Goal: Task Accomplishment & Management: Complete application form

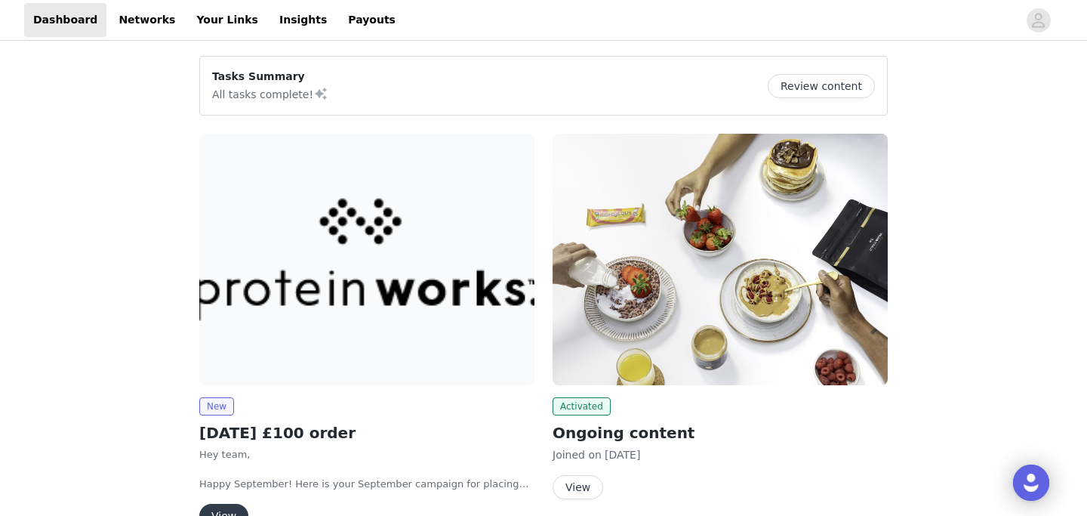
scroll to position [135, 0]
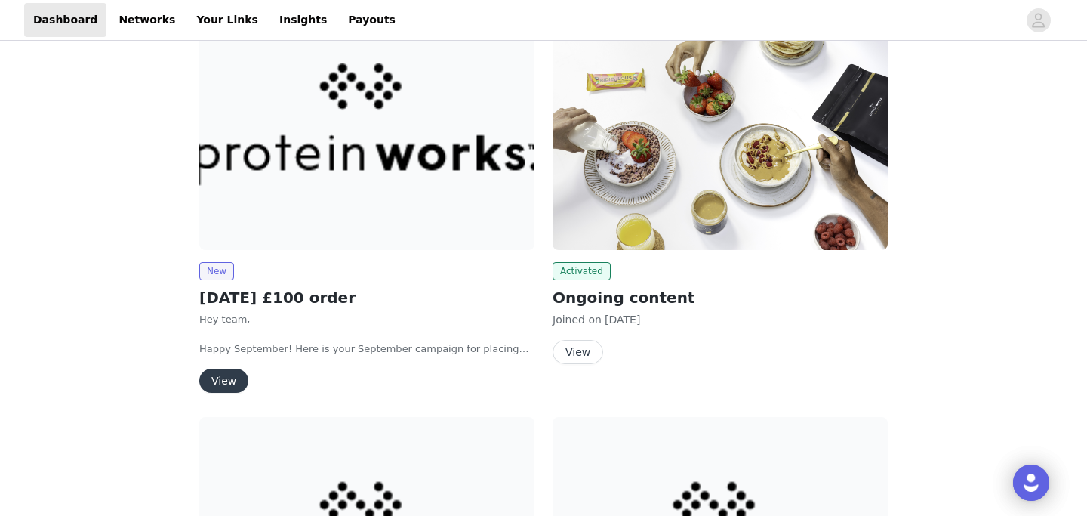
click at [212, 380] on button "View" at bounding box center [223, 380] width 49 height 24
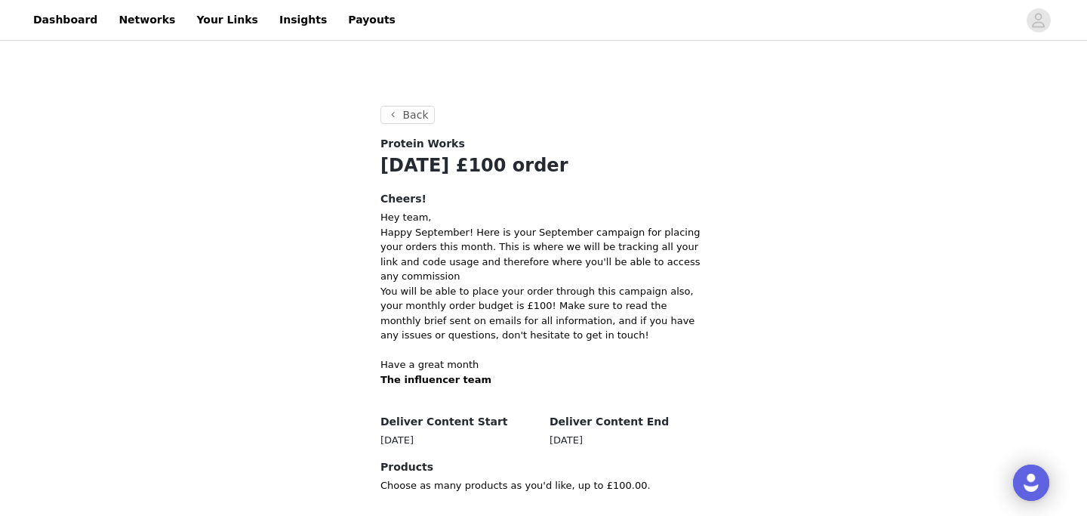
scroll to position [242, 0]
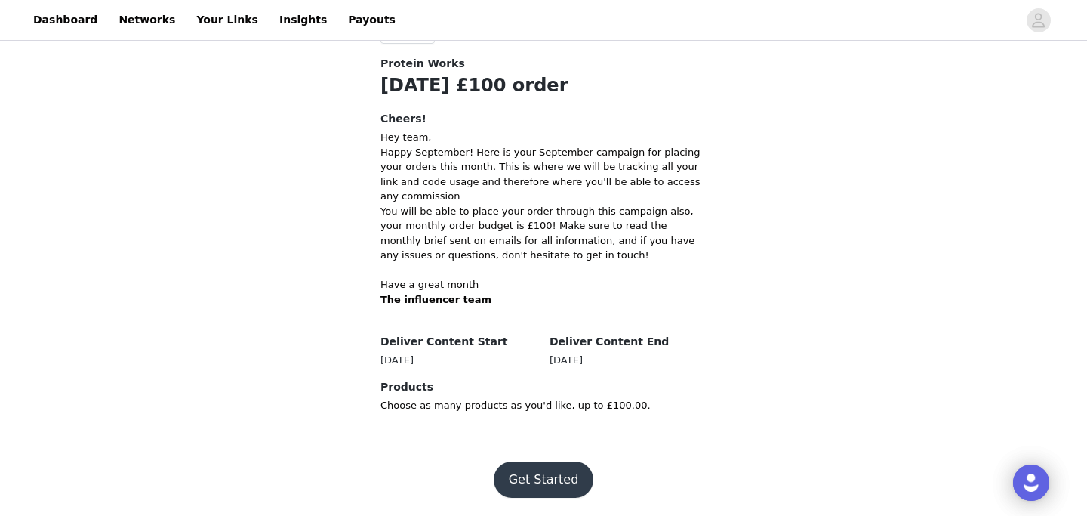
click at [545, 473] on button "Get Started" at bounding box center [544, 479] width 100 height 36
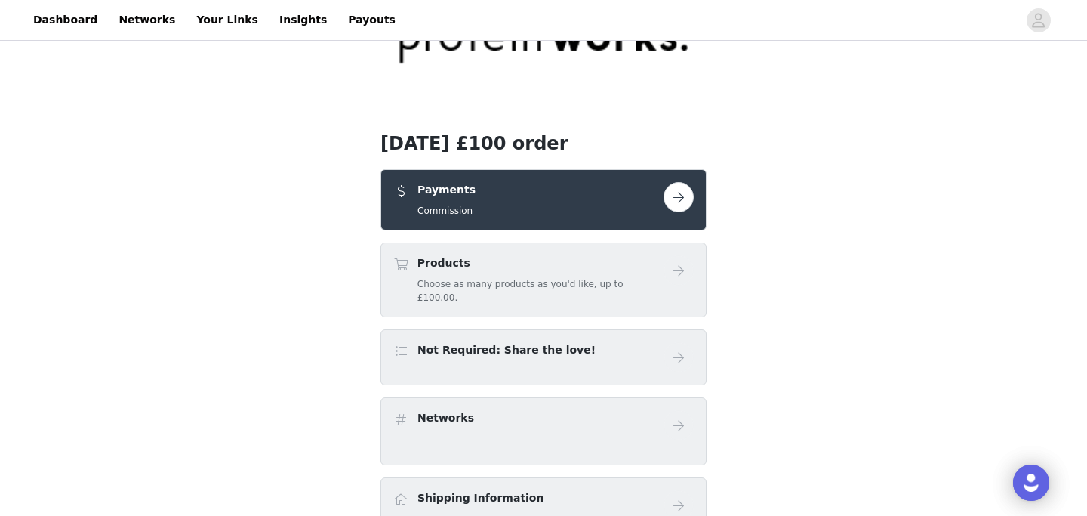
scroll to position [134, 0]
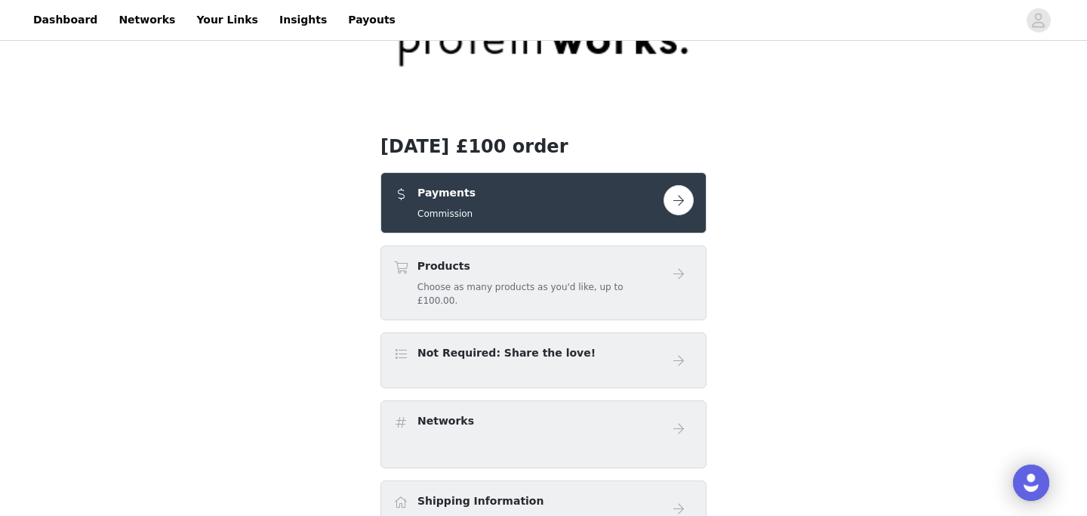
click at [673, 206] on button "button" at bounding box center [679, 200] width 30 height 30
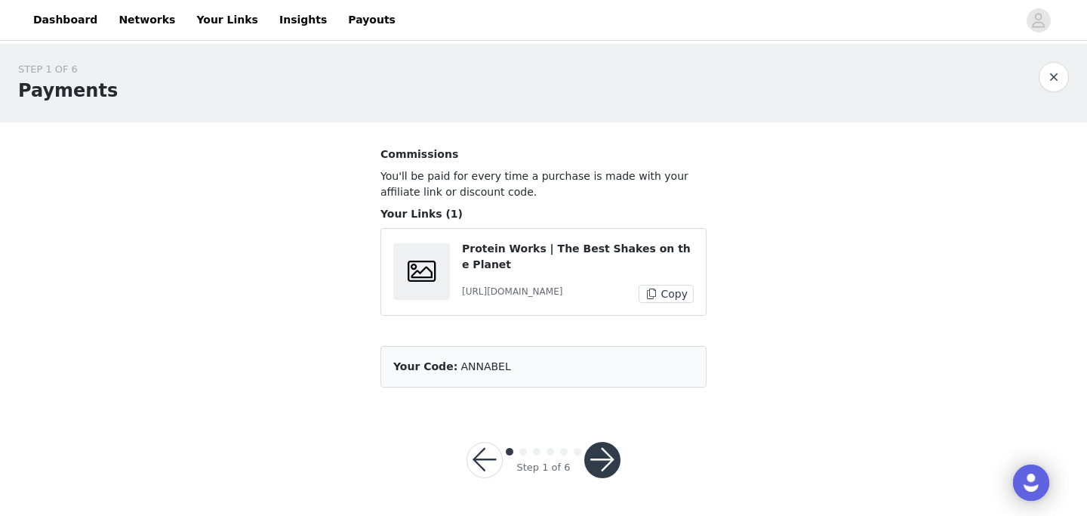
click at [596, 478] on button "button" at bounding box center [602, 460] width 36 height 36
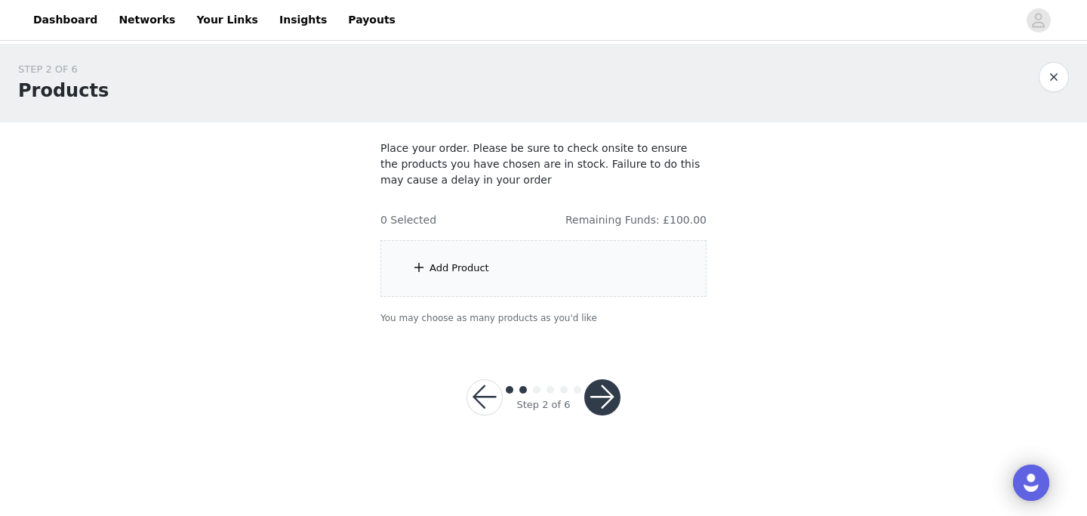
click at [543, 280] on div "Add Product" at bounding box center [543, 268] width 326 height 57
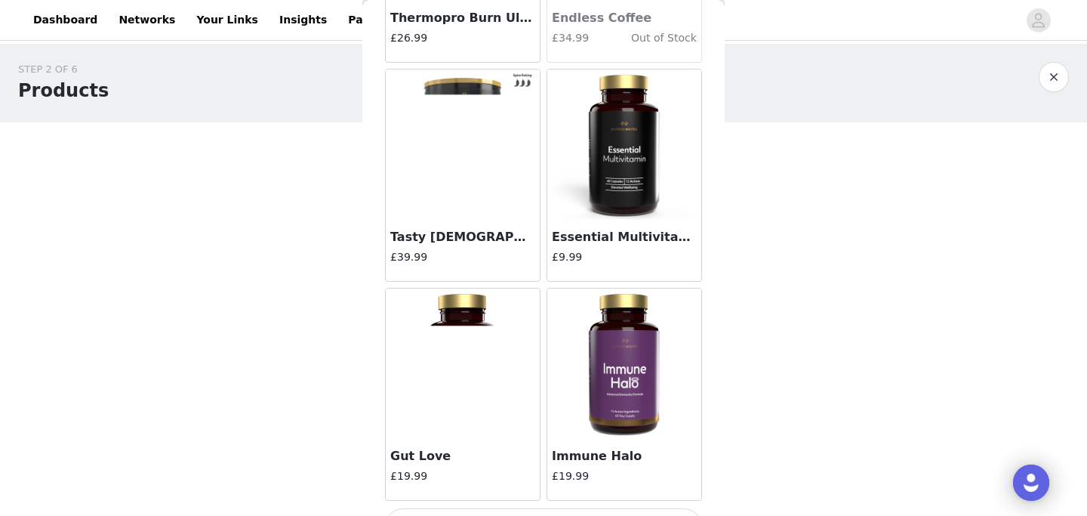
scroll to position [1794, 0]
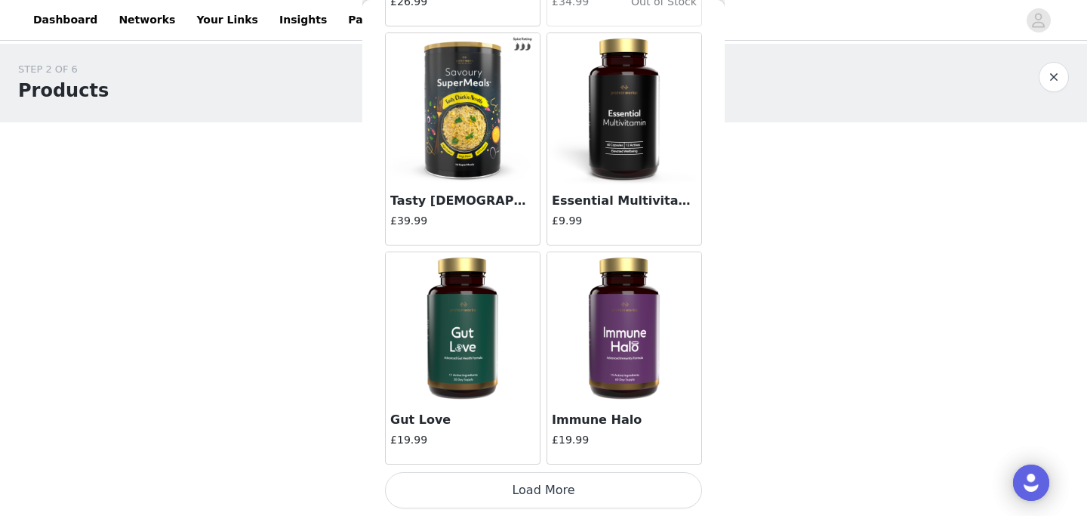
click at [515, 485] on button "Load More" at bounding box center [543, 490] width 317 height 36
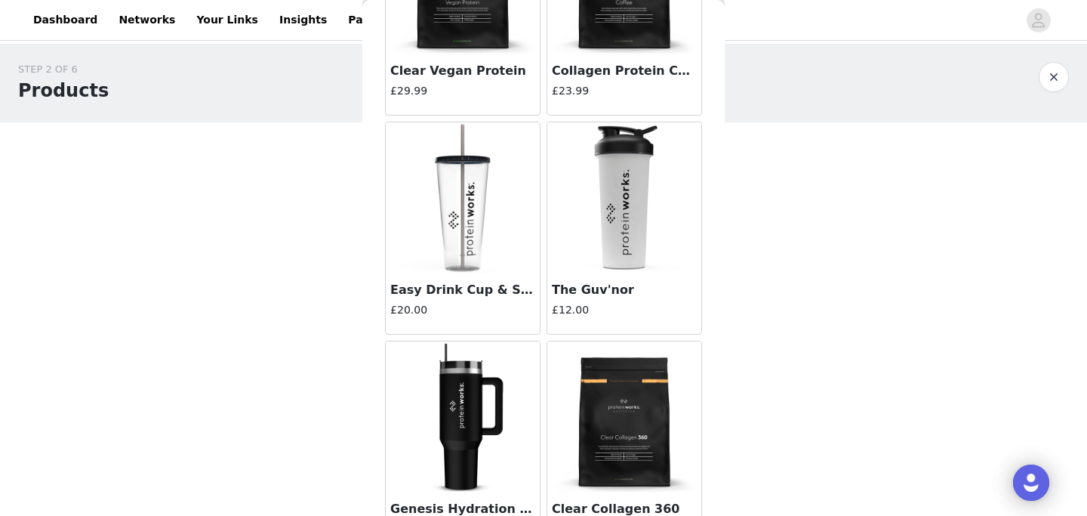
scroll to position [3983, 0]
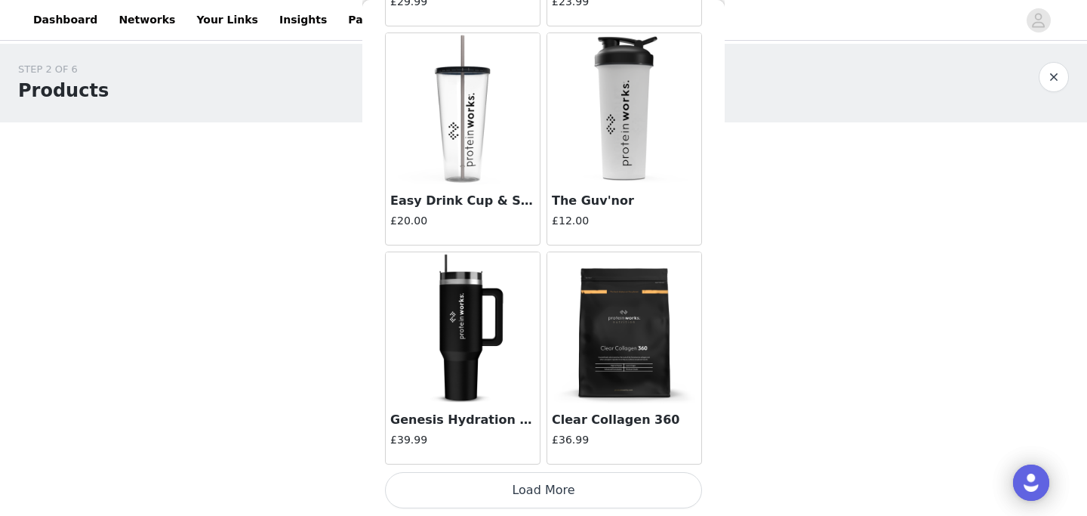
click at [502, 479] on button "Load More" at bounding box center [543, 490] width 317 height 36
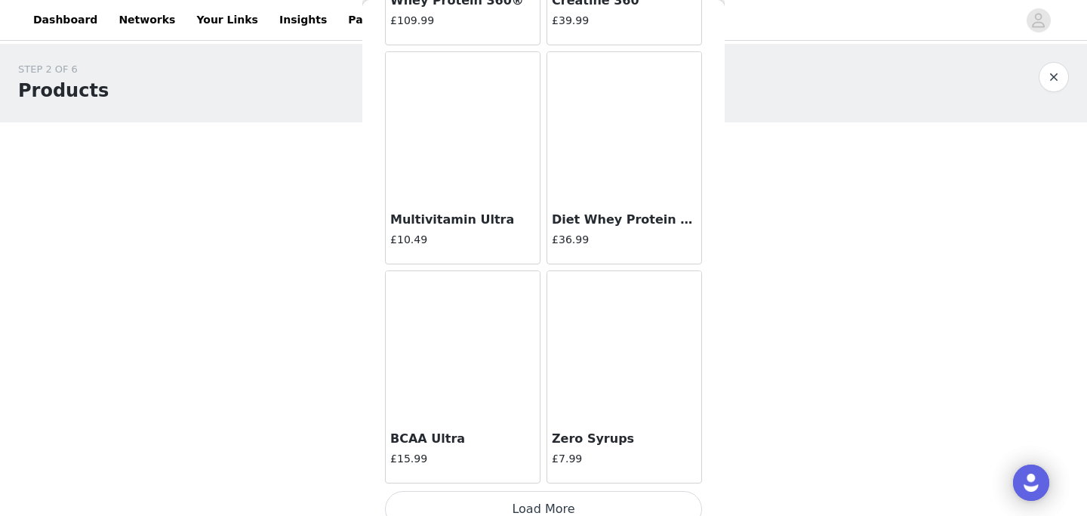
scroll to position [6172, 0]
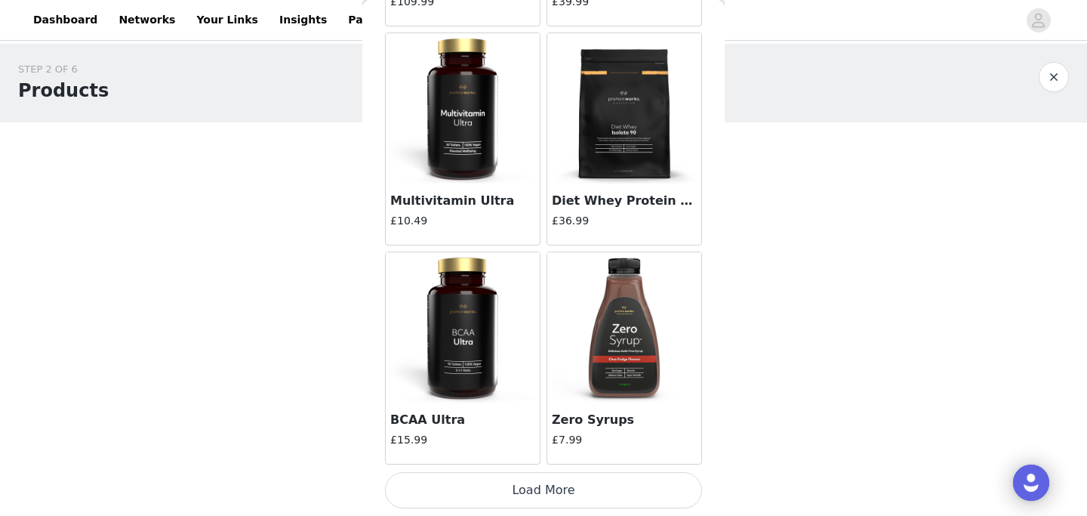
click at [470, 480] on button "Load More" at bounding box center [543, 490] width 317 height 36
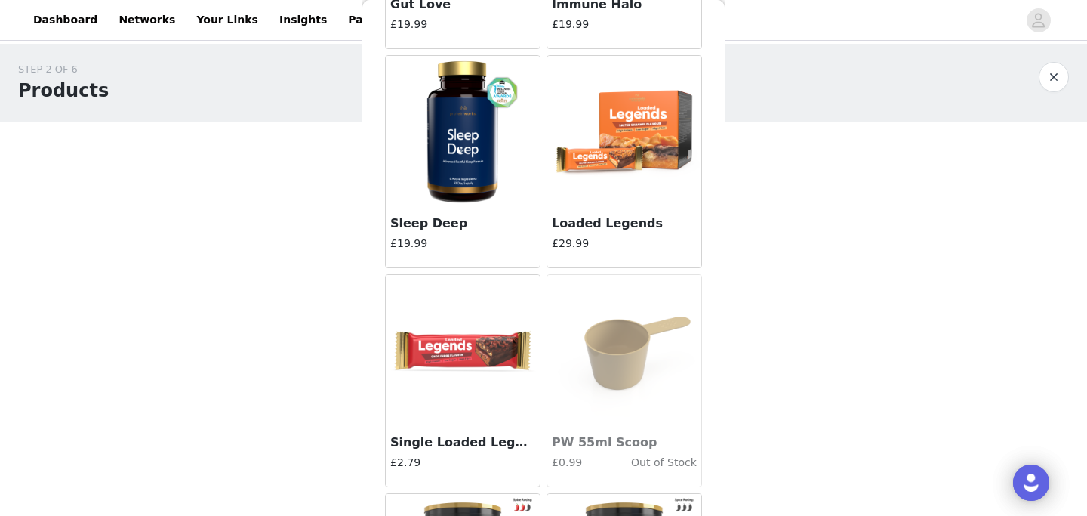
scroll to position [2099, 0]
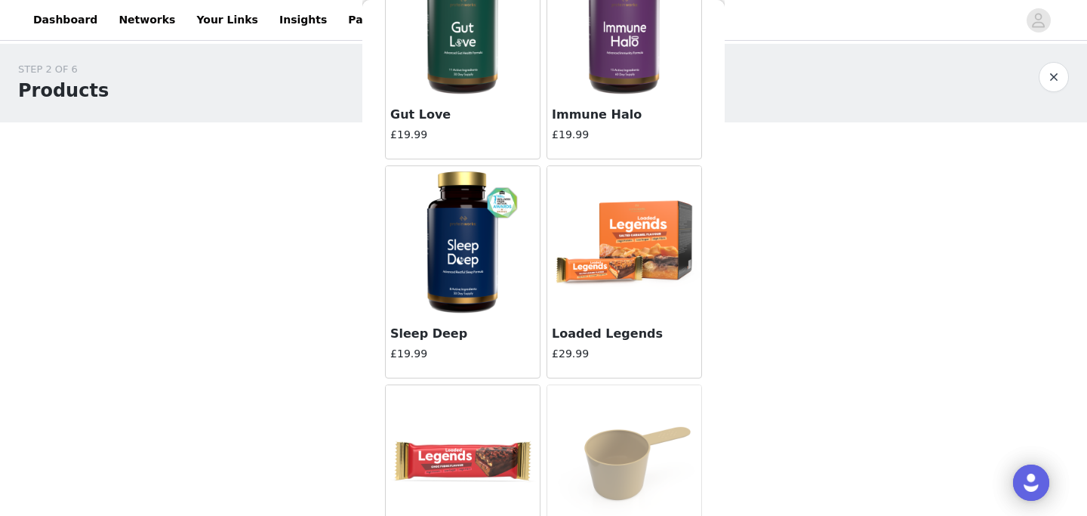
click at [612, 269] on img at bounding box center [624, 241] width 151 height 151
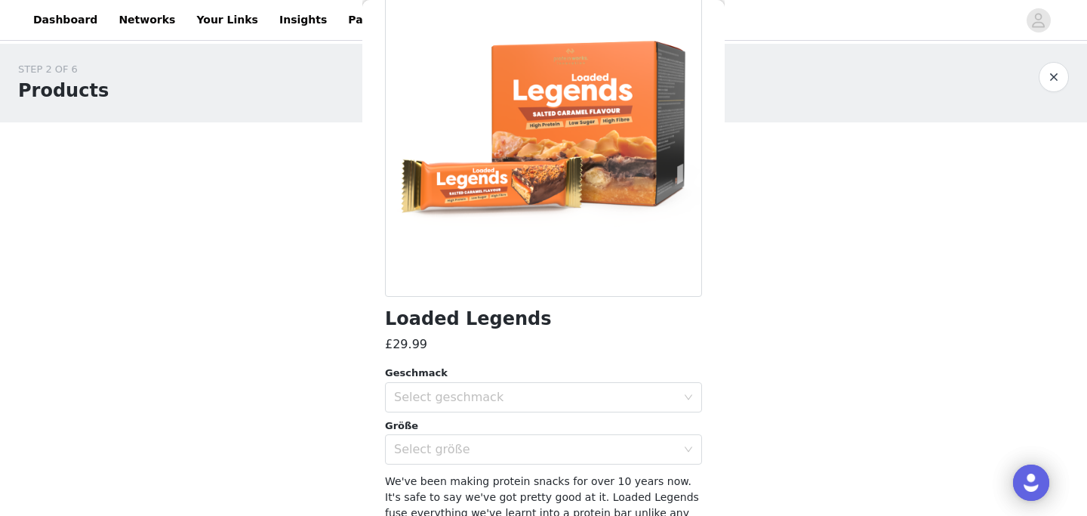
scroll to position [120, 0]
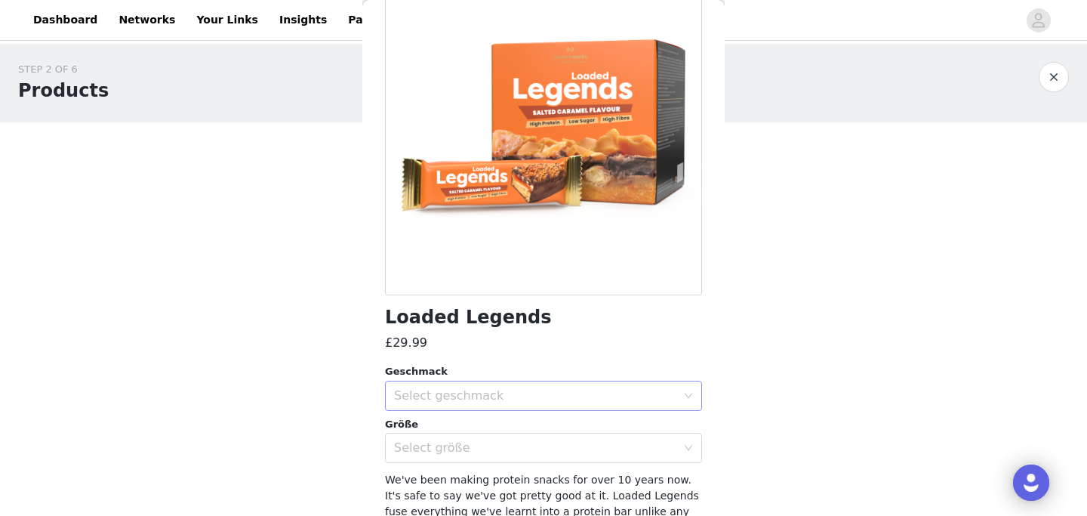
click at [497, 399] on div "Select geschmack" at bounding box center [535, 395] width 282 height 15
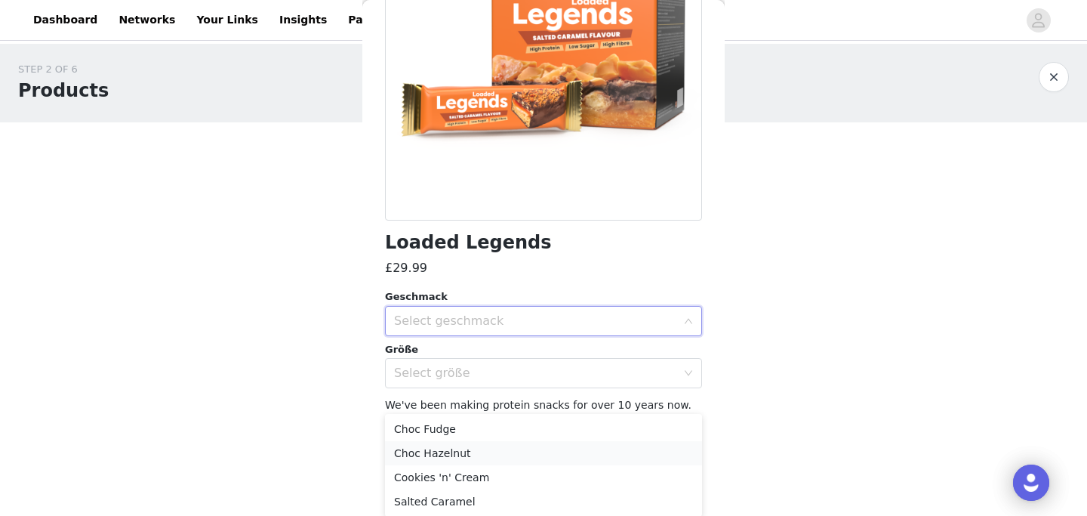
scroll to position [1, 0]
click at [443, 497] on li "Salted Caramel" at bounding box center [543, 500] width 317 height 24
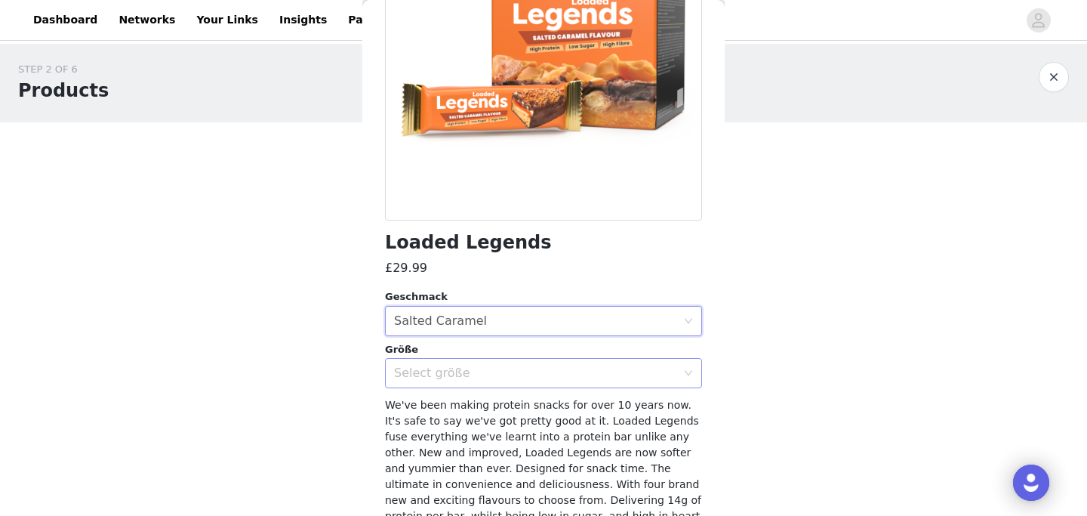
click at [471, 377] on div "Select größe" at bounding box center [535, 372] width 282 height 15
click at [452, 396] on li "12 Pack" at bounding box center [543, 406] width 317 height 24
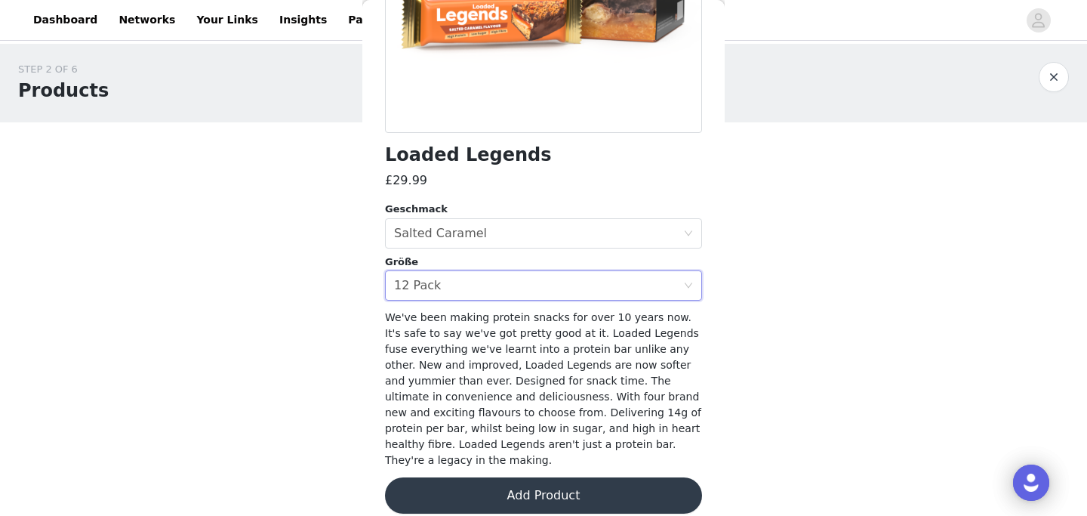
click at [459, 479] on button "Add Product" at bounding box center [543, 495] width 317 height 36
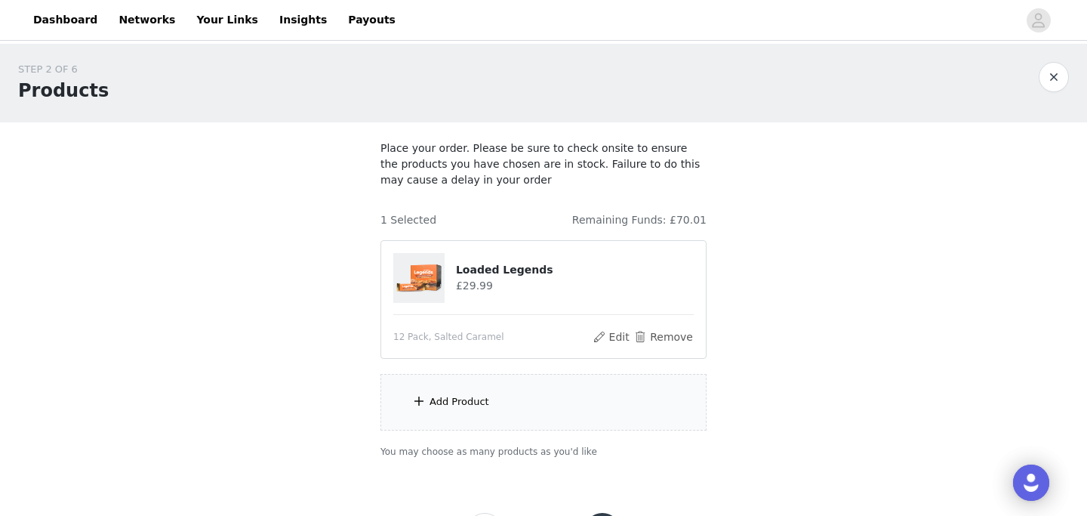
click at [471, 396] on div "Add Product" at bounding box center [460, 401] width 60 height 15
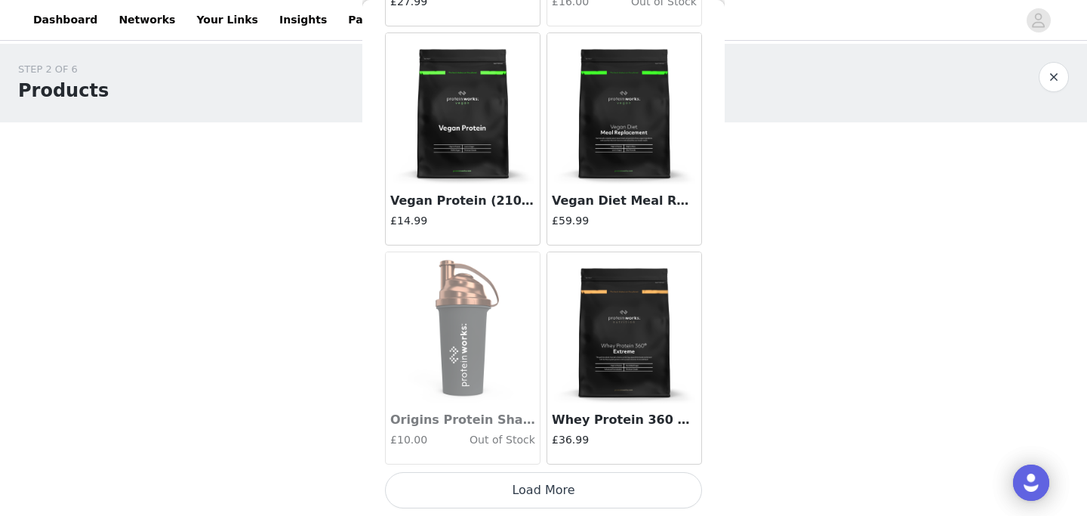
scroll to position [9837, 0]
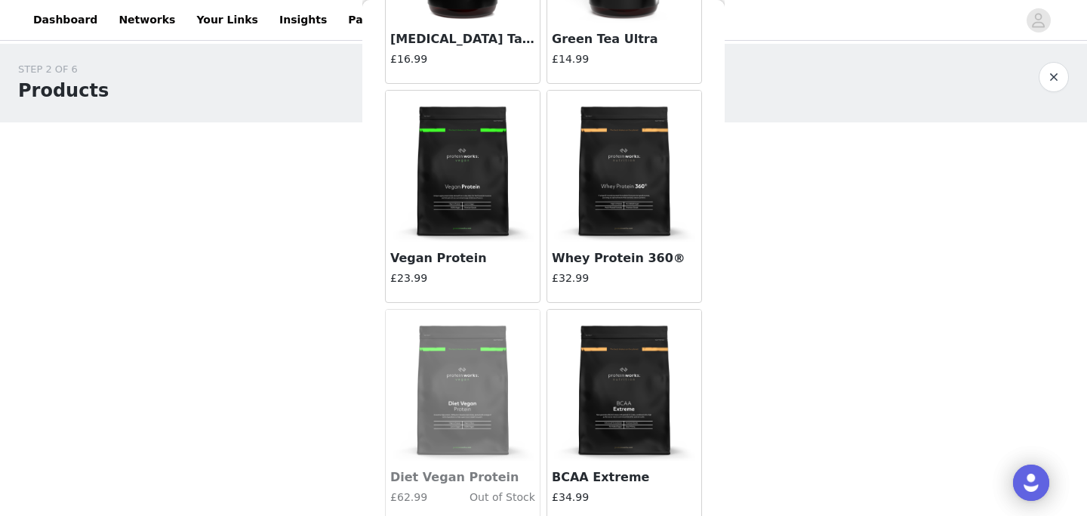
click at [596, 239] on img at bounding box center [624, 166] width 151 height 151
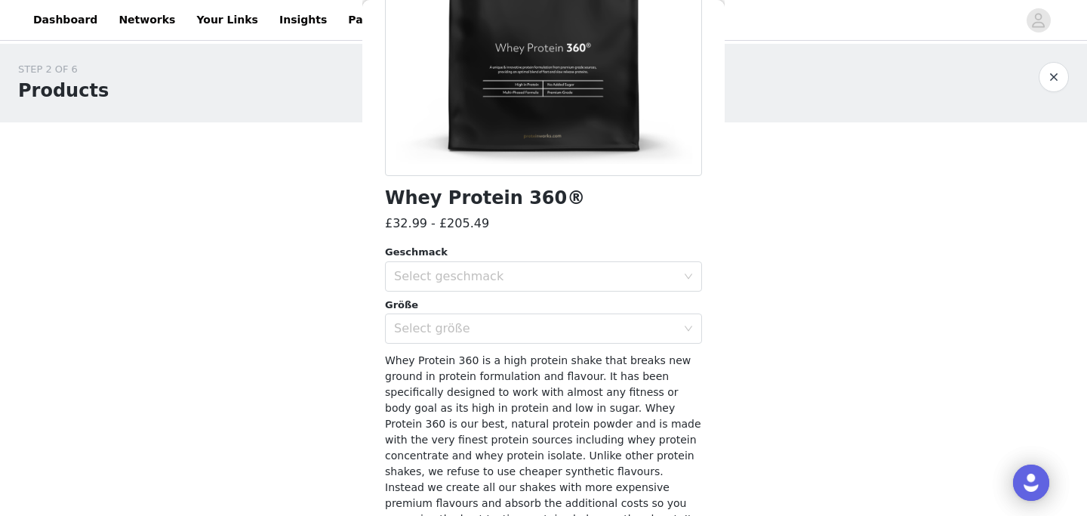
scroll to position [241, 0]
click at [500, 271] on div "Select geschmack" at bounding box center [535, 274] width 282 height 15
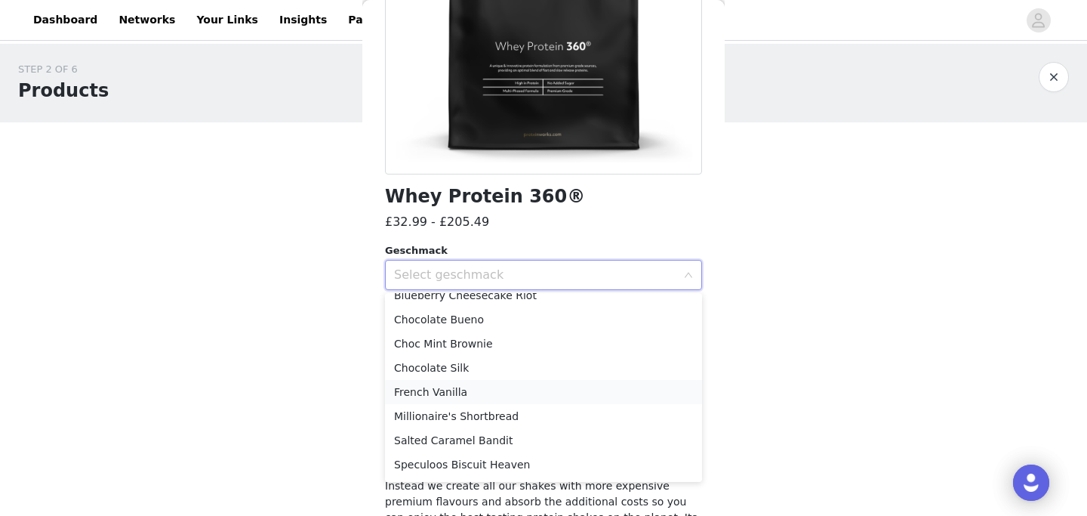
scroll to position [35, 0]
click at [451, 402] on li "French Vanilla" at bounding box center [543, 393] width 317 height 24
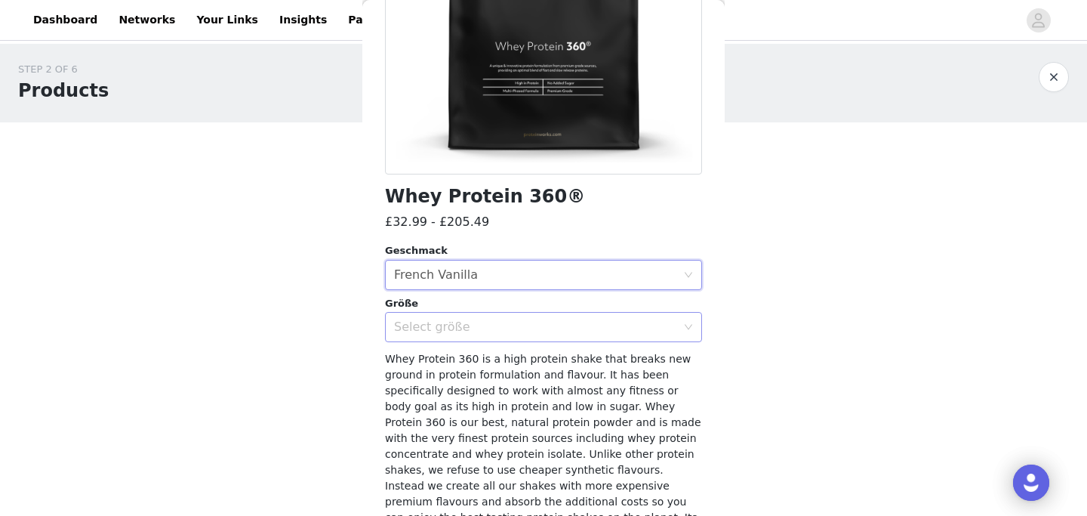
click at [477, 324] on div "Select größe" at bounding box center [535, 326] width 282 height 15
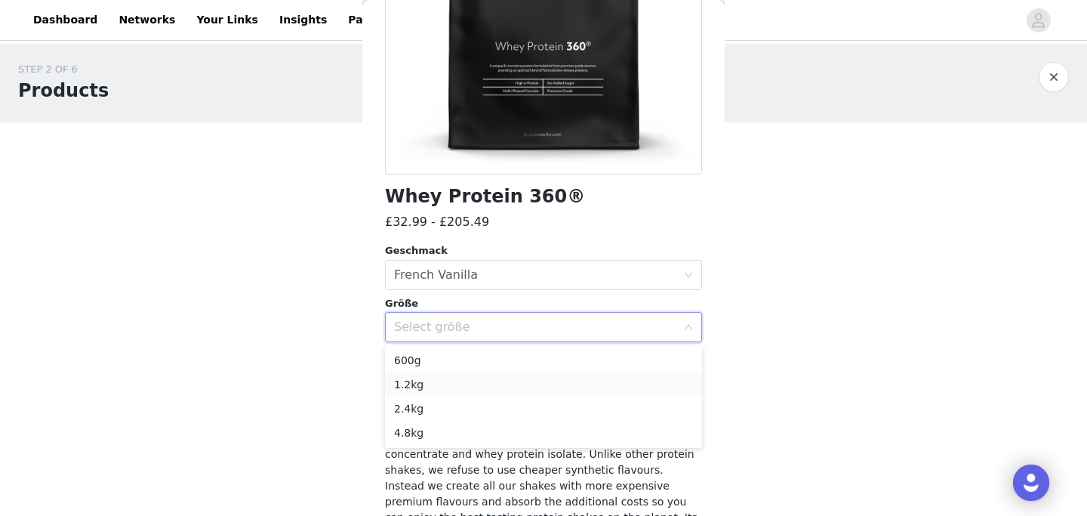
click at [457, 380] on li "1.2kg" at bounding box center [543, 384] width 317 height 24
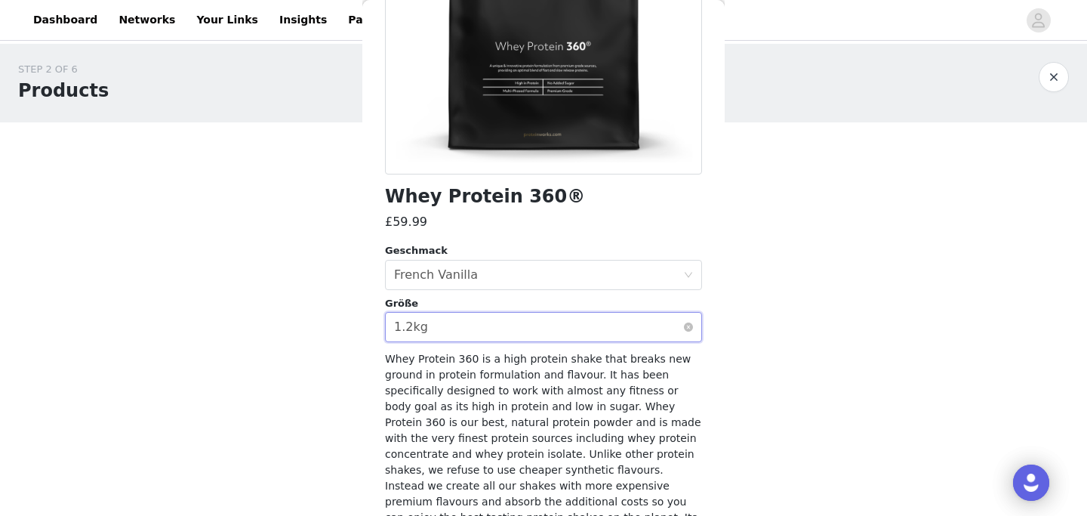
click at [475, 322] on div "Select größe 1.2kg" at bounding box center [538, 327] width 289 height 29
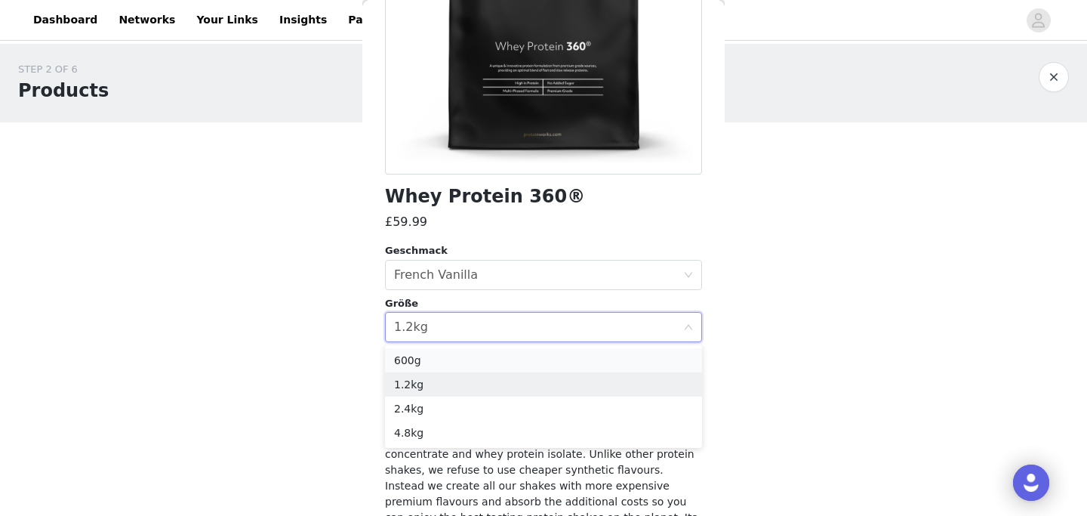
click at [458, 361] on li "600g" at bounding box center [543, 360] width 317 height 24
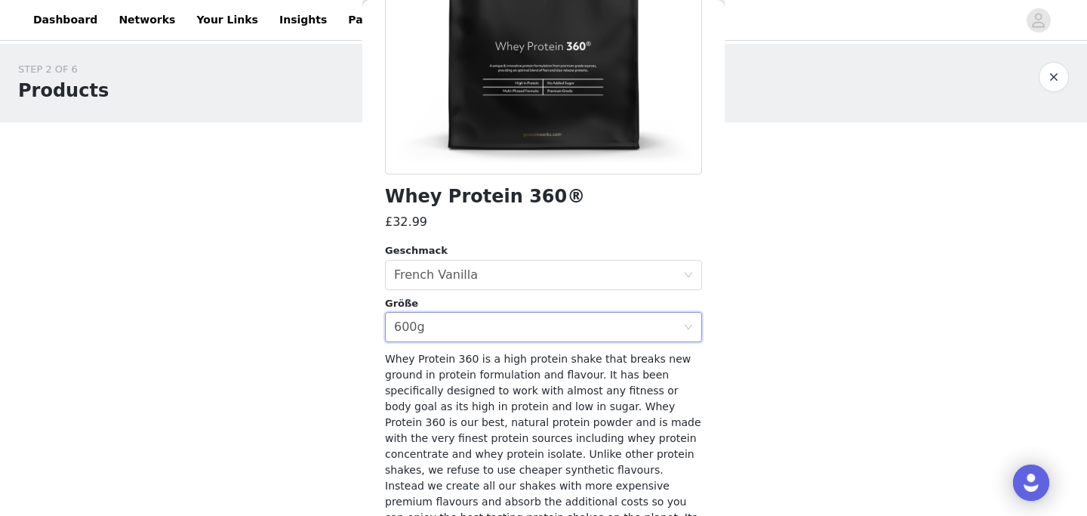
scroll to position [393, 0]
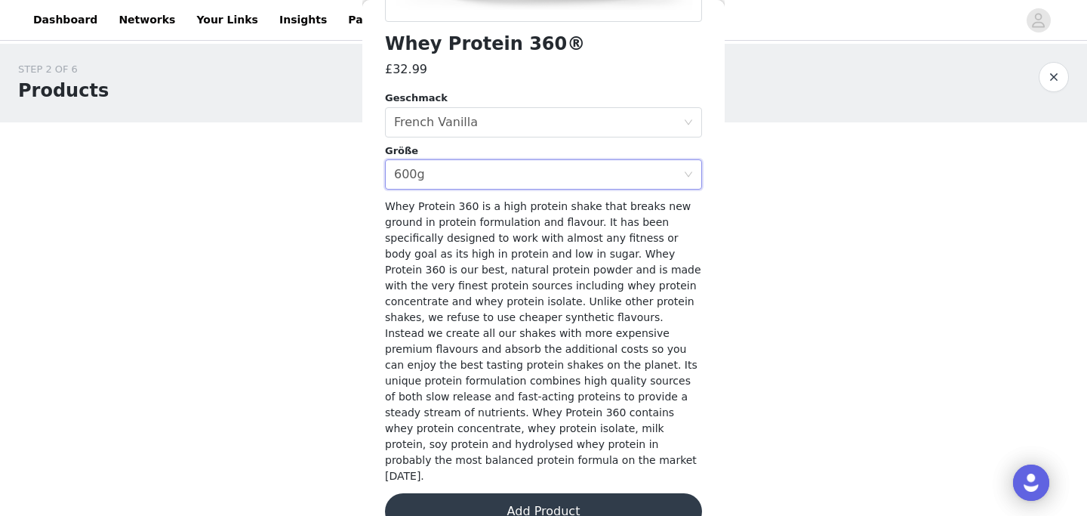
click at [477, 493] on button "Add Product" at bounding box center [543, 511] width 317 height 36
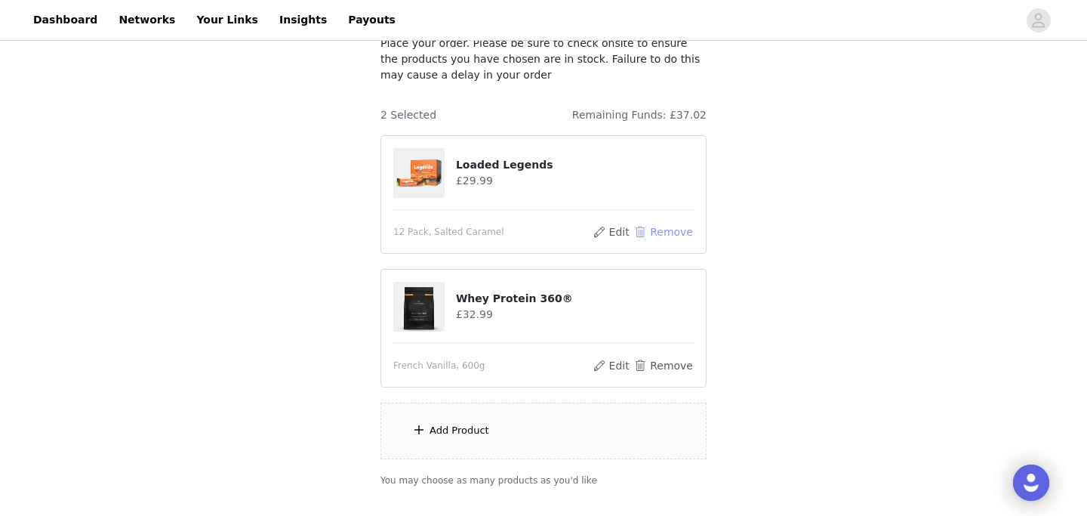
scroll to position [106, 0]
click at [490, 433] on div "Add Product" at bounding box center [543, 430] width 326 height 57
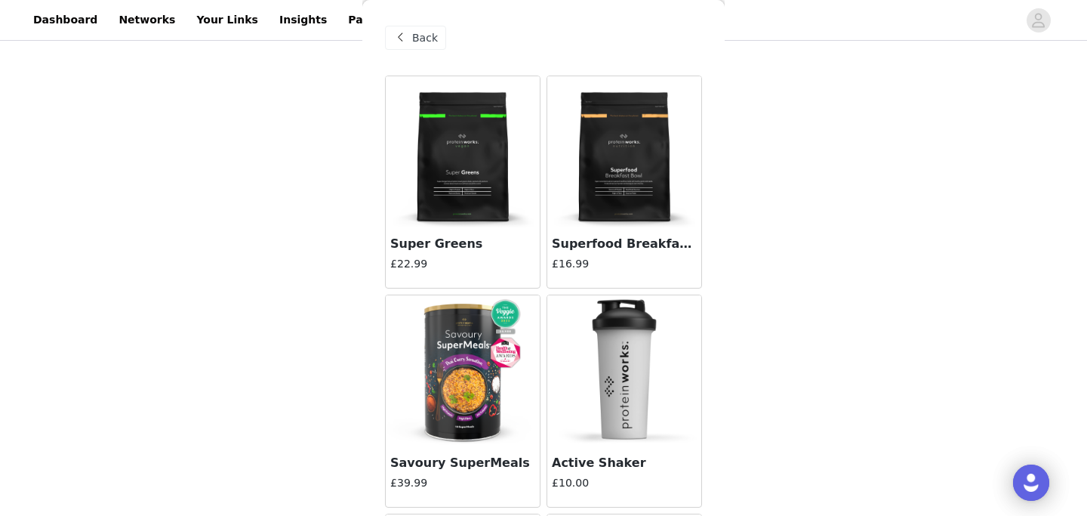
click at [629, 362] on img at bounding box center [624, 370] width 151 height 151
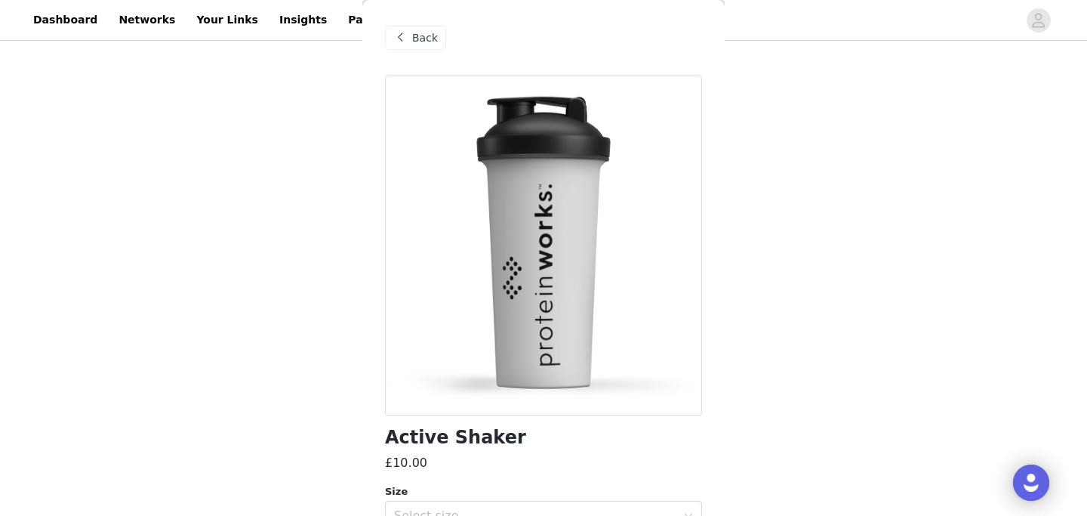
scroll to position [130, 0]
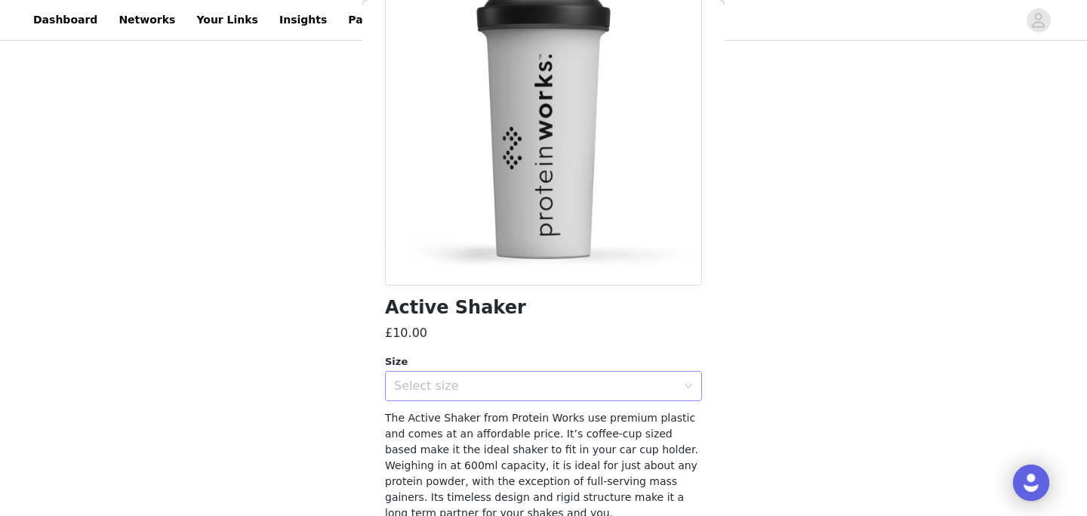
click at [497, 380] on div "Select size" at bounding box center [535, 385] width 282 height 15
click at [440, 420] on li "600ml" at bounding box center [543, 419] width 317 height 24
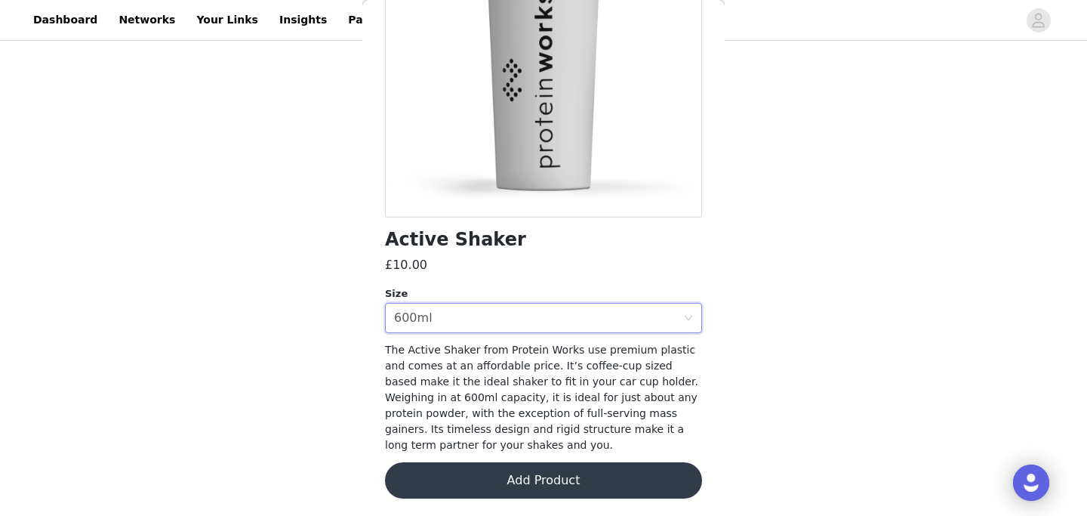
click at [463, 474] on button "Add Product" at bounding box center [543, 480] width 317 height 36
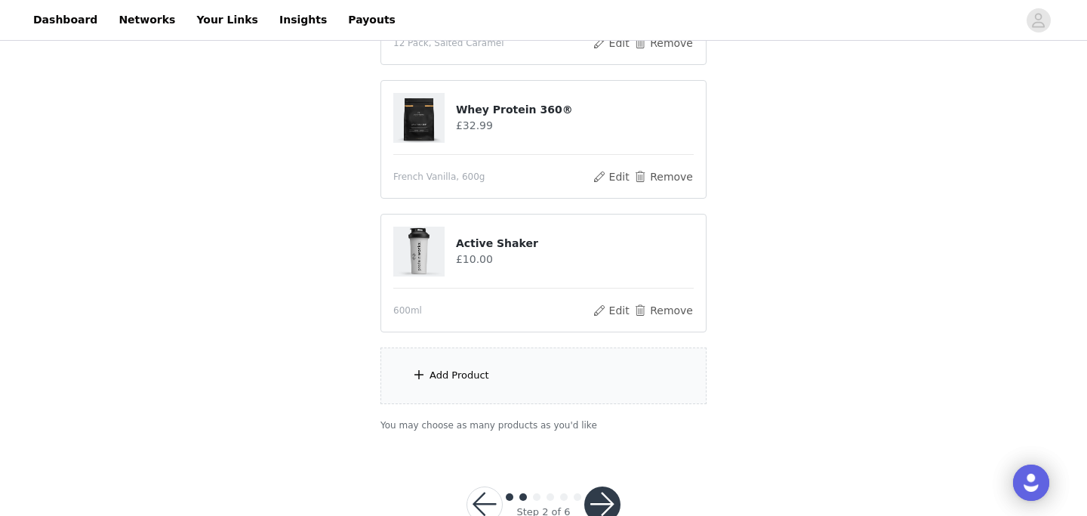
scroll to position [295, 0]
click at [517, 368] on div "Add Product" at bounding box center [543, 374] width 326 height 57
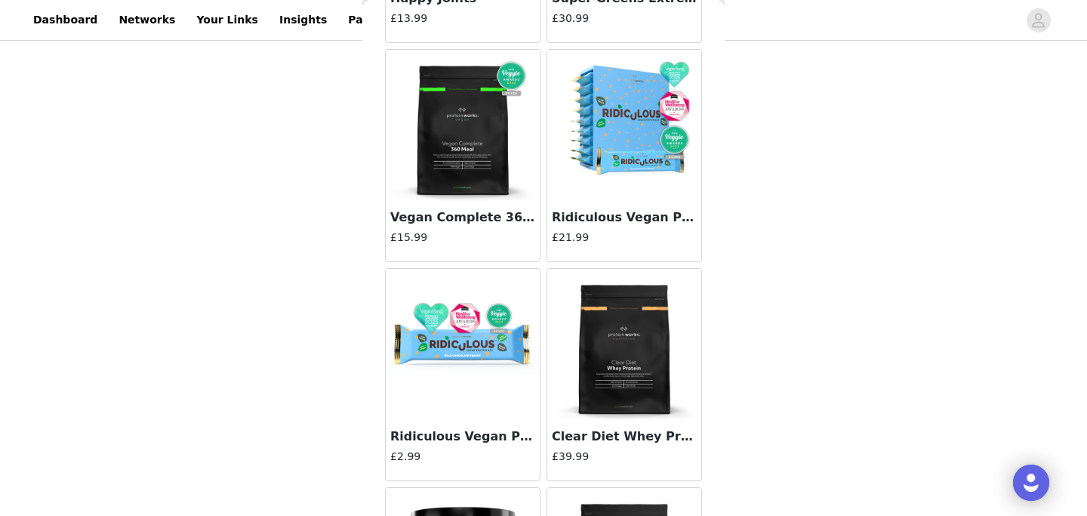
scroll to position [12497, 0]
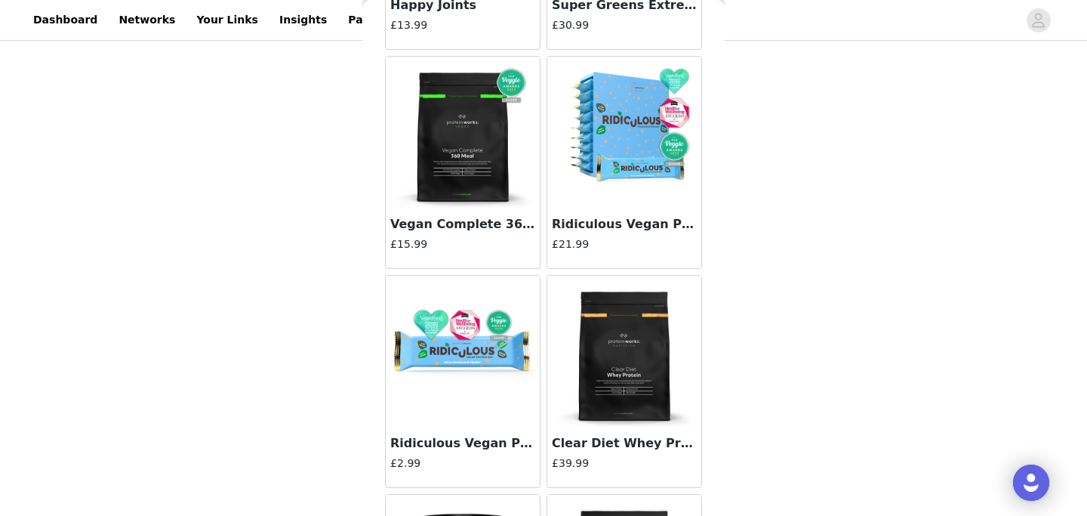
click at [629, 146] on img at bounding box center [624, 132] width 151 height 151
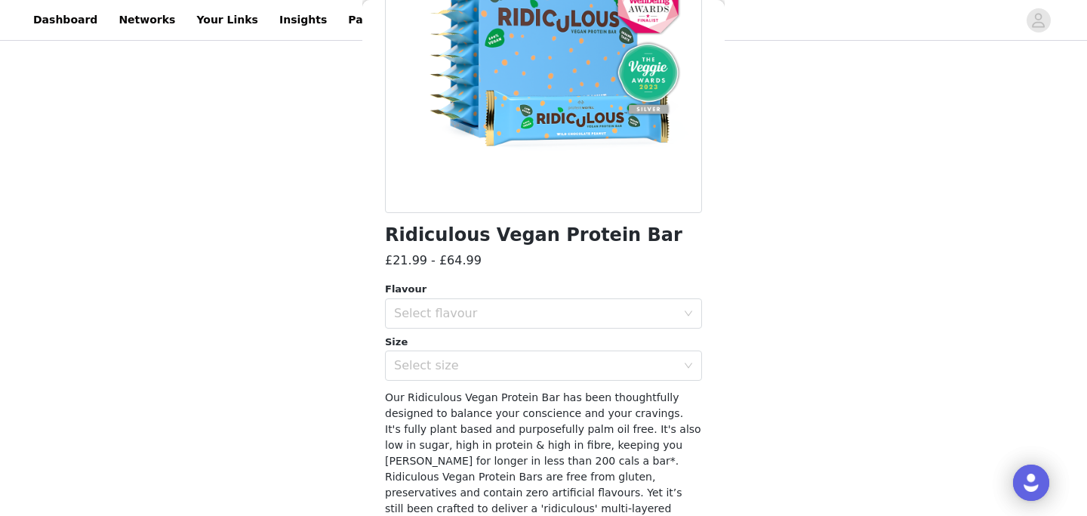
scroll to position [204, 0]
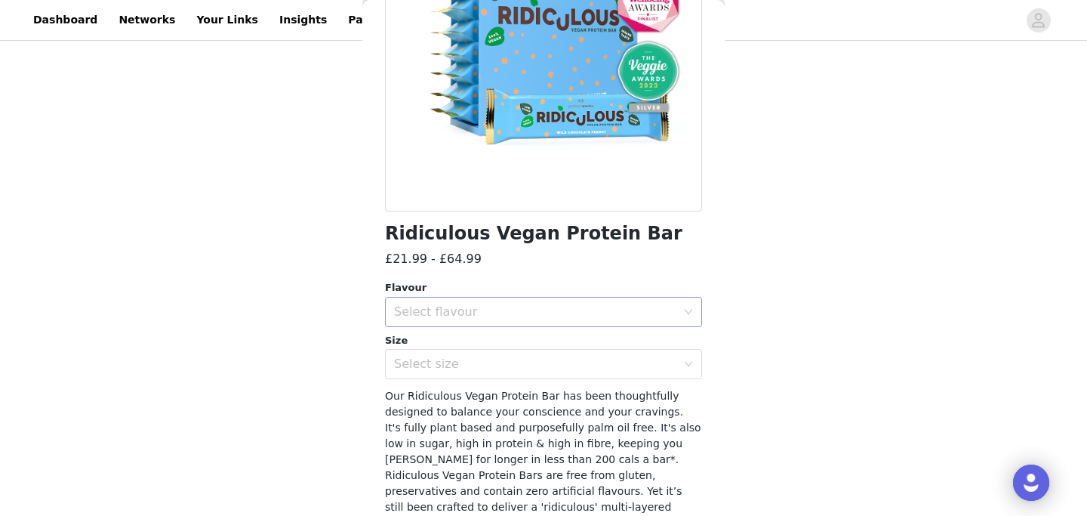
click at [478, 308] on div "Select flavour" at bounding box center [535, 311] width 282 height 15
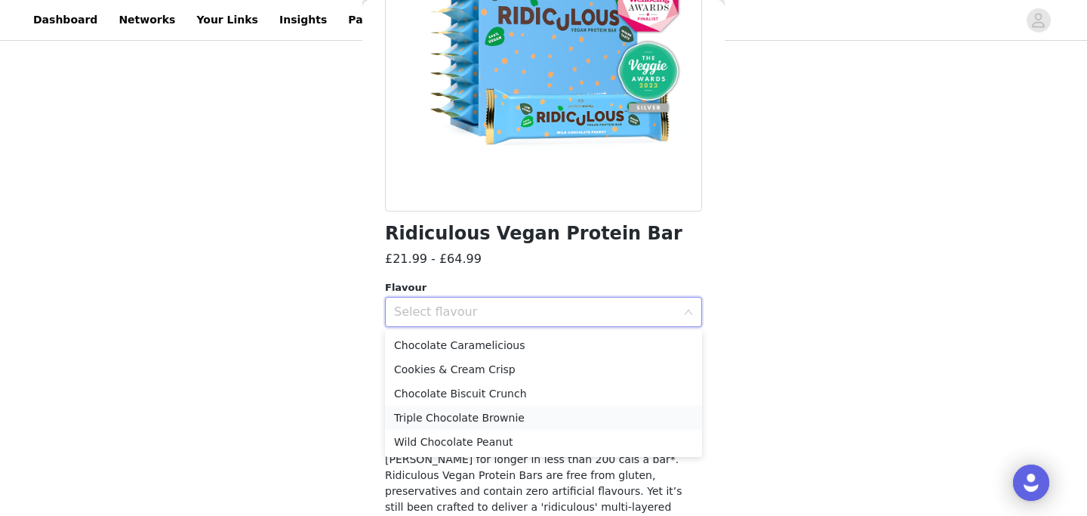
click at [449, 418] on li "Triple Chocolate Brownie" at bounding box center [543, 417] width 317 height 24
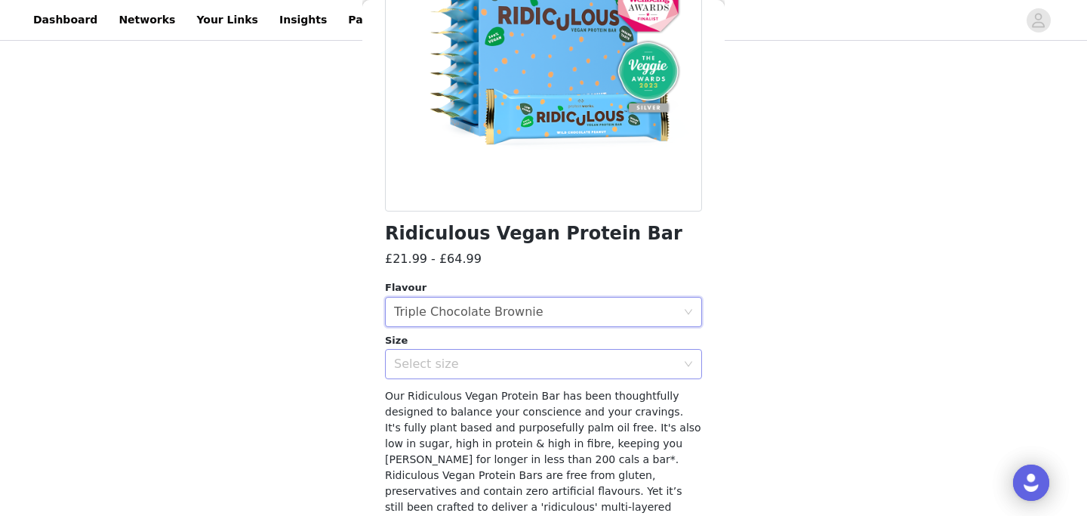
click at [445, 365] on div "Select size" at bounding box center [535, 363] width 282 height 15
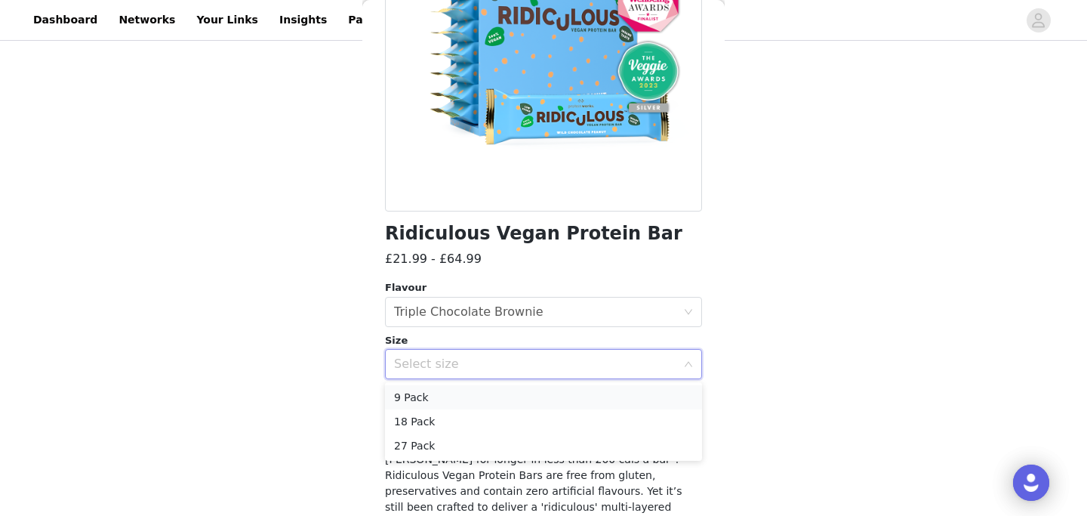
click at [424, 402] on li "9 Pack" at bounding box center [543, 397] width 317 height 24
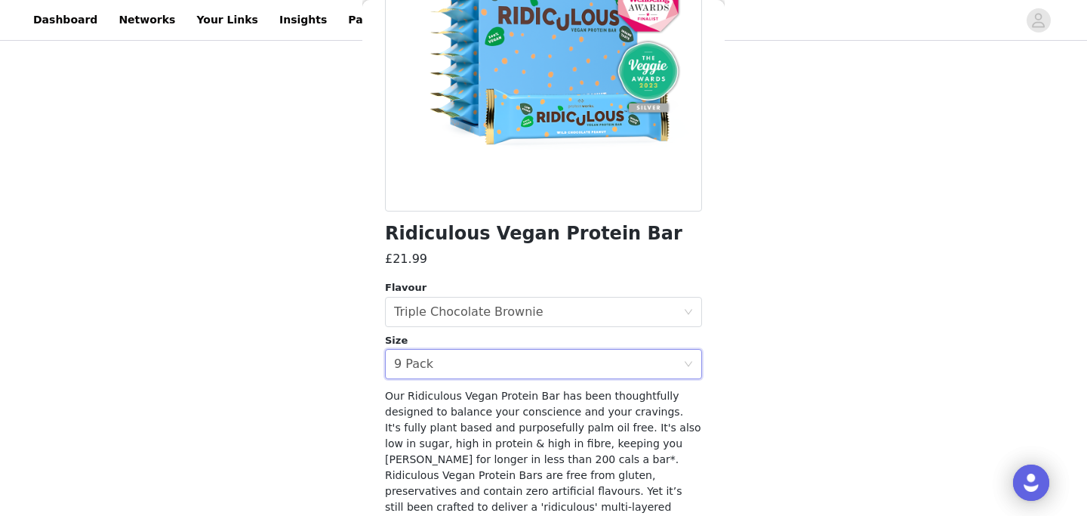
scroll to position [298, 0]
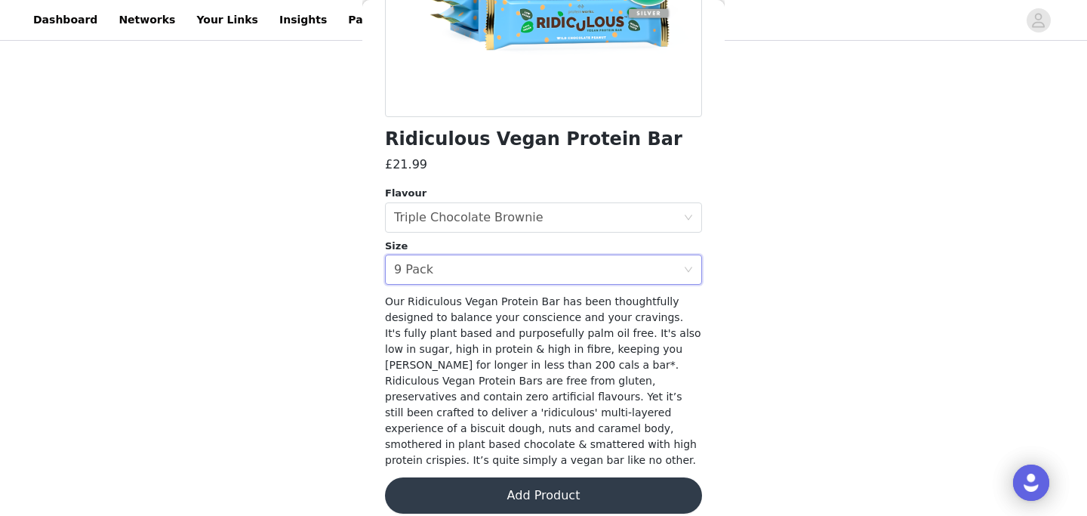
click at [463, 485] on button "Add Product" at bounding box center [543, 495] width 317 height 36
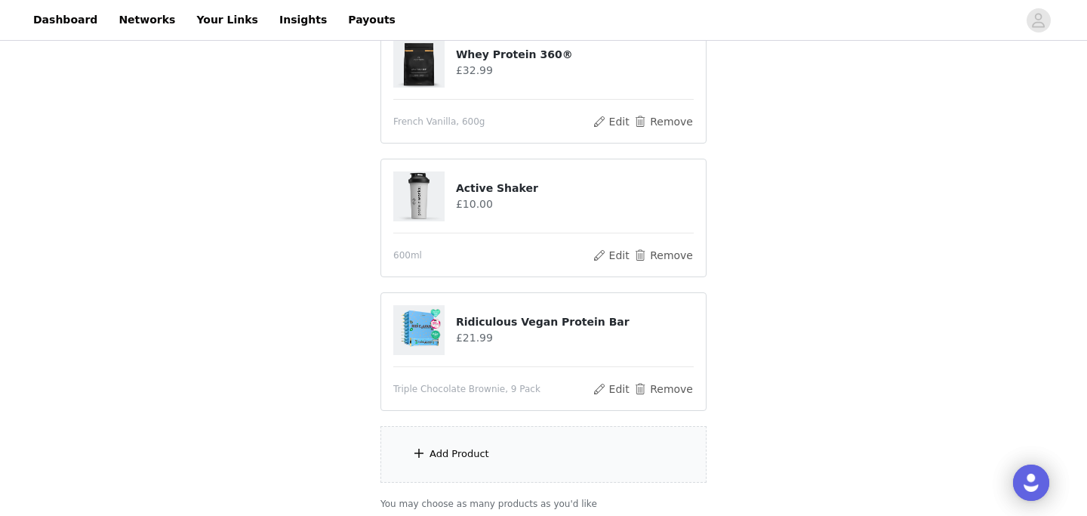
scroll to position [350, 0]
click at [454, 473] on div "Add Product" at bounding box center [543, 452] width 326 height 57
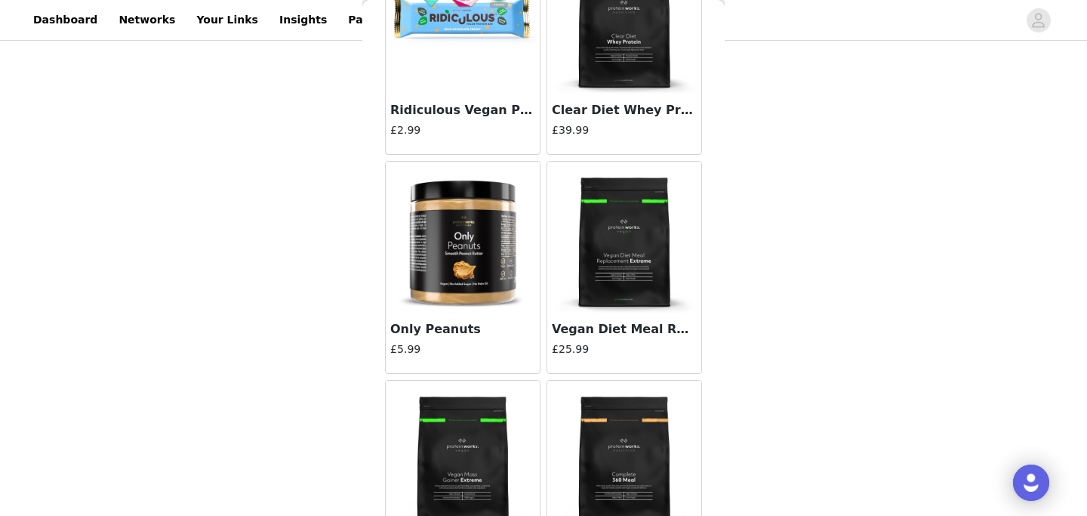
scroll to position [13027, 0]
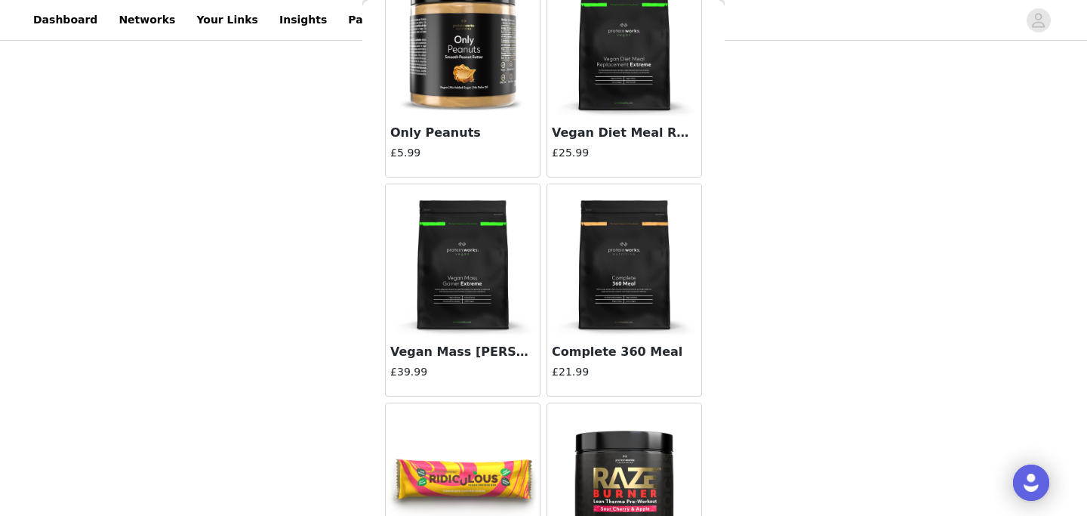
click at [464, 74] on img at bounding box center [462, 40] width 151 height 151
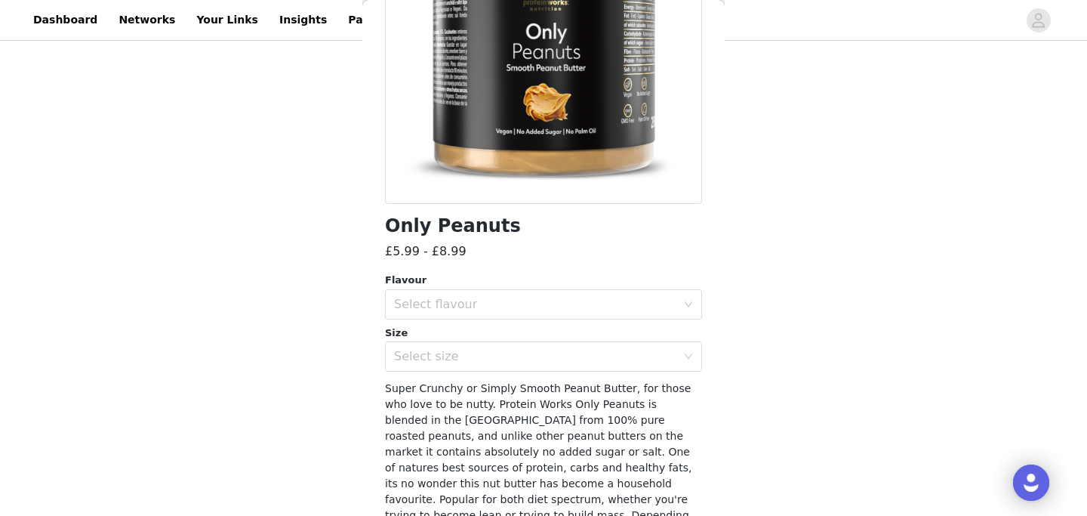
scroll to position [237, 0]
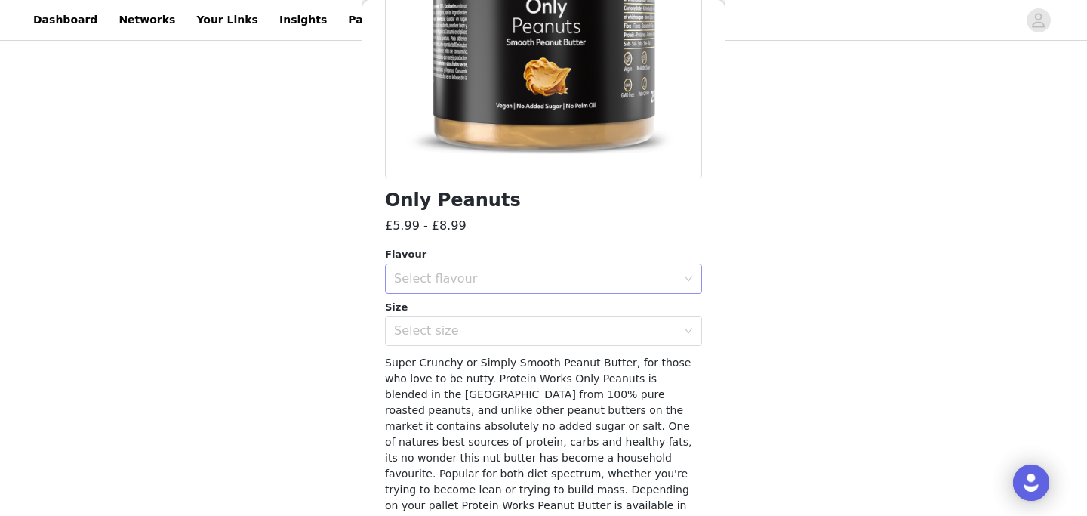
click at [511, 264] on div "Select flavour" at bounding box center [538, 278] width 289 height 29
click at [457, 336] on li "Super Crunchy" at bounding box center [543, 336] width 317 height 24
click at [482, 336] on div "Select size" at bounding box center [535, 330] width 282 height 15
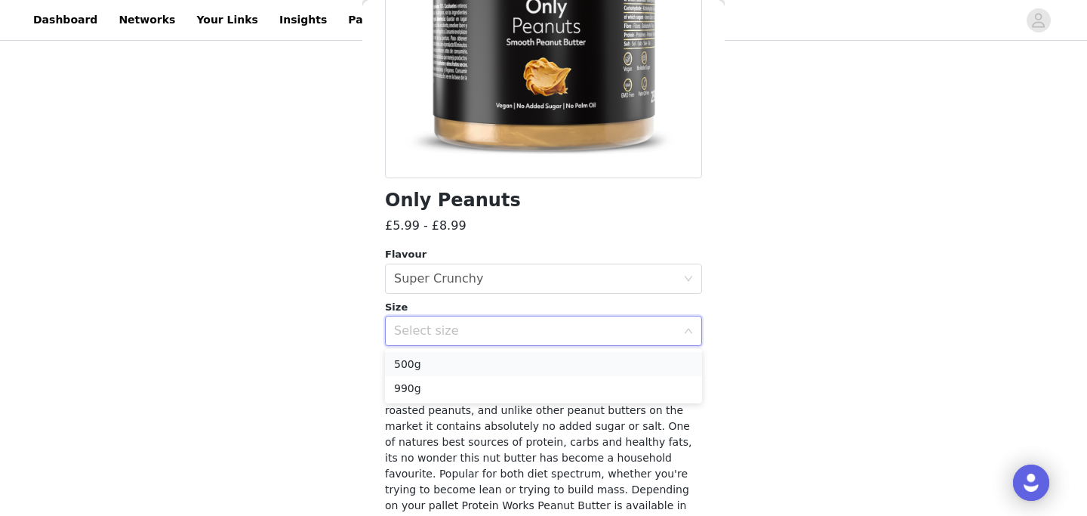
click at [433, 364] on li "500g" at bounding box center [543, 364] width 317 height 24
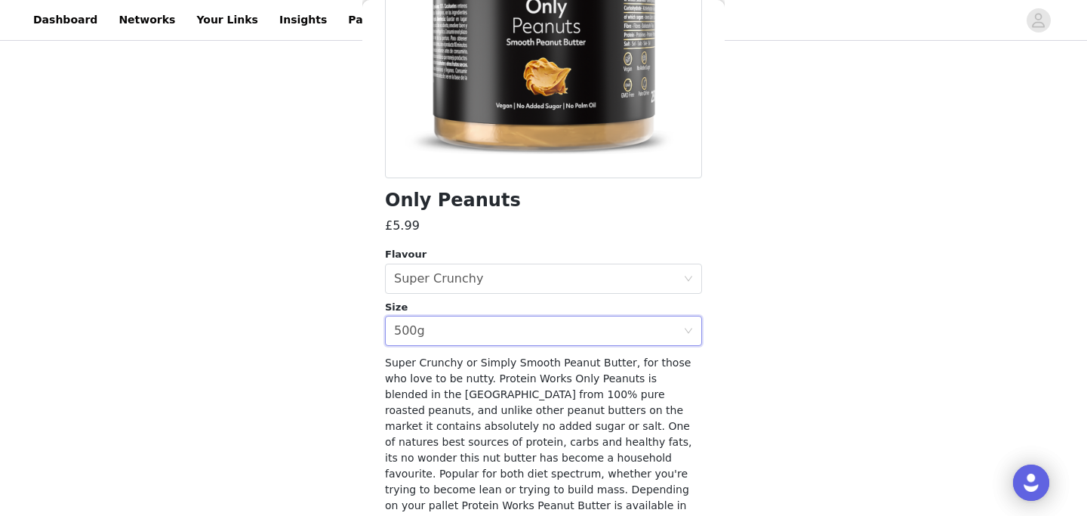
scroll to position [314, 0]
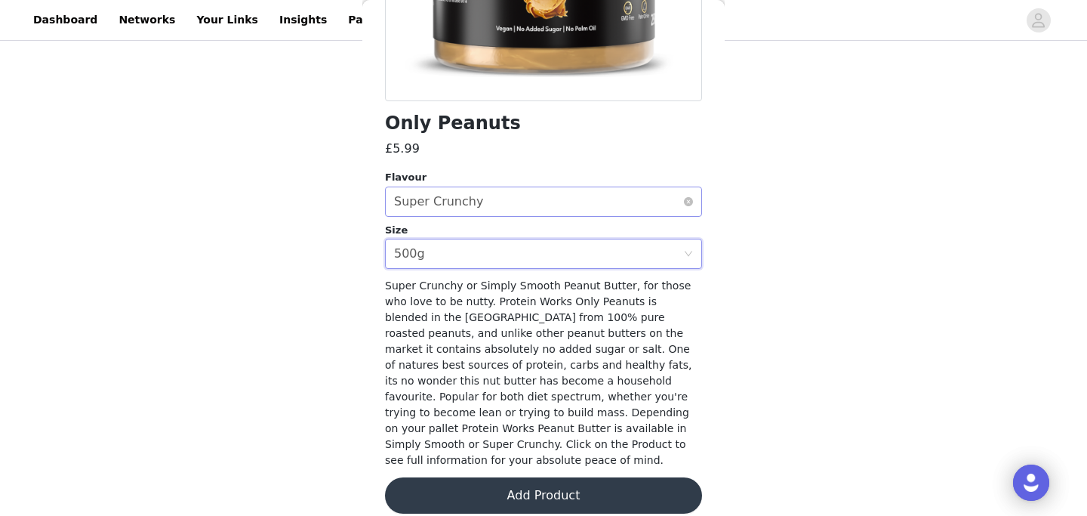
click at [500, 205] on div "Select flavour Super Crunchy" at bounding box center [538, 201] width 289 height 29
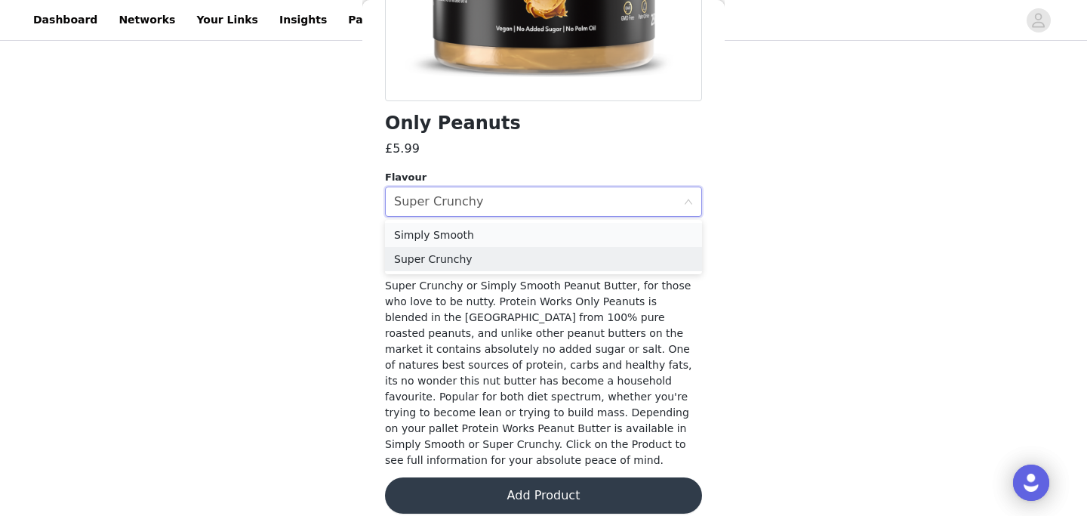
click at [468, 235] on li "Simply Smooth" at bounding box center [543, 235] width 317 height 24
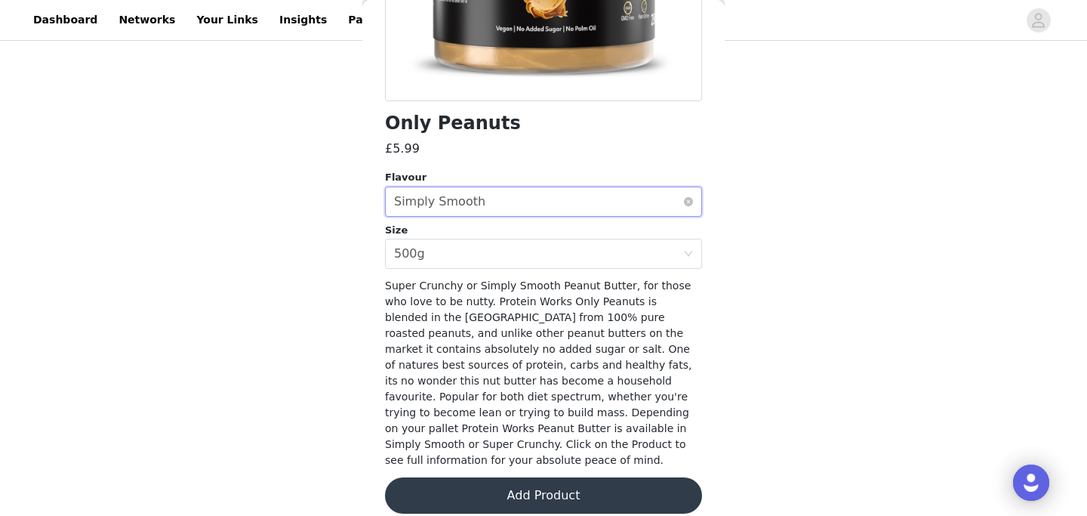
click at [486, 207] on div "Select flavour Simply Smooth" at bounding box center [538, 201] width 289 height 29
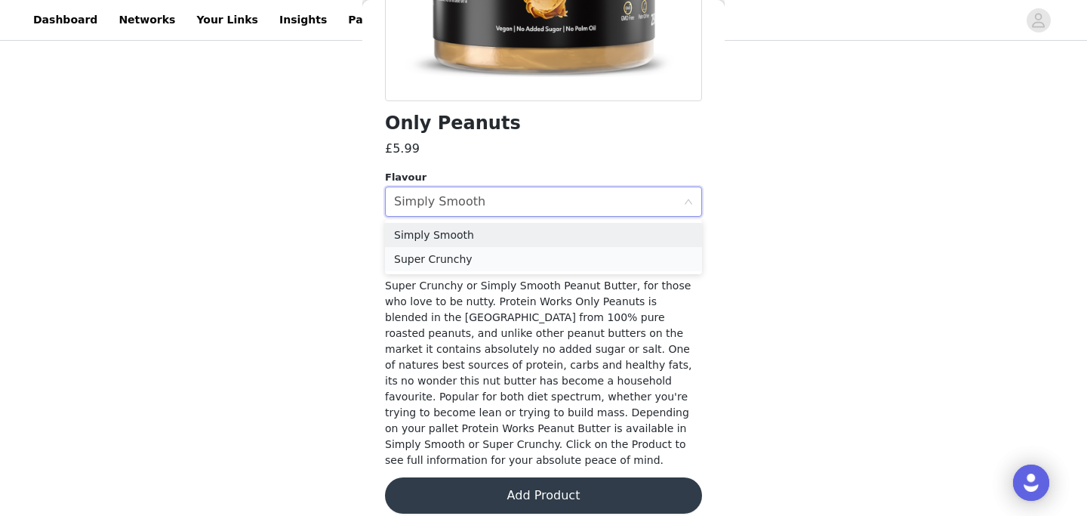
click at [443, 255] on li "Super Crunchy" at bounding box center [543, 259] width 317 height 24
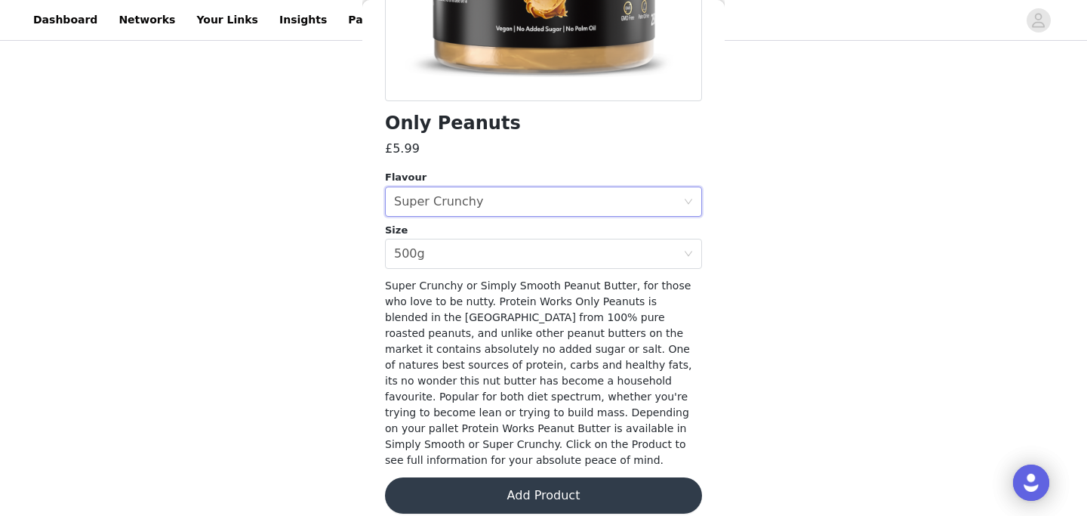
click at [436, 477] on button "Add Product" at bounding box center [543, 495] width 317 height 36
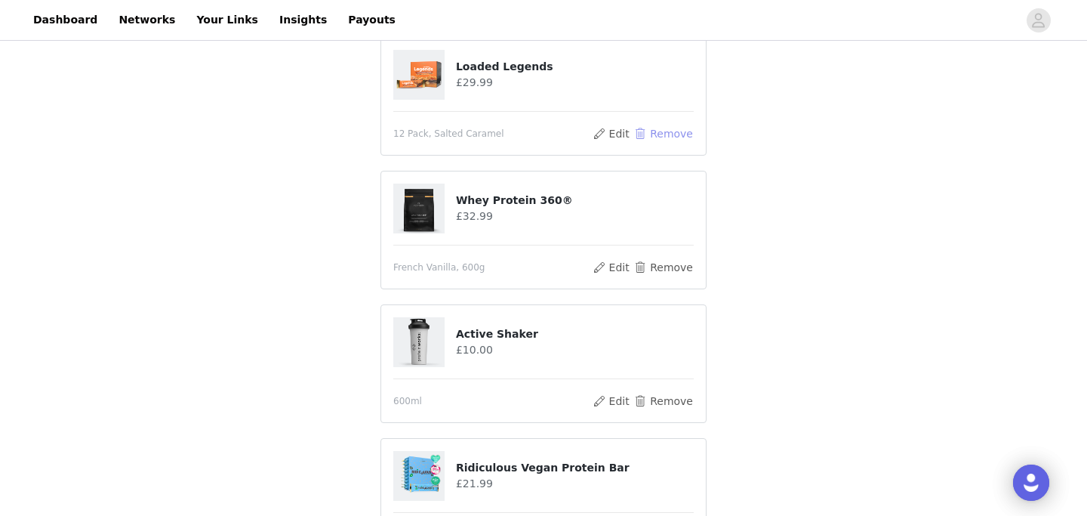
scroll to position [185, 0]
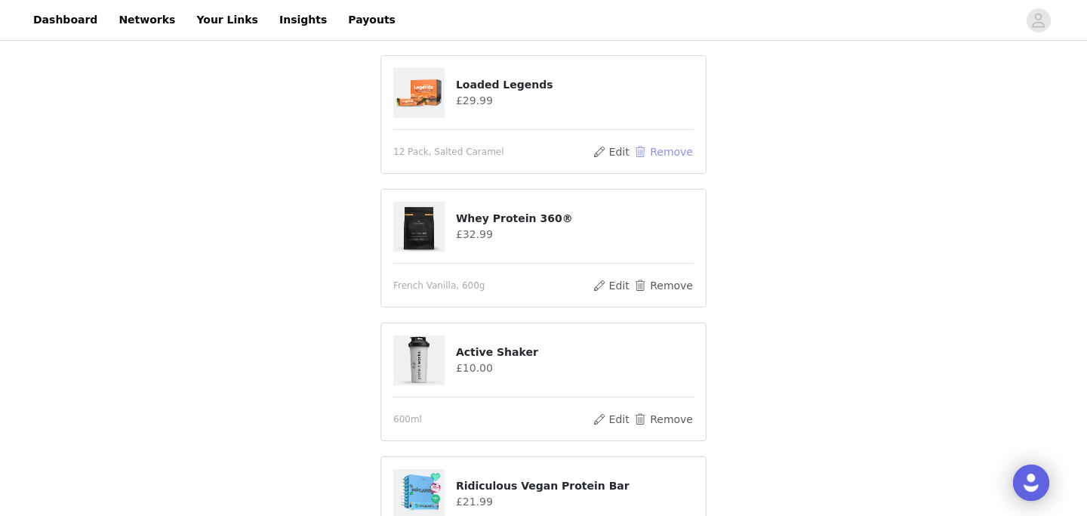
click at [675, 149] on button "Remove" at bounding box center [663, 152] width 60 height 18
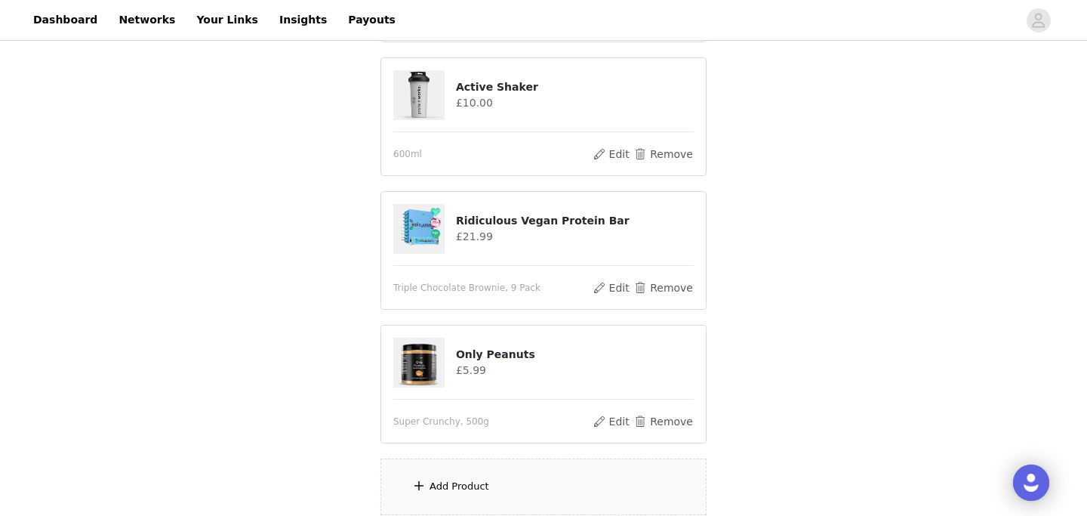
scroll to position [470, 0]
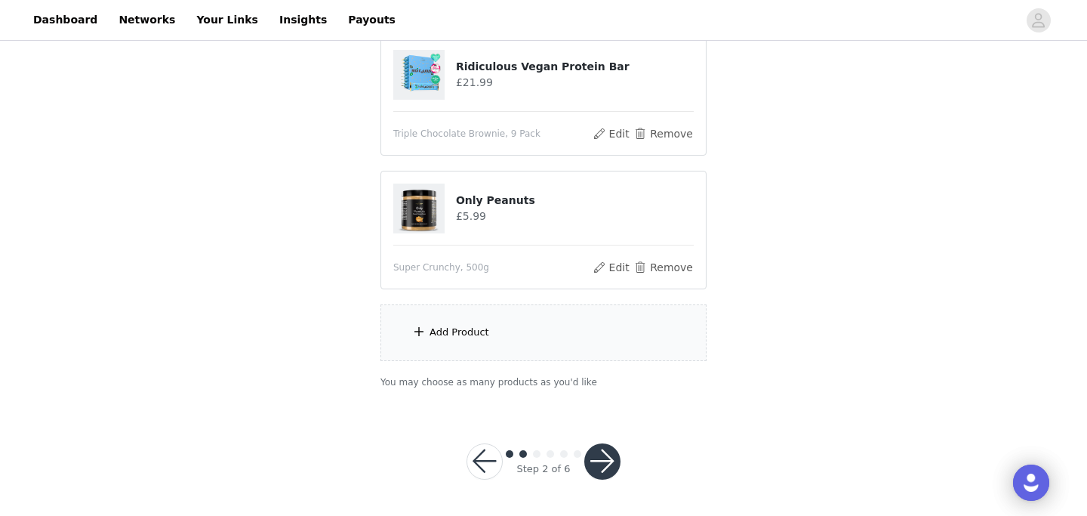
click at [504, 341] on div "Add Product" at bounding box center [543, 332] width 326 height 57
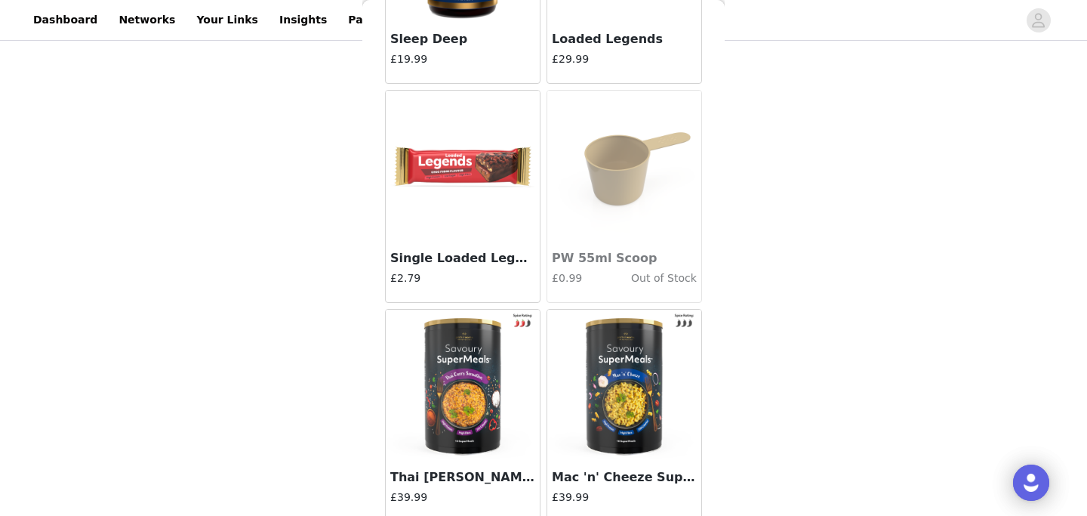
scroll to position [5239, 0]
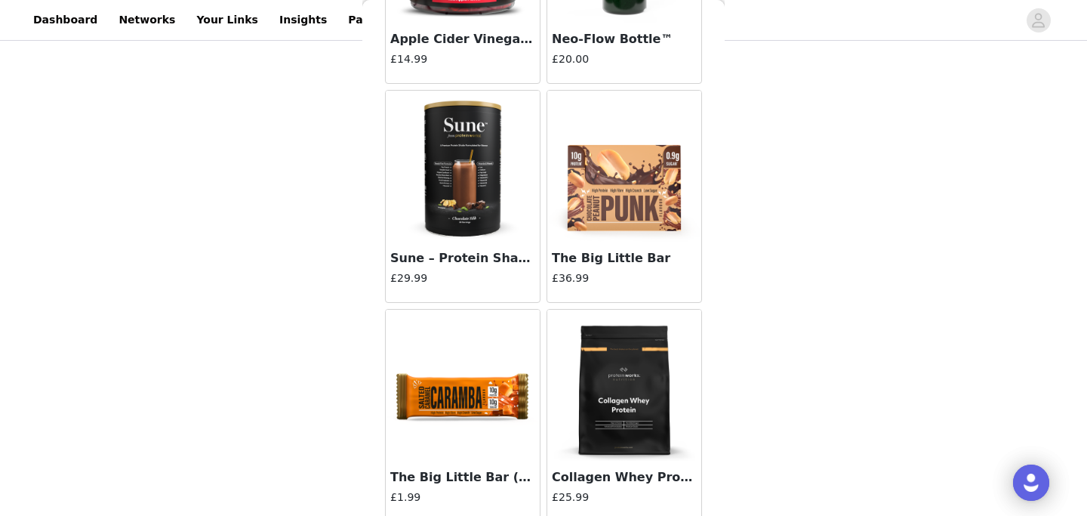
click at [605, 217] on img at bounding box center [624, 166] width 151 height 151
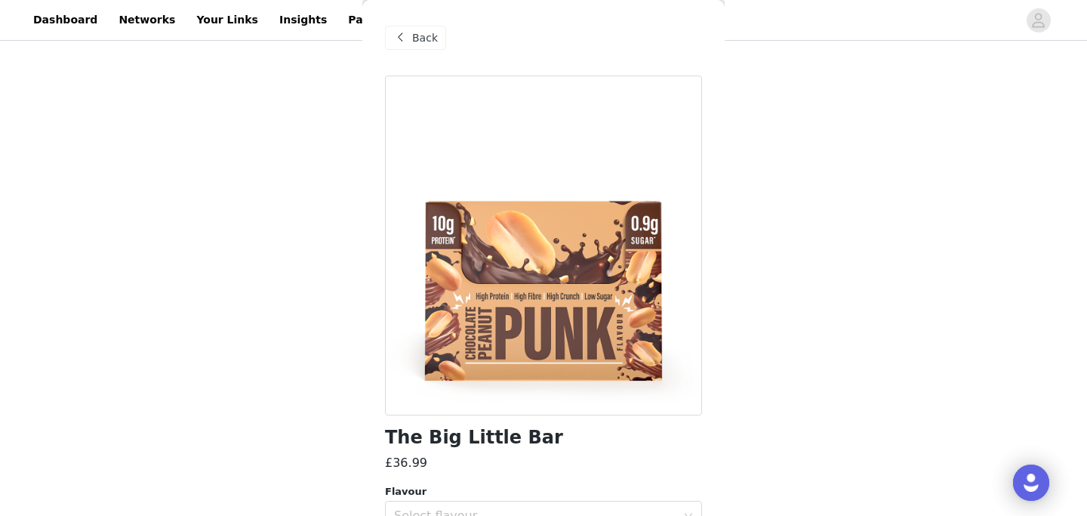
scroll to position [131, 0]
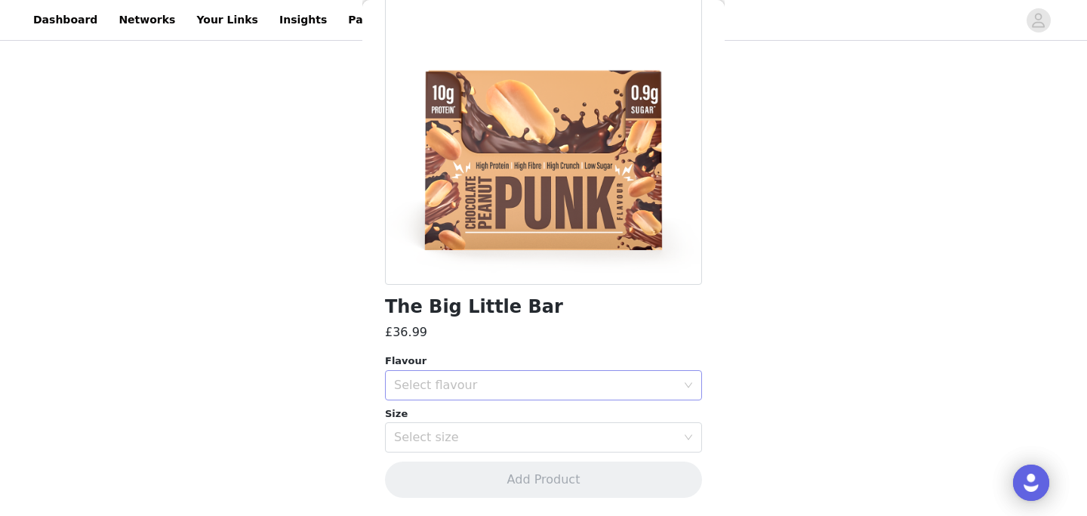
click at [439, 388] on div "Select flavour" at bounding box center [535, 384] width 282 height 15
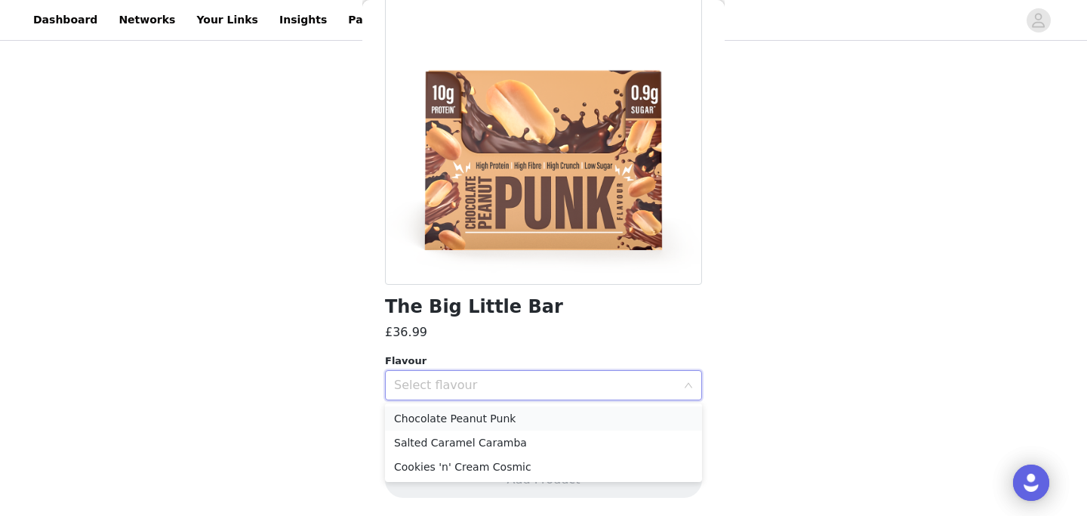
click at [433, 422] on li "Chocolate Peanut Punk" at bounding box center [543, 418] width 317 height 24
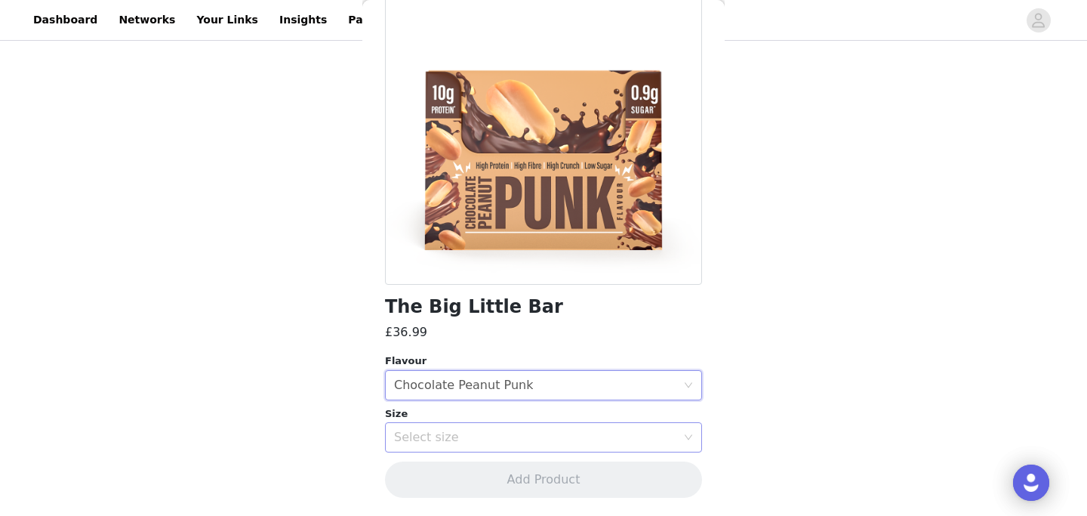
click at [423, 445] on div "Select size" at bounding box center [538, 437] width 289 height 29
click at [420, 469] on li "20 Pack" at bounding box center [543, 470] width 317 height 24
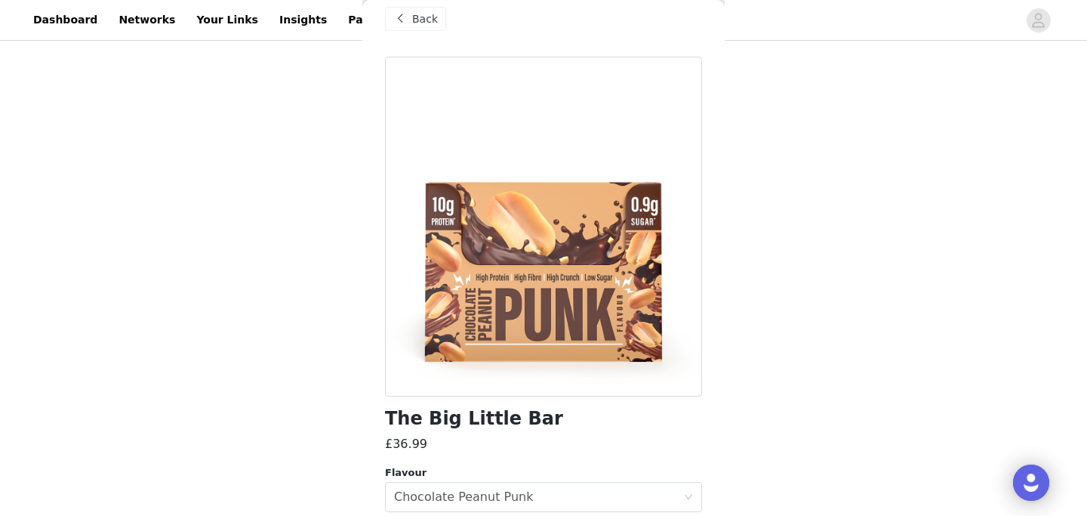
scroll to position [0, 0]
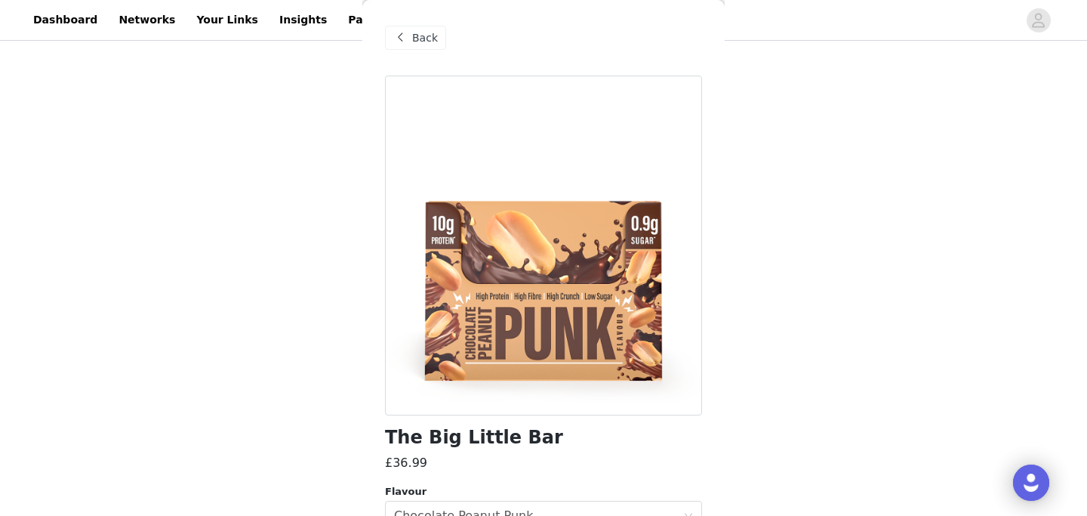
click at [414, 35] on span "Back" at bounding box center [425, 38] width 26 height 16
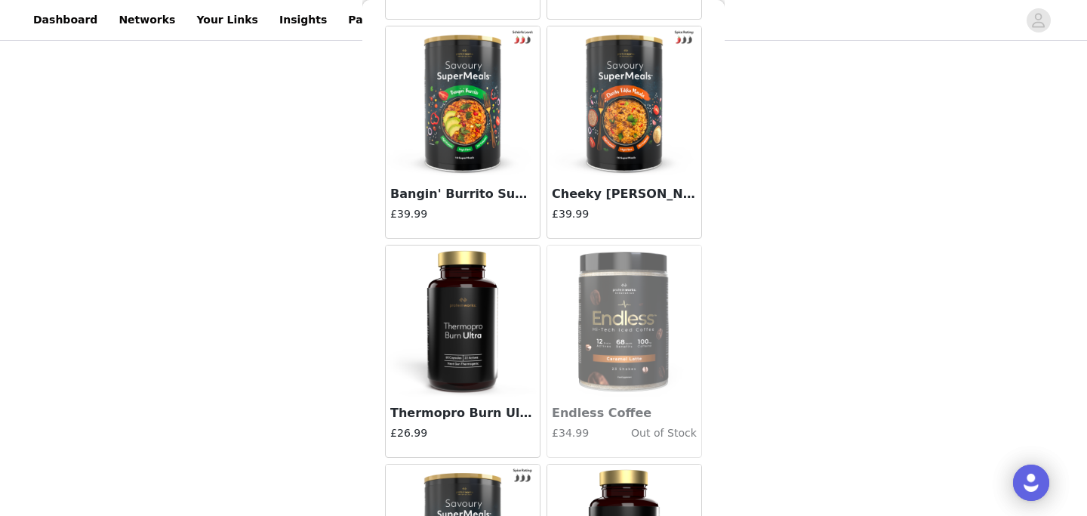
scroll to position [2394, 0]
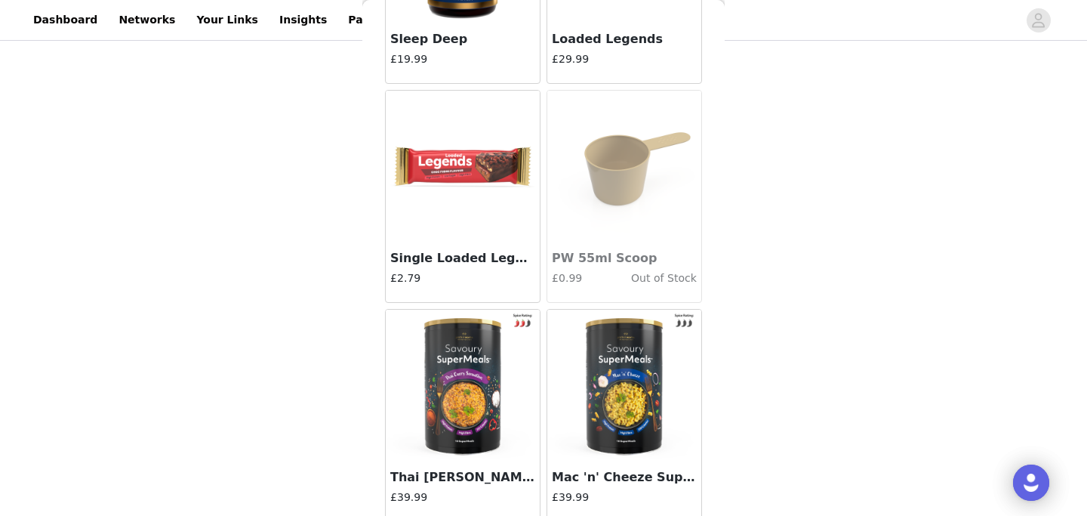
click at [461, 171] on img at bounding box center [462, 166] width 151 height 151
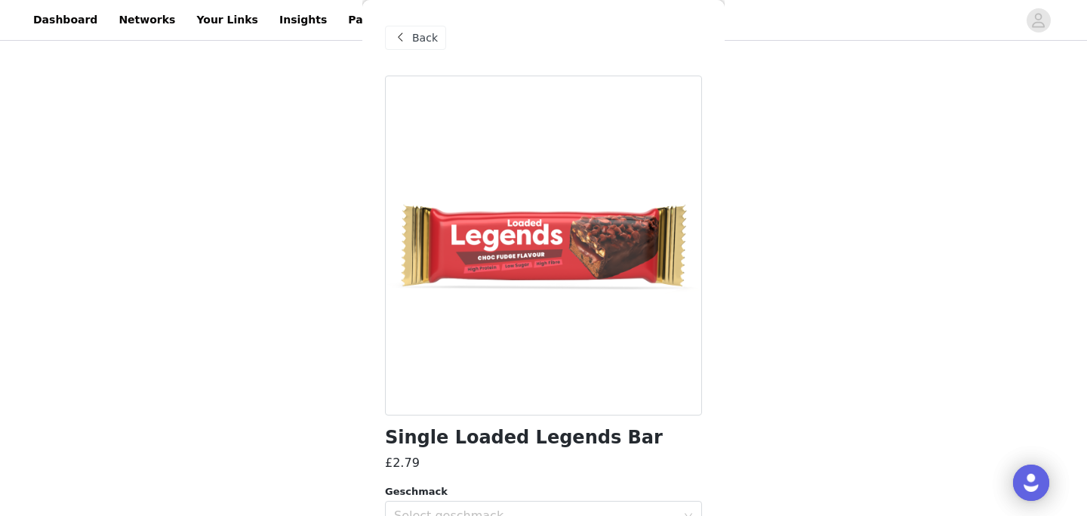
scroll to position [180, 0]
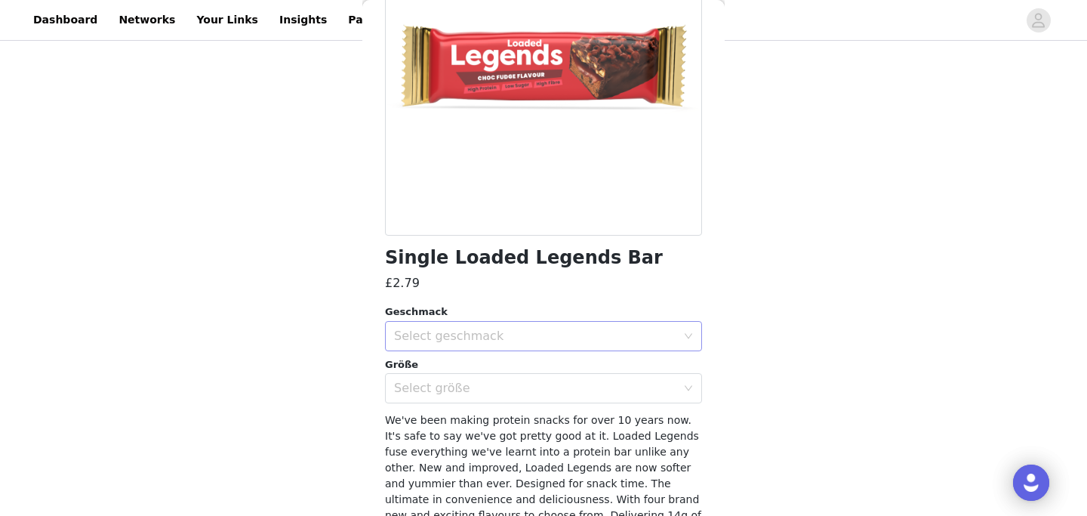
click at [536, 326] on div "Select geschmack" at bounding box center [538, 336] width 289 height 29
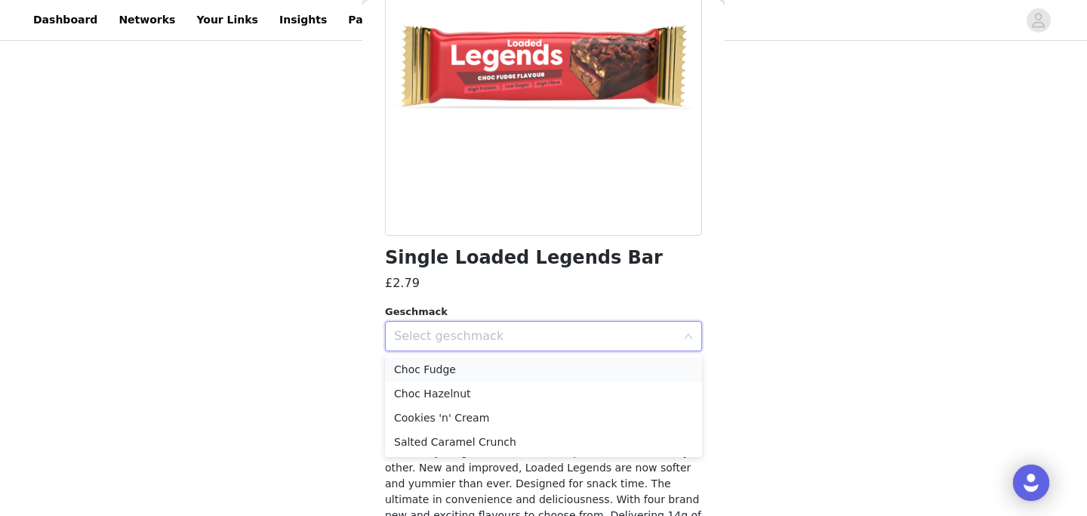
click at [462, 369] on li "Choc Fudge" at bounding box center [543, 369] width 317 height 24
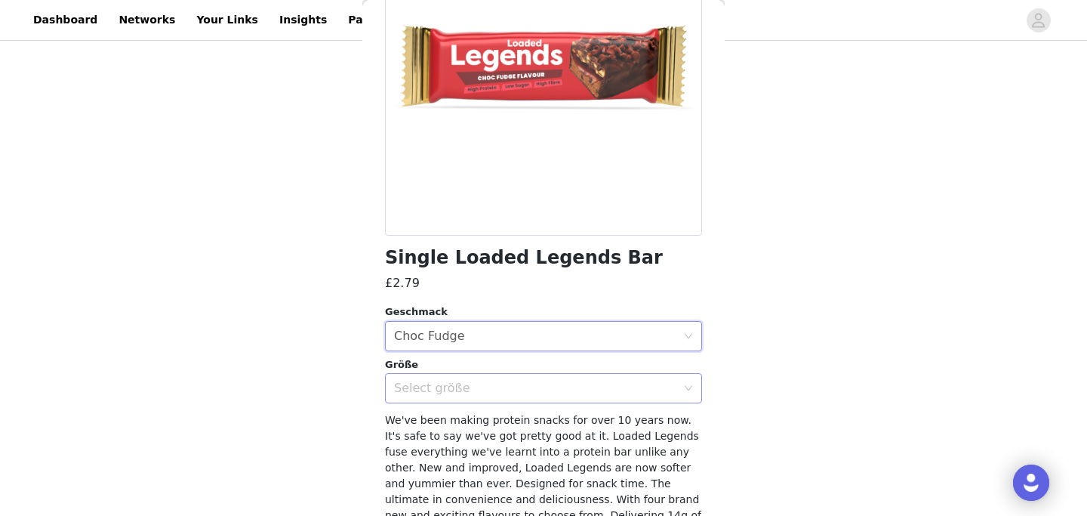
click at [490, 386] on div "Select größe" at bounding box center [535, 387] width 282 height 15
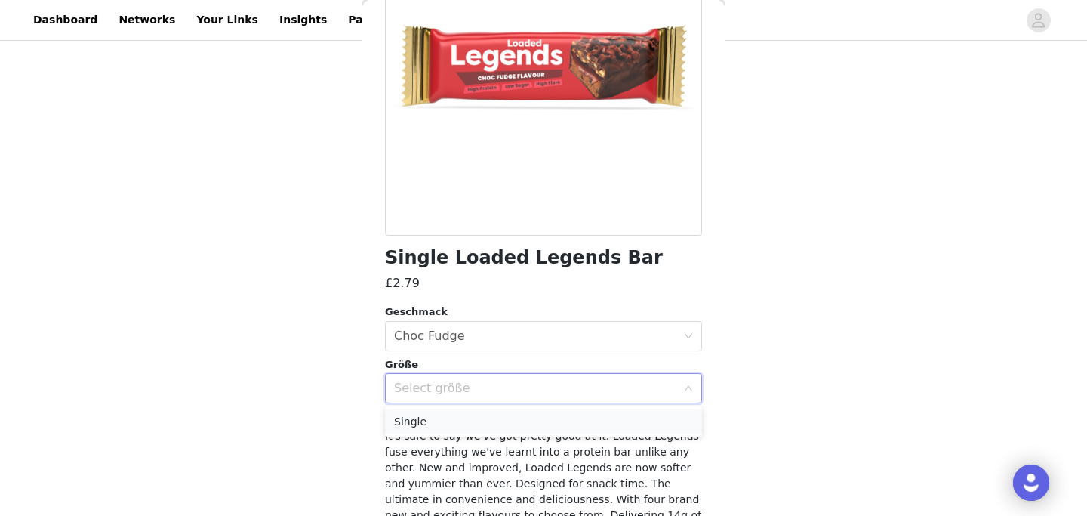
click at [449, 419] on li "Single" at bounding box center [543, 421] width 317 height 24
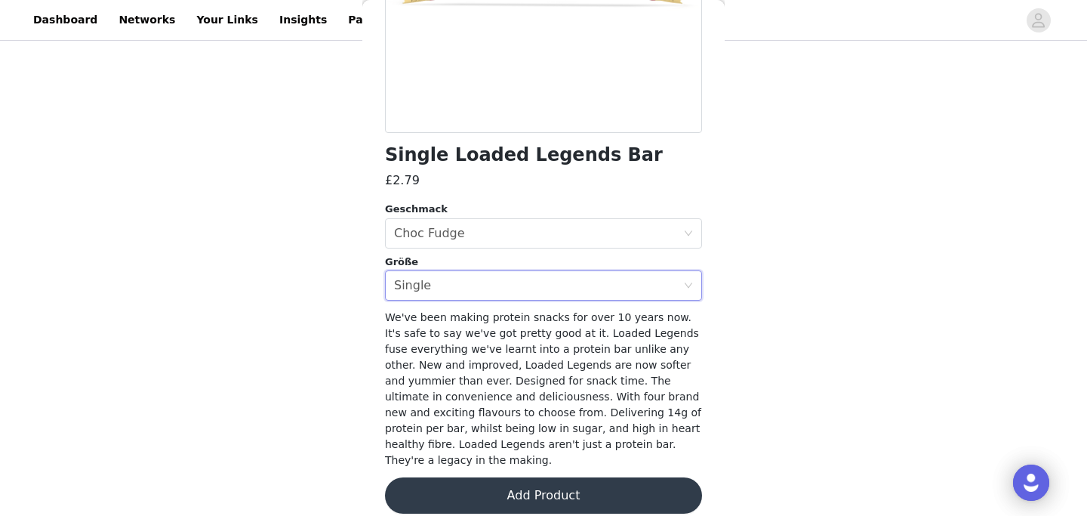
click at [514, 479] on button "Add Product" at bounding box center [543, 495] width 317 height 36
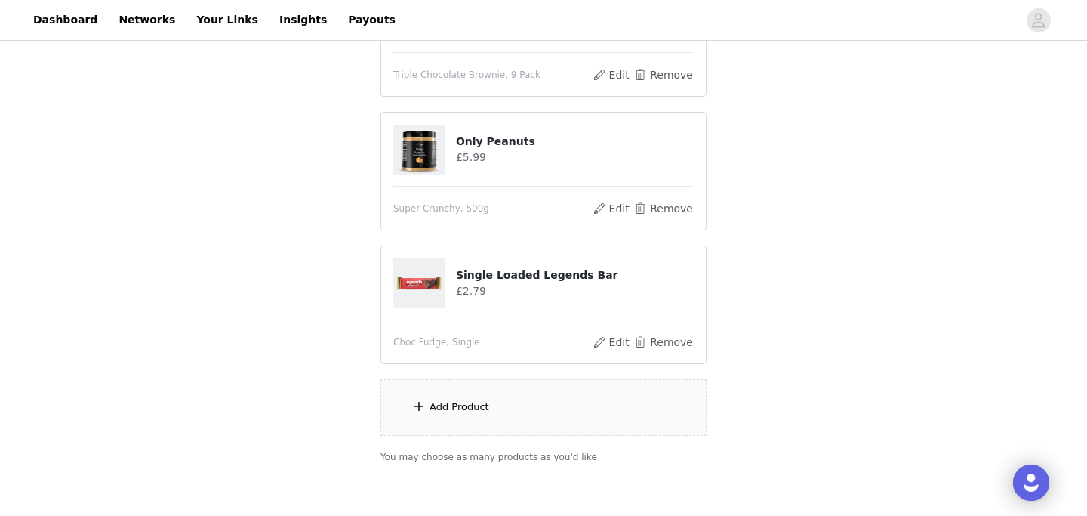
scroll to position [535, 0]
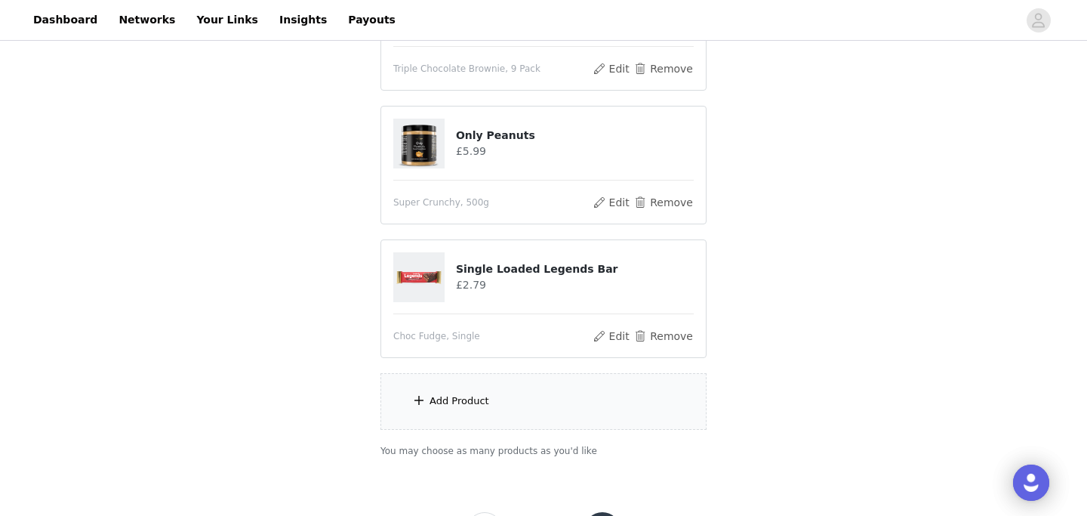
click at [473, 402] on div "Add Product" at bounding box center [460, 400] width 60 height 15
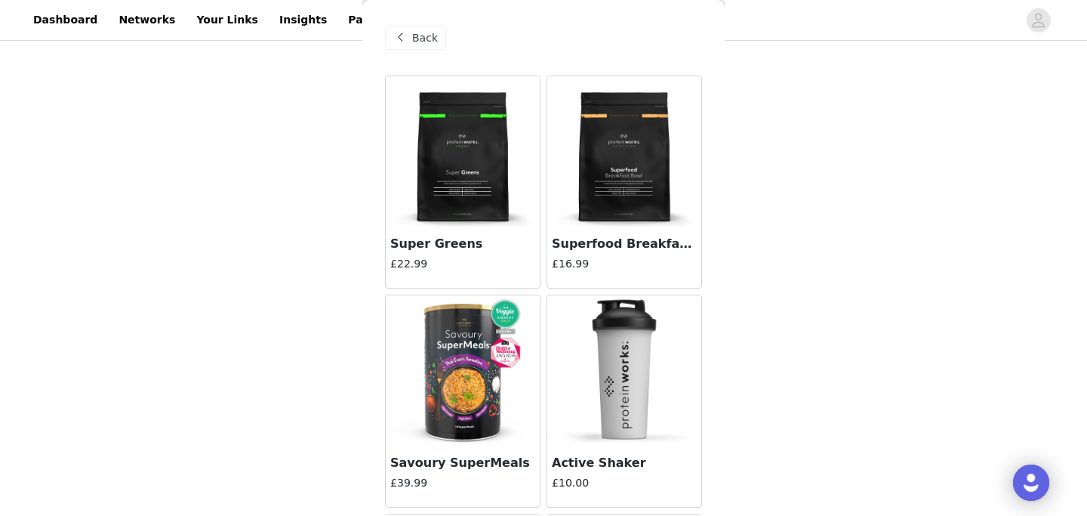
scroll to position [2394, 0]
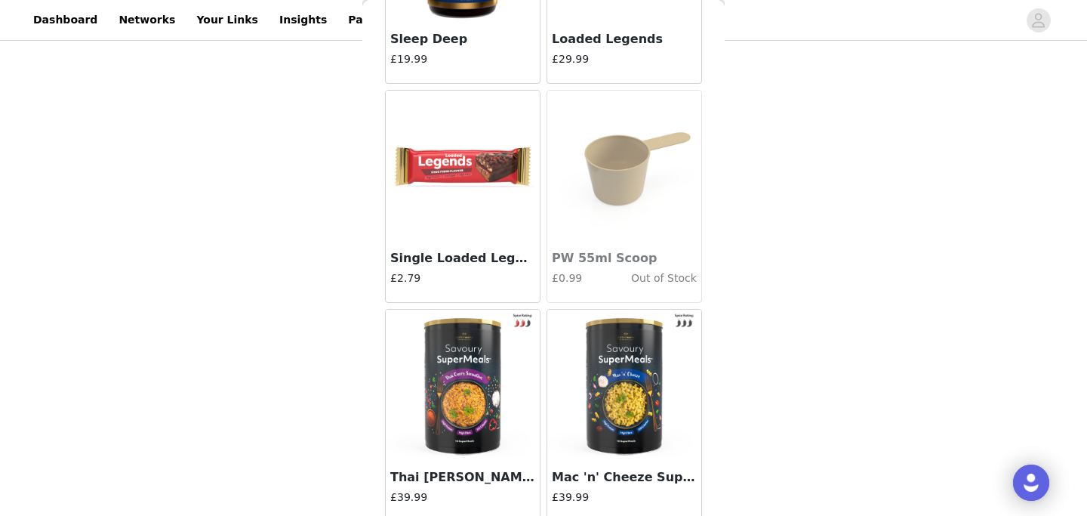
click at [456, 166] on img at bounding box center [462, 166] width 151 height 151
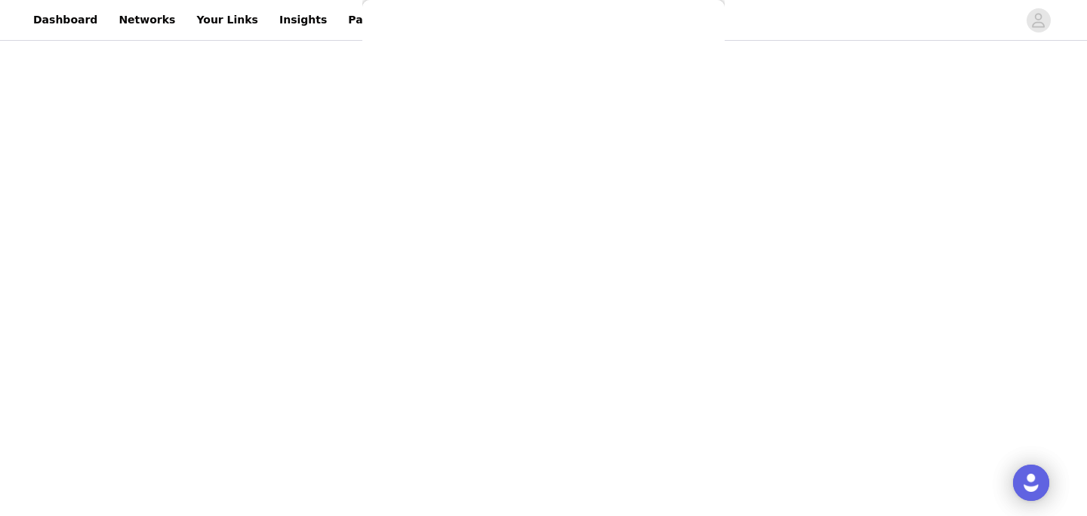
scroll to position [282, 0]
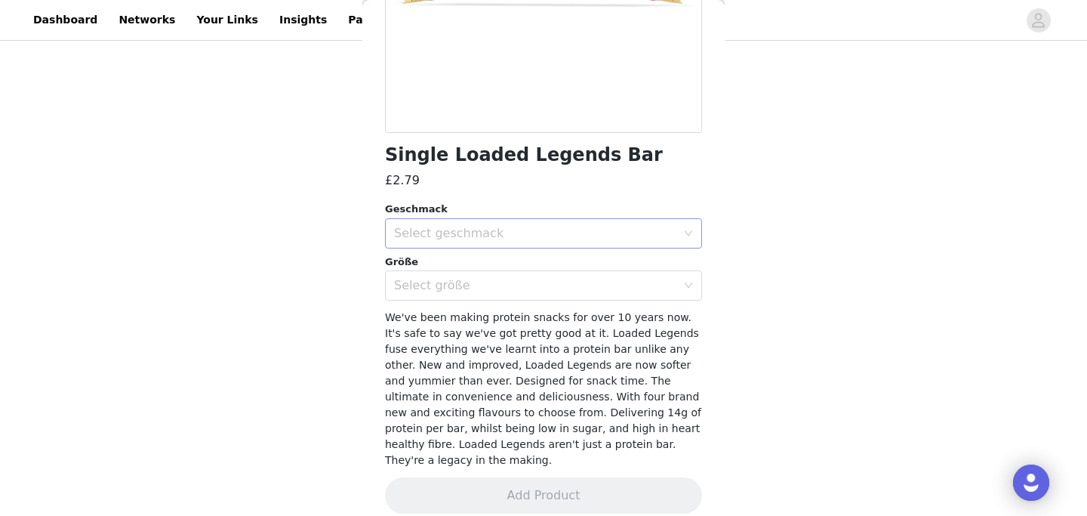
click at [534, 229] on div "Select geschmack" at bounding box center [535, 233] width 282 height 15
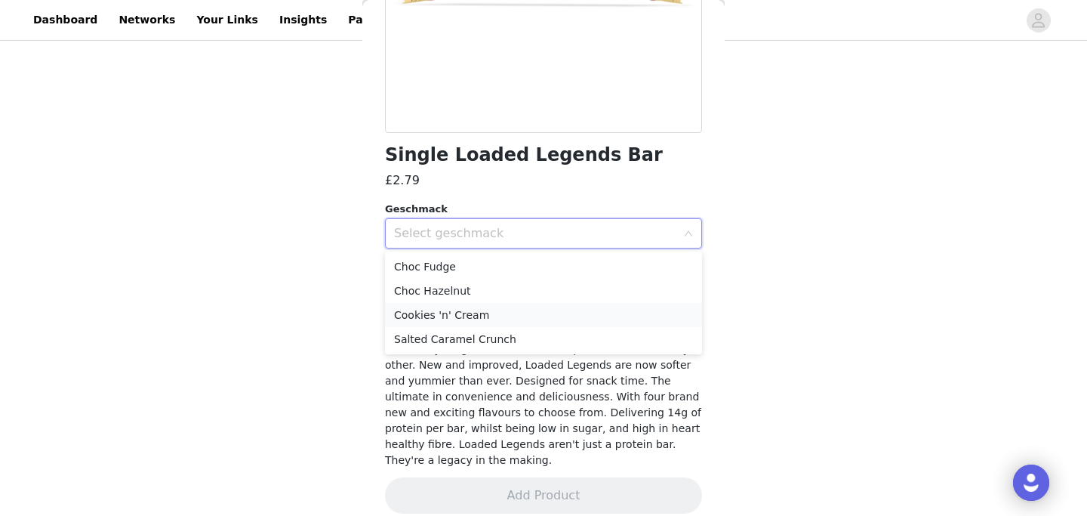
click at [463, 309] on li "Cookies 'n' Cream" at bounding box center [543, 315] width 317 height 24
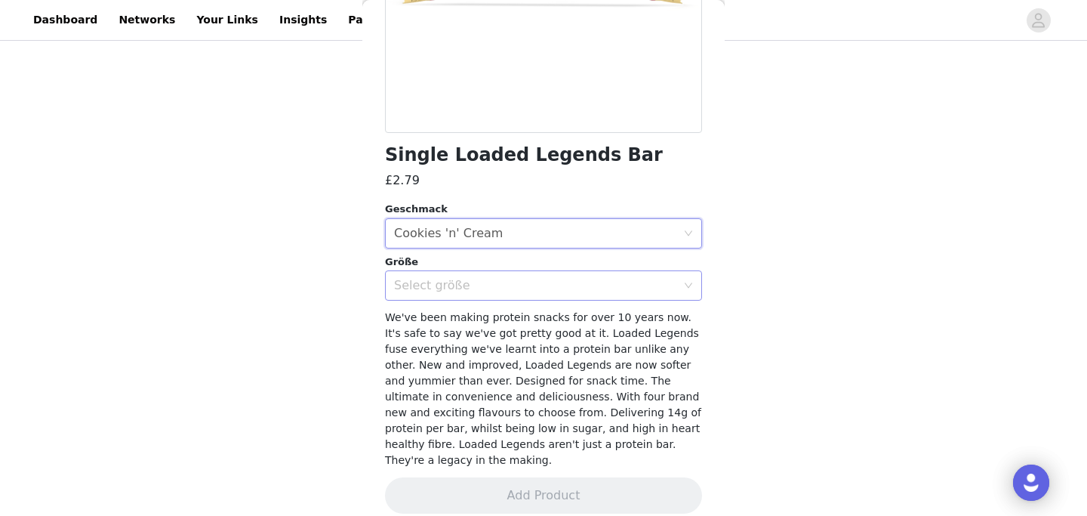
click at [486, 290] on div "Select größe" at bounding box center [535, 285] width 282 height 15
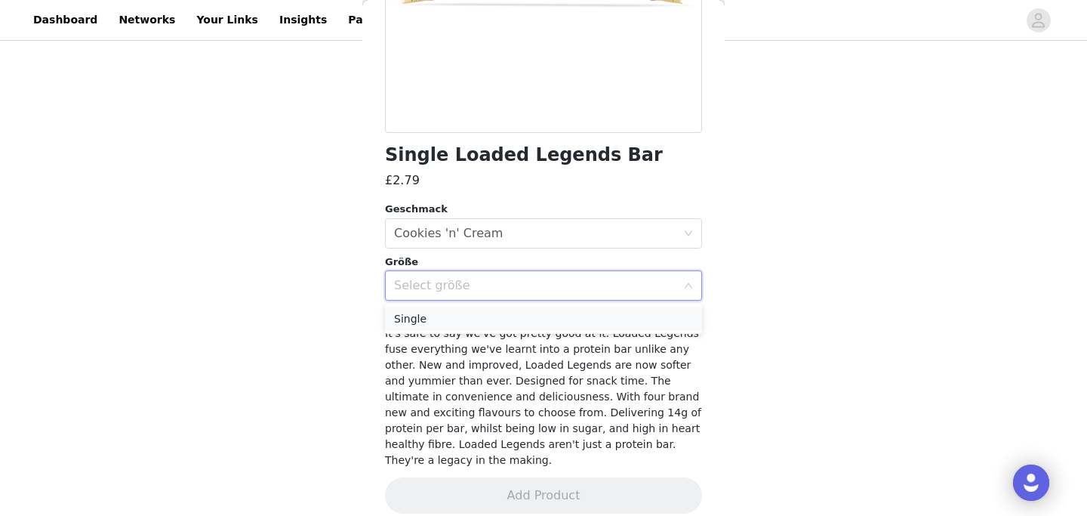
click at [441, 315] on li "Single" at bounding box center [543, 318] width 317 height 24
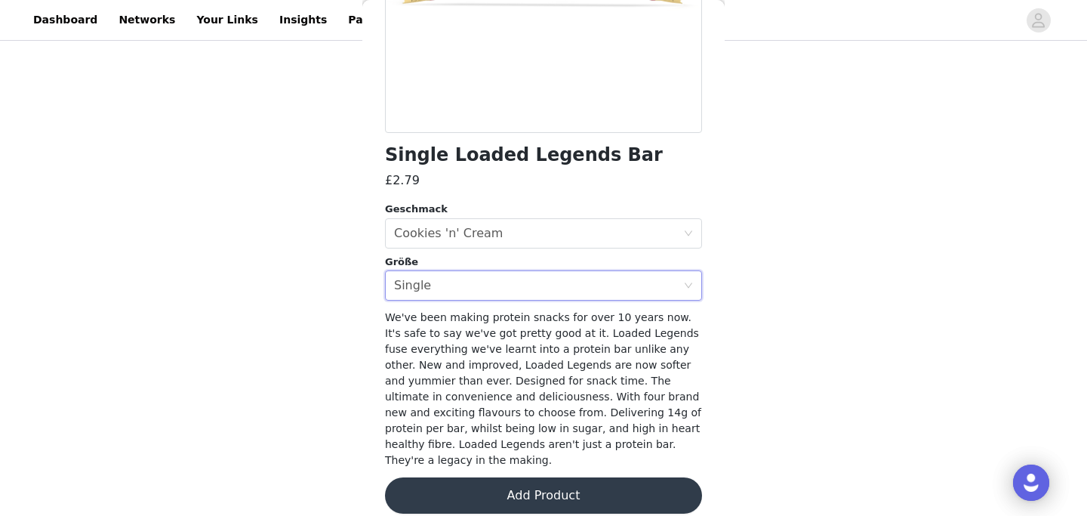
click at [470, 489] on button "Add Product" at bounding box center [543, 495] width 317 height 36
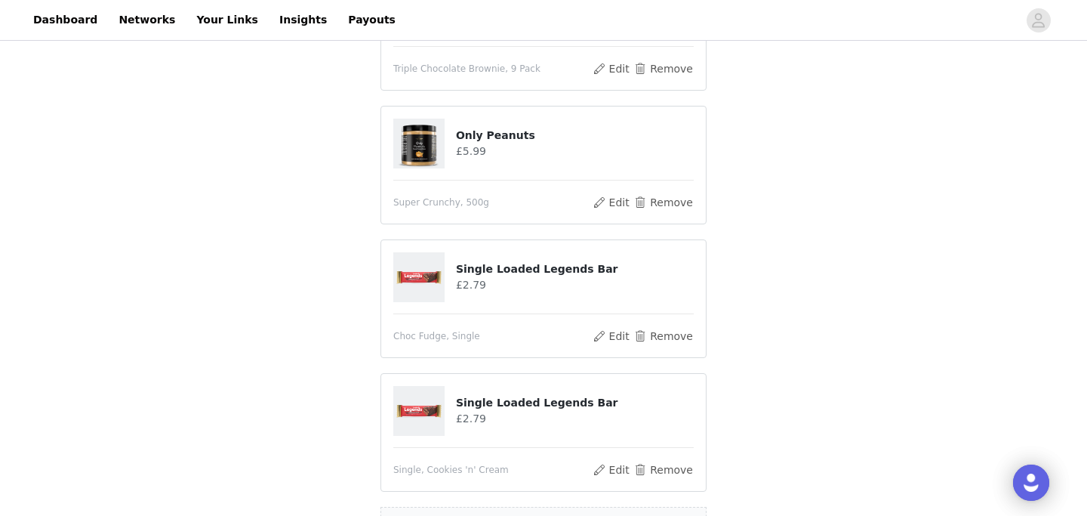
scroll to position [653, 0]
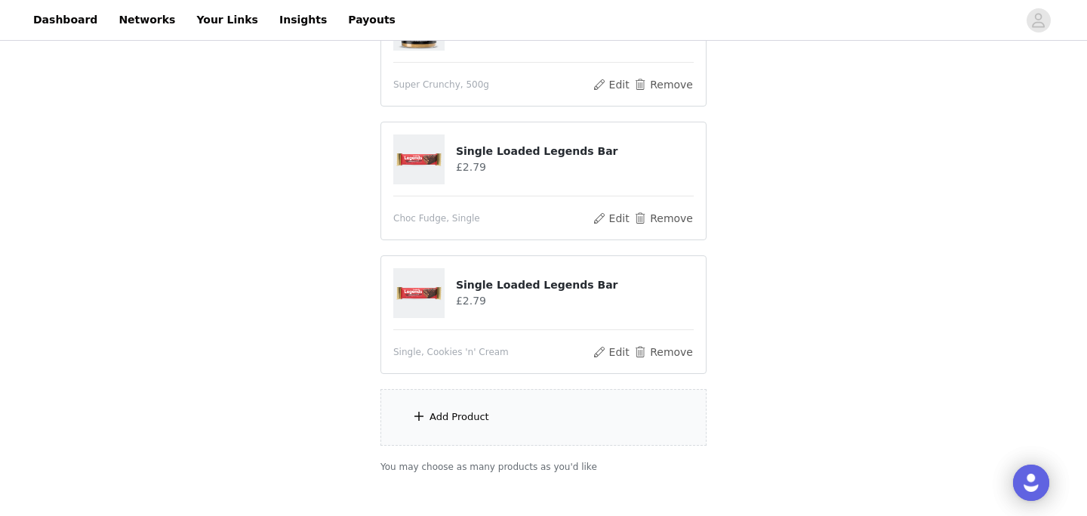
click at [470, 413] on div "Add Product" at bounding box center [460, 416] width 60 height 15
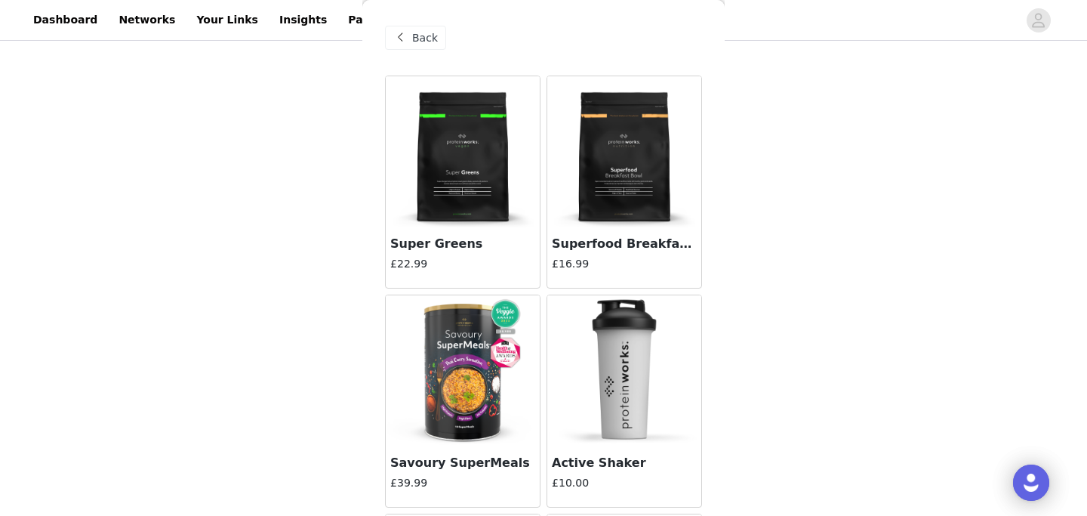
scroll to position [2394, 0]
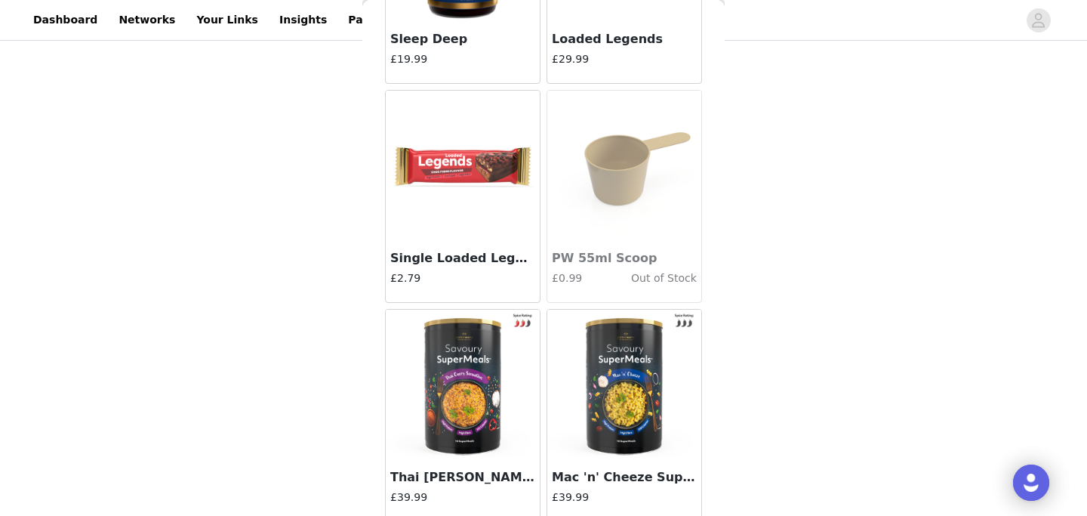
click at [473, 173] on img at bounding box center [462, 166] width 151 height 151
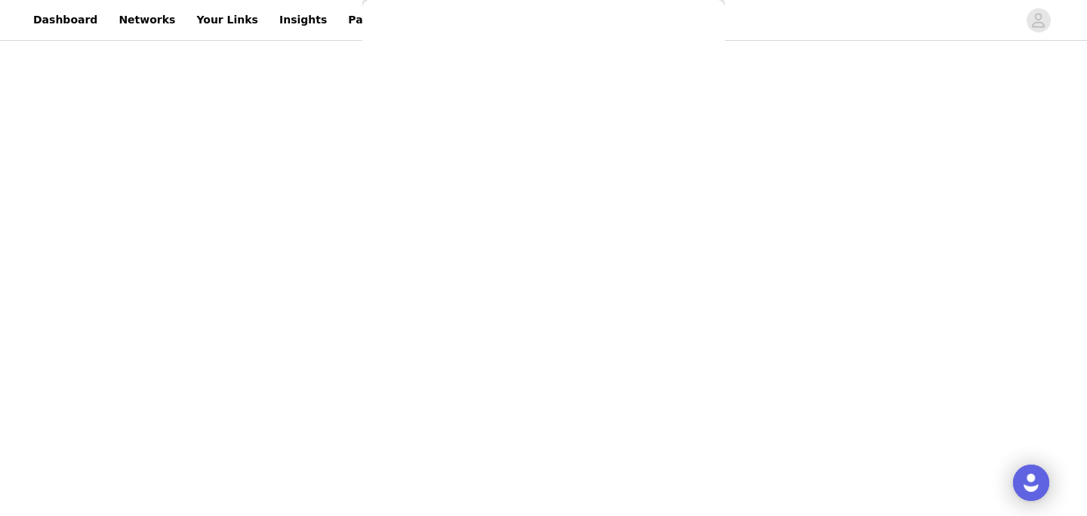
scroll to position [282, 0]
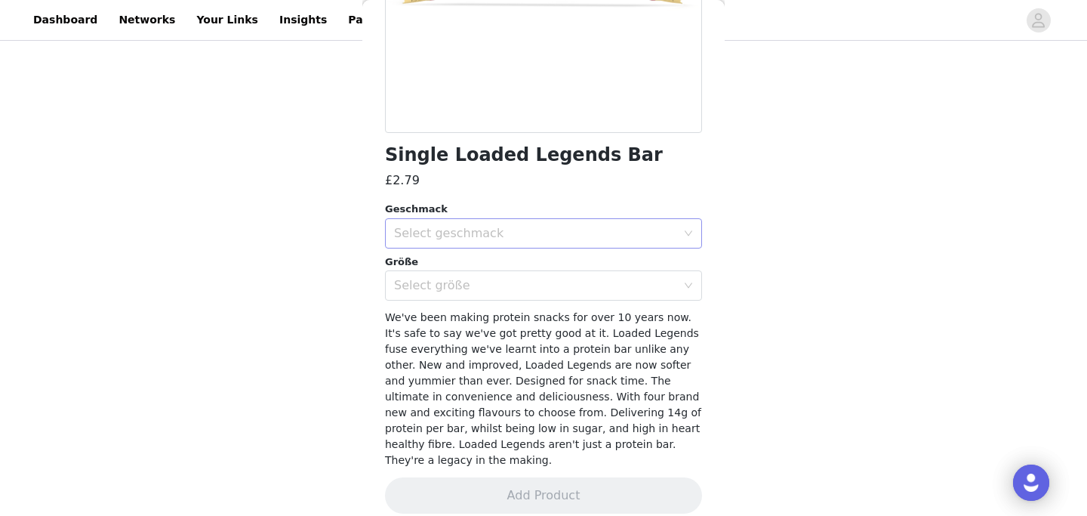
click at [491, 236] on div "Select geschmack" at bounding box center [535, 233] width 282 height 15
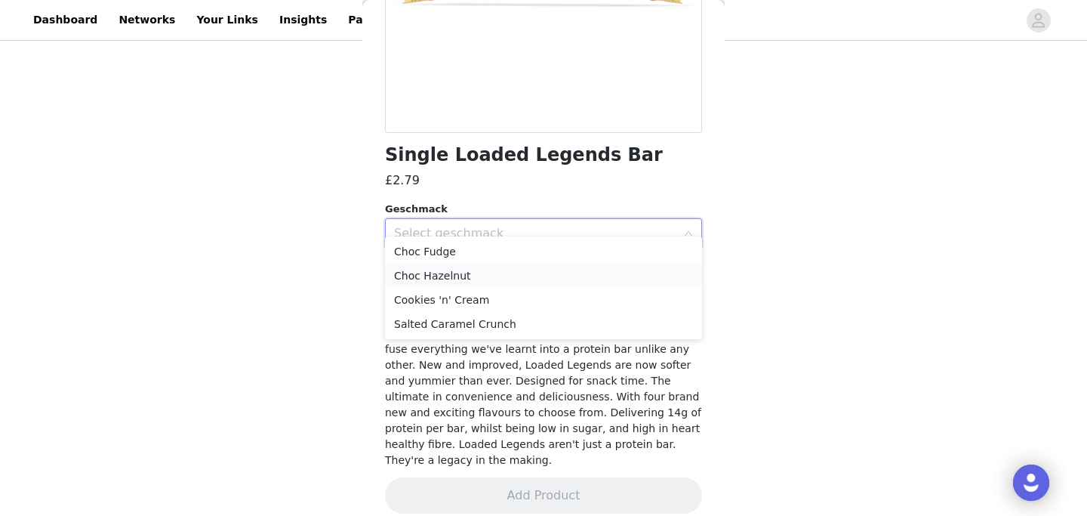
scroll to position [667, 0]
click at [488, 322] on li "Salted Caramel Crunch" at bounding box center [543, 325] width 317 height 24
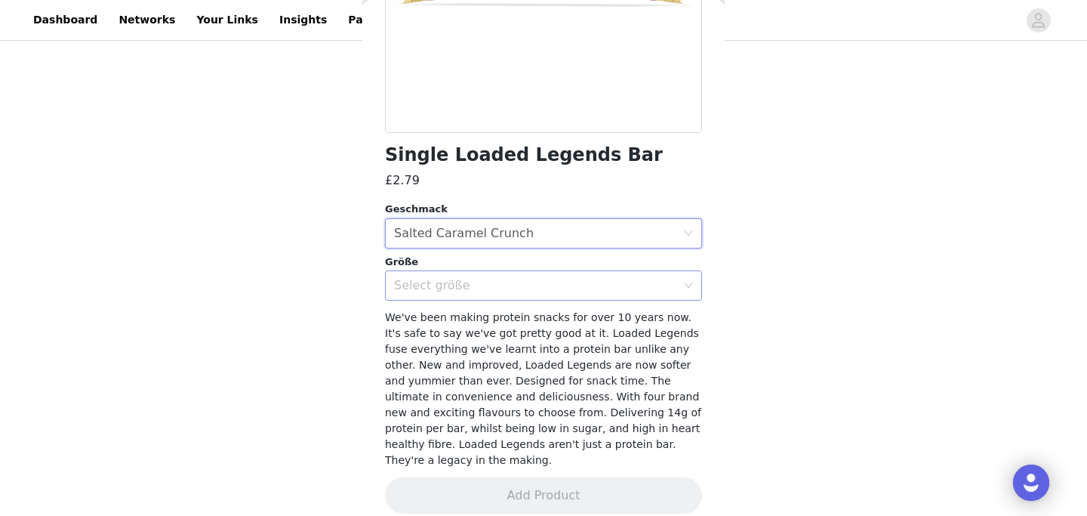
click at [456, 277] on div "Select größe" at bounding box center [538, 285] width 289 height 29
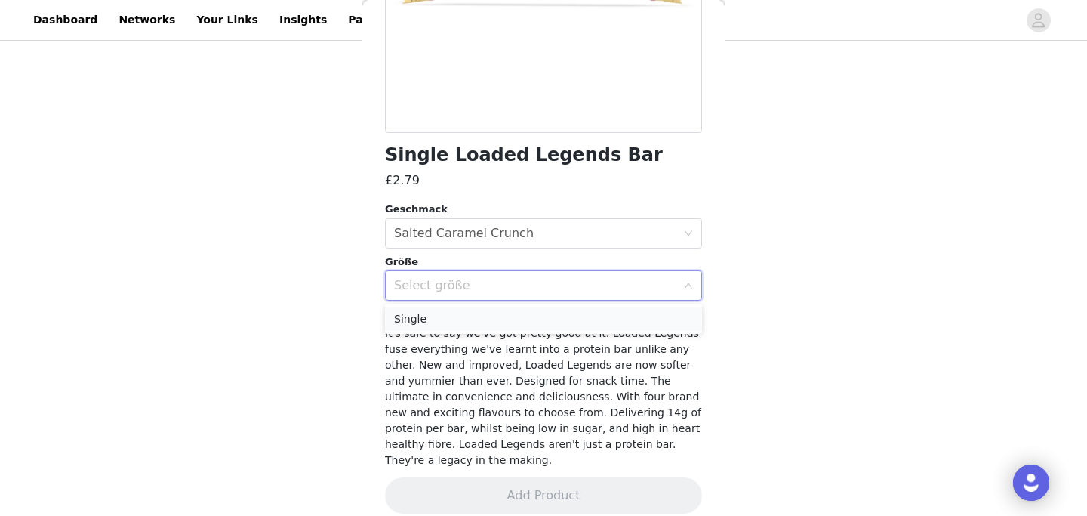
click at [433, 319] on li "Single" at bounding box center [543, 318] width 317 height 24
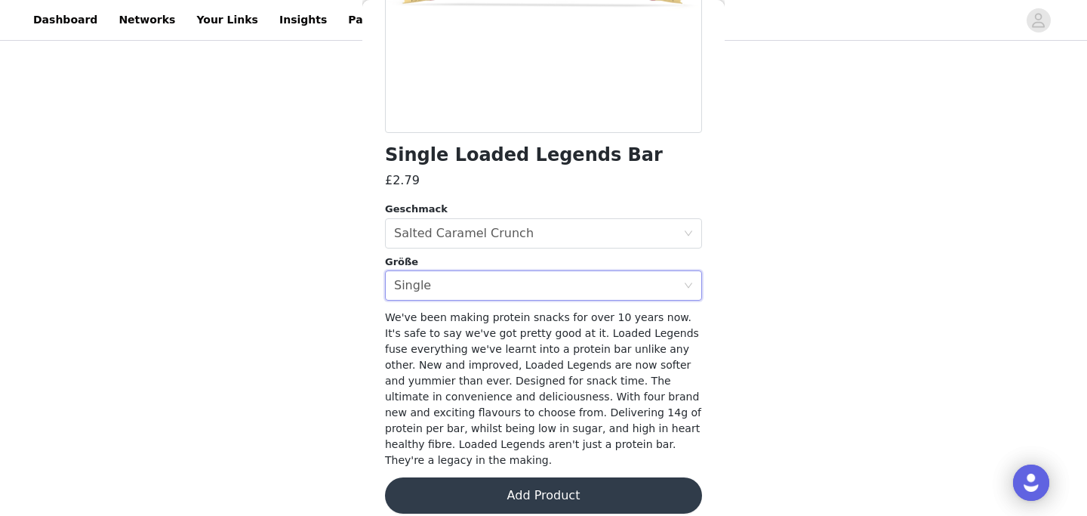
click at [483, 477] on button "Add Product" at bounding box center [543, 495] width 317 height 36
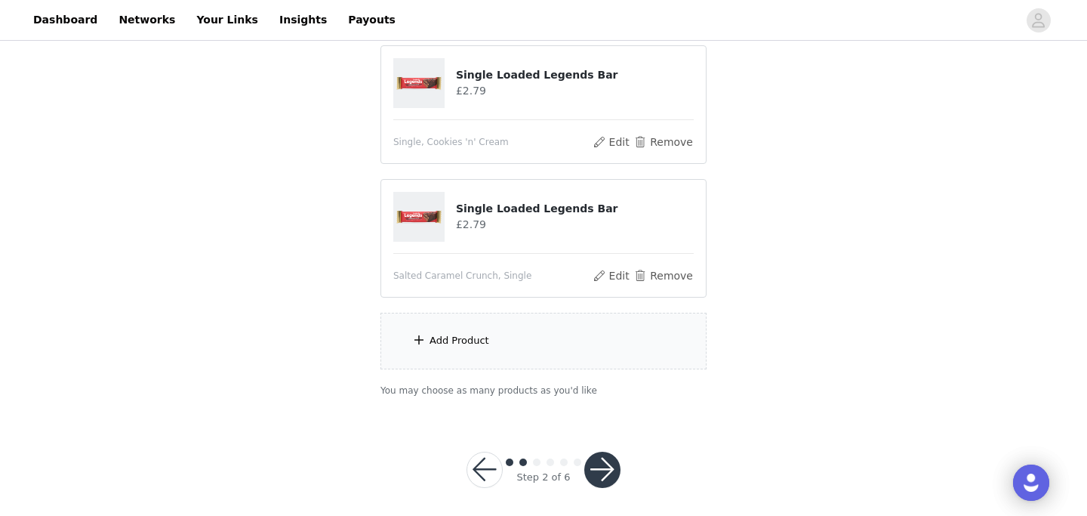
scroll to position [865, 0]
click at [478, 324] on div "Add Product" at bounding box center [543, 338] width 326 height 57
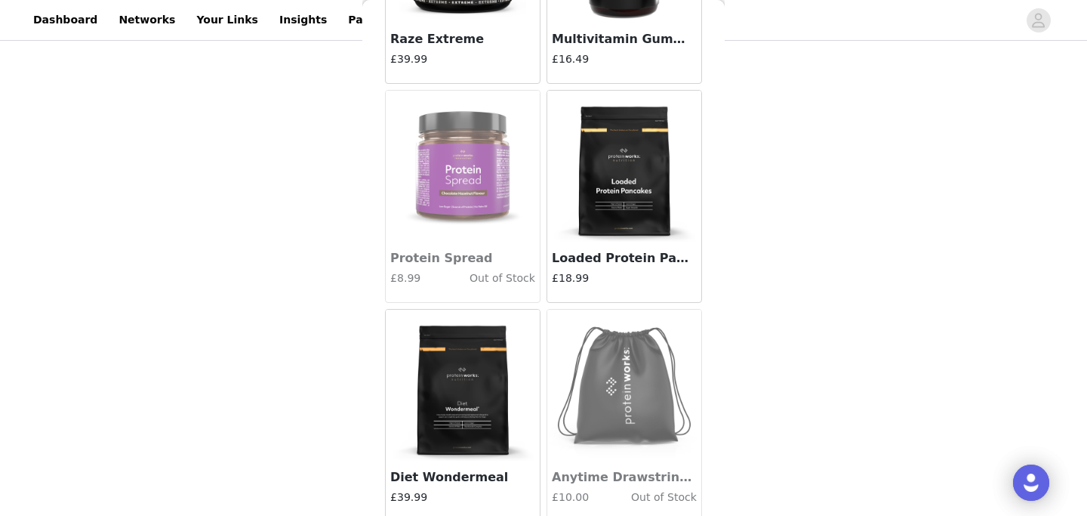
scroll to position [10931, 0]
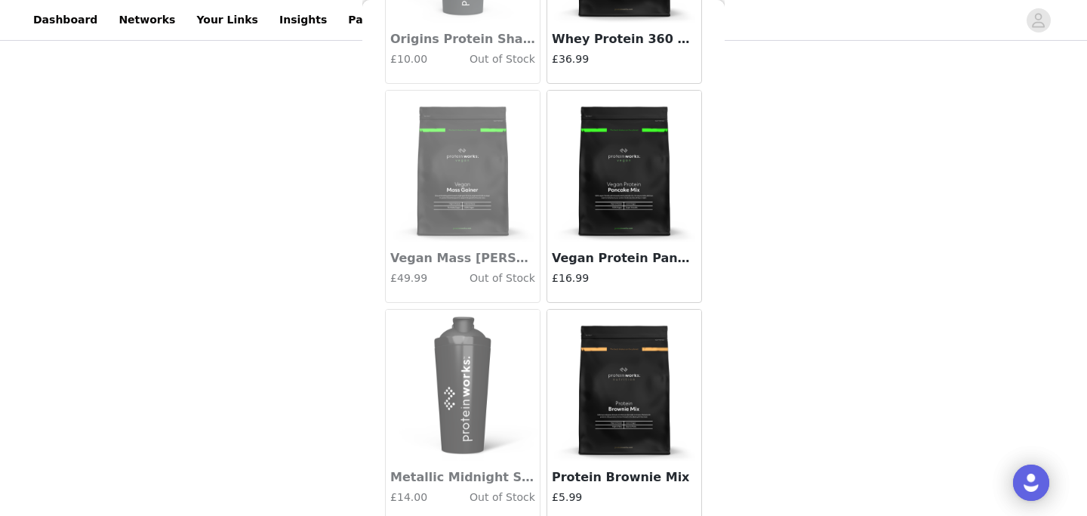
click at [624, 159] on img at bounding box center [624, 166] width 151 height 151
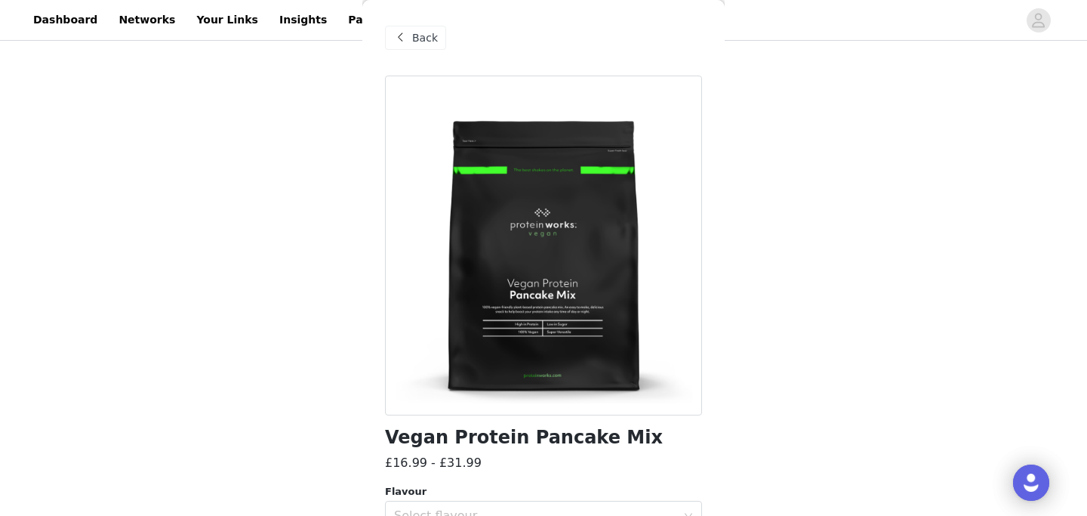
scroll to position [156, 0]
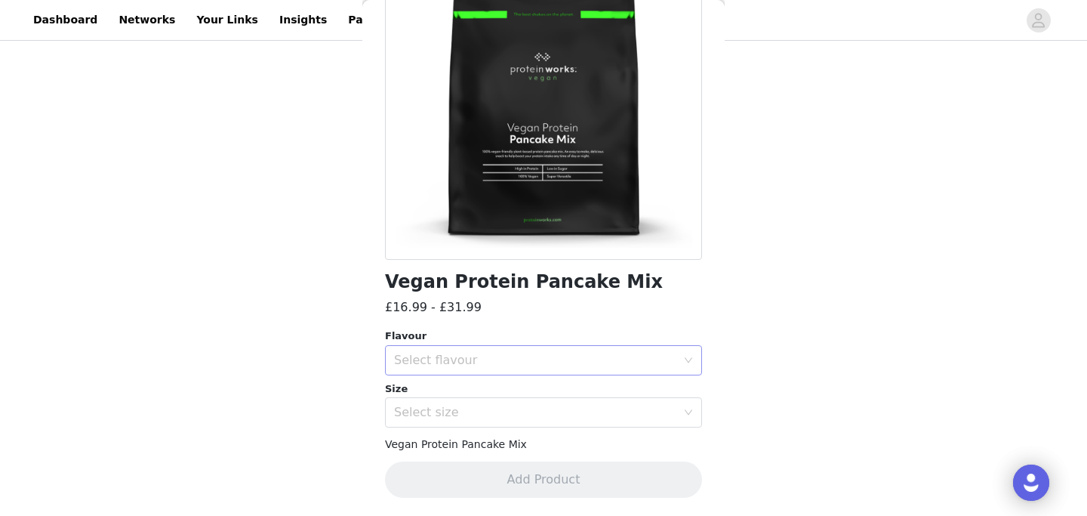
click at [506, 360] on div "Select flavour" at bounding box center [535, 360] width 282 height 15
click at [447, 415] on li "Natural" at bounding box center [543, 417] width 317 height 24
click at [447, 406] on div "Select size" at bounding box center [535, 412] width 282 height 15
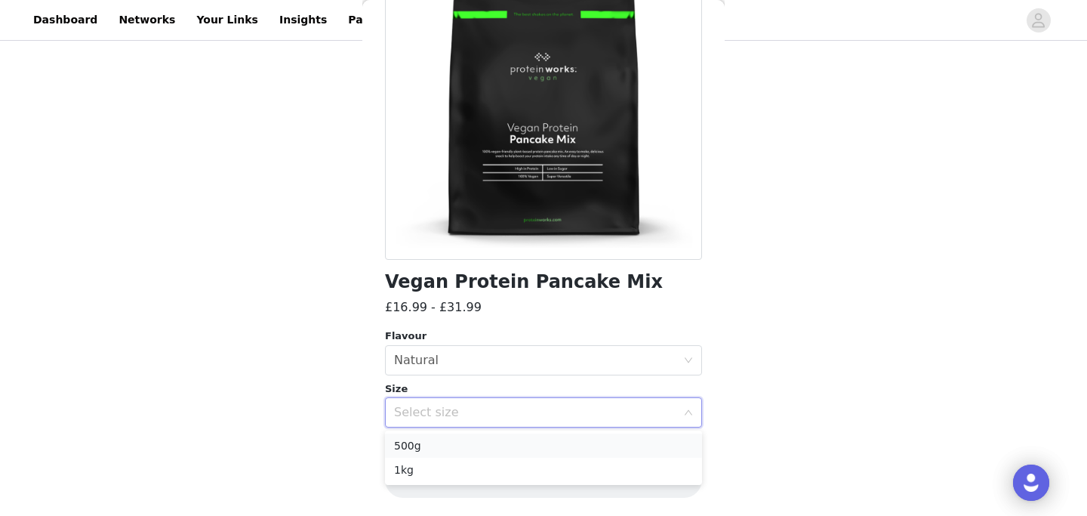
click at [420, 449] on li "500g" at bounding box center [543, 445] width 317 height 24
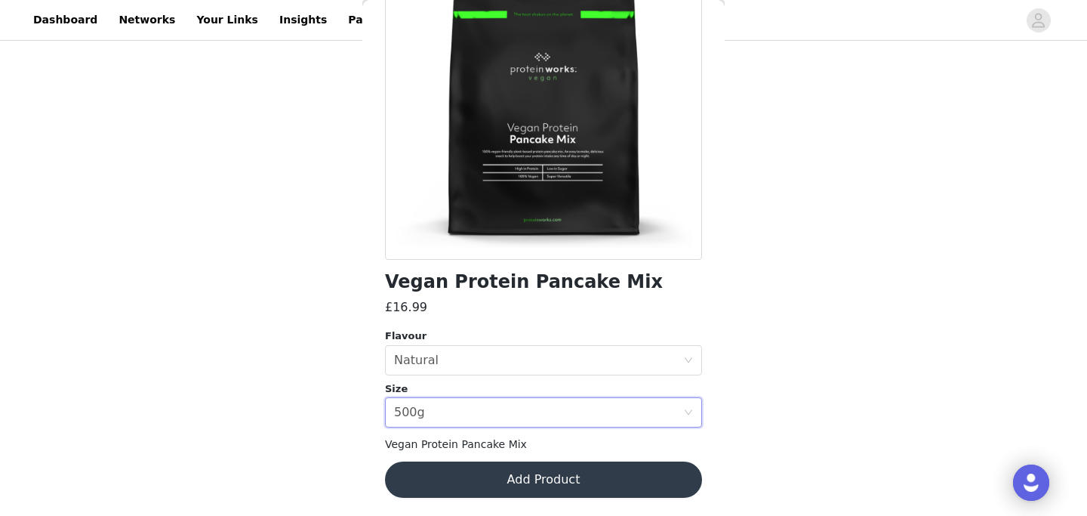
scroll to position [871, 0]
click at [464, 471] on button "Add Product" at bounding box center [543, 479] width 317 height 36
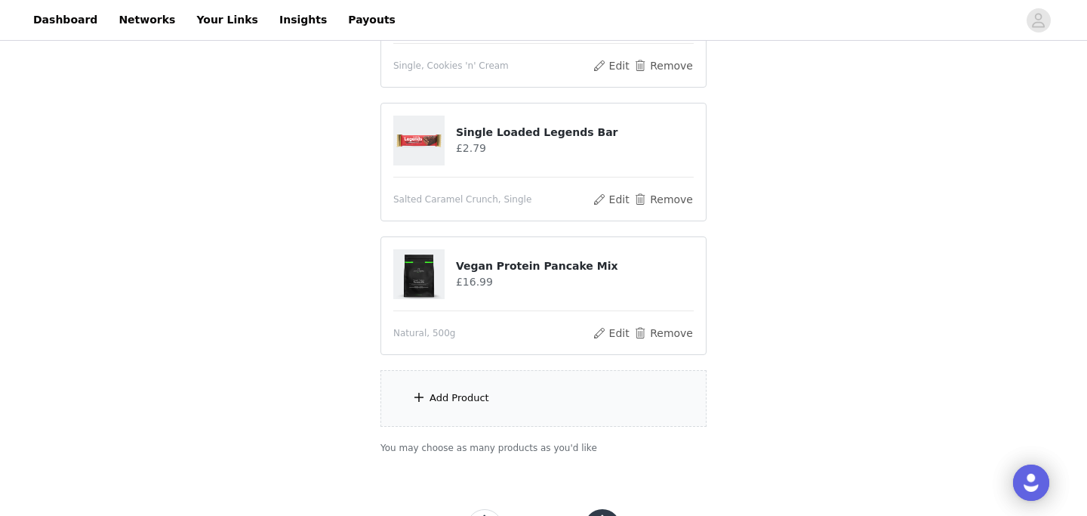
scroll to position [970, 0]
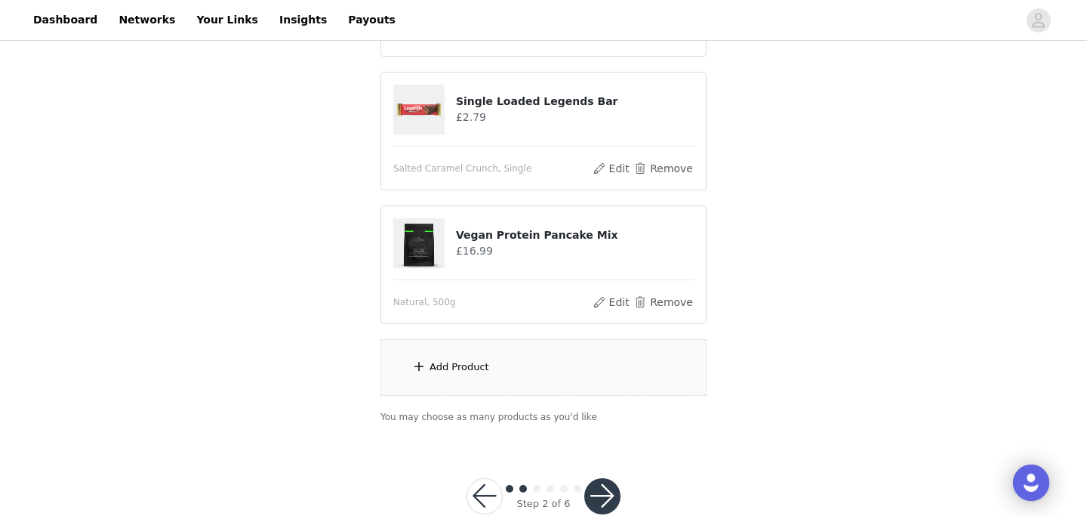
click at [454, 371] on div "Add Product" at bounding box center [460, 366] width 60 height 15
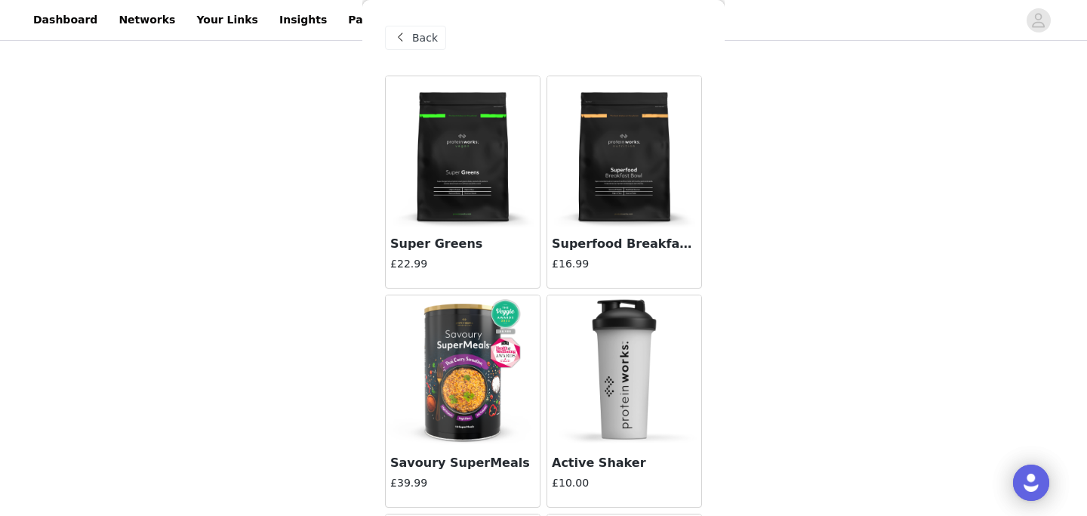
click at [419, 32] on span "Back" at bounding box center [425, 38] width 26 height 16
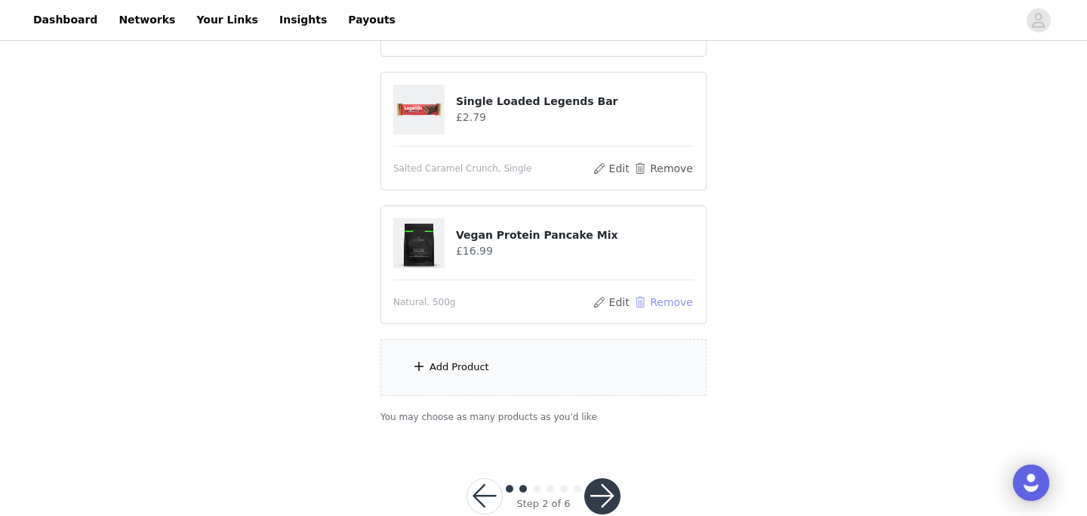
click at [657, 300] on button "Remove" at bounding box center [663, 302] width 60 height 18
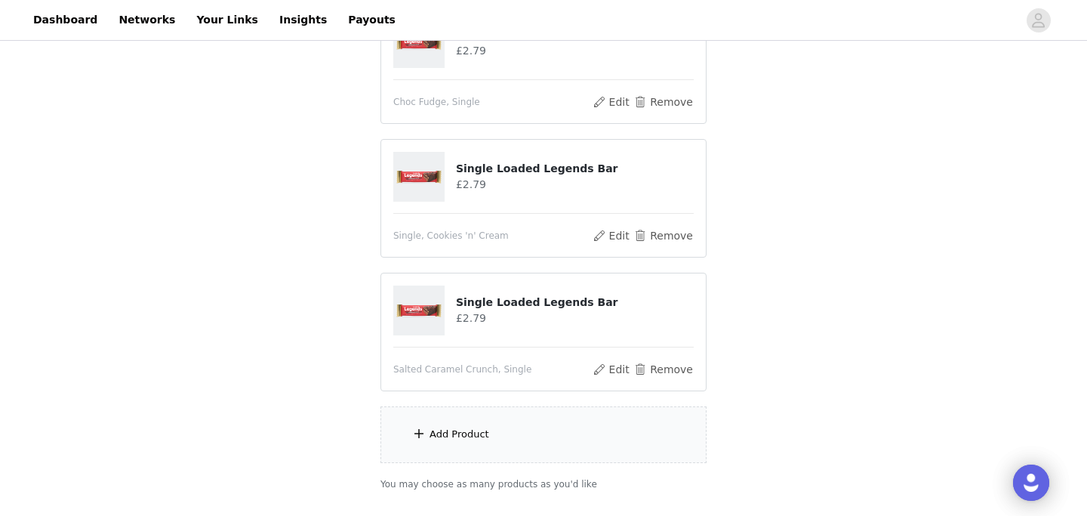
scroll to position [780, 0]
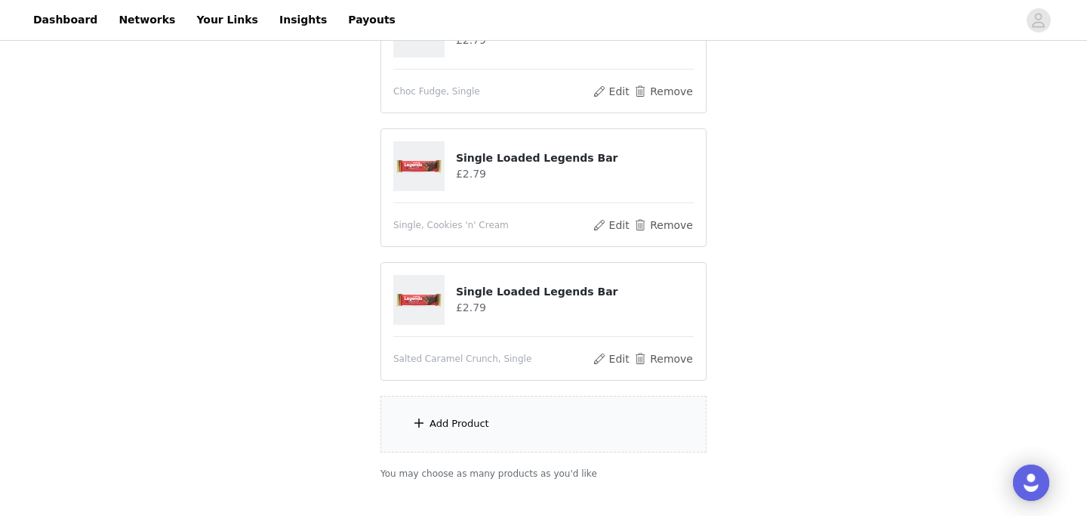
click at [479, 430] on div "Add Product" at bounding box center [460, 423] width 60 height 15
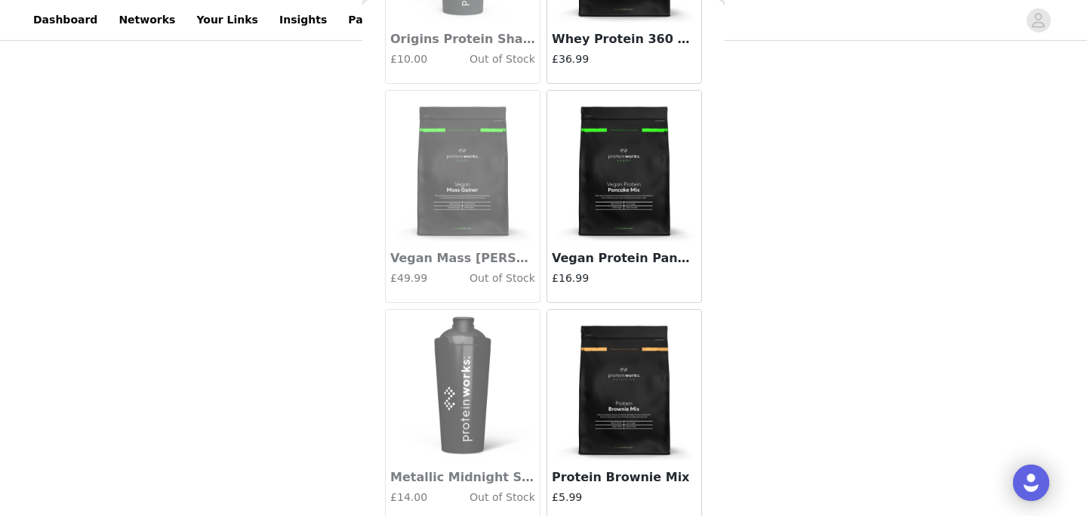
scroll to position [9180, 0]
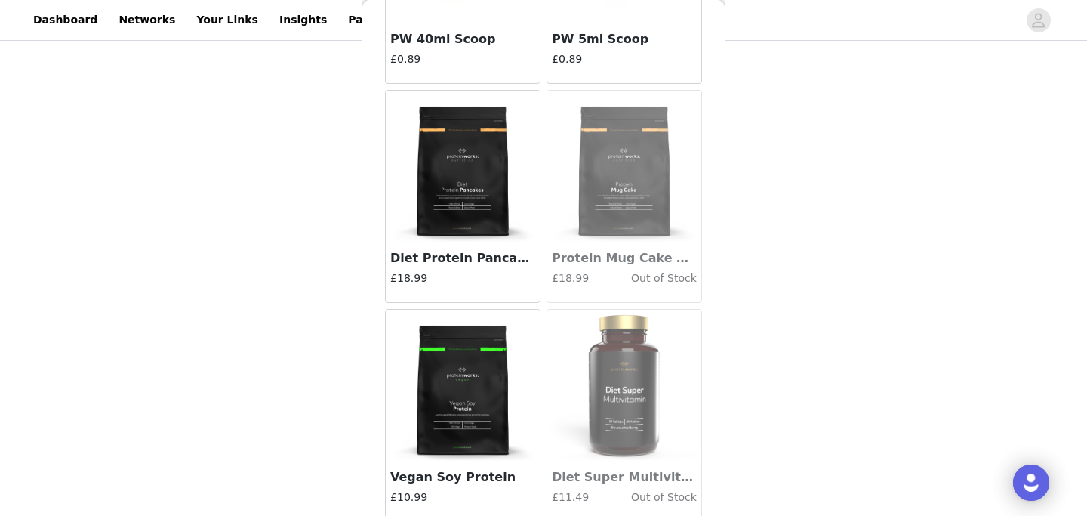
click at [455, 202] on img at bounding box center [462, 166] width 151 height 151
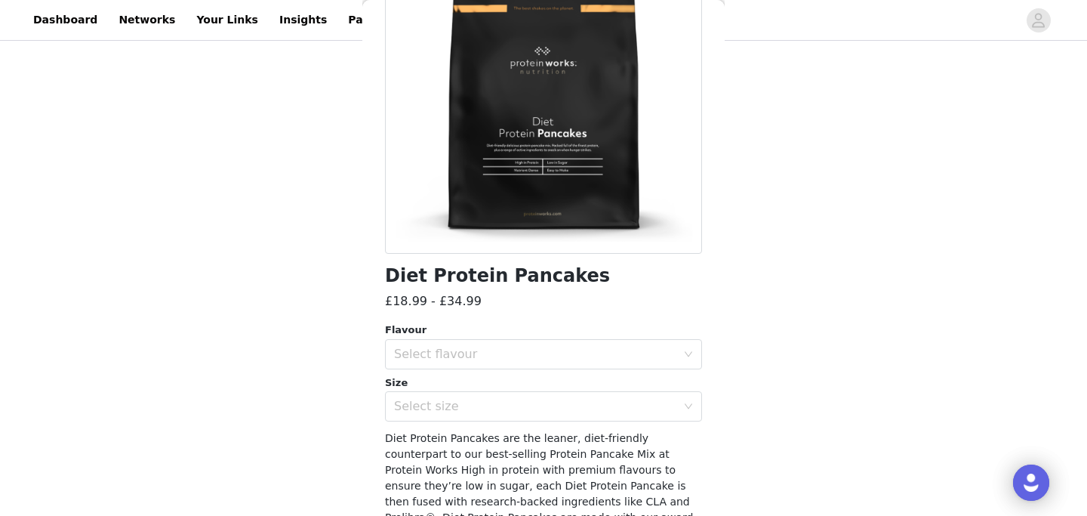
scroll to position [186, 0]
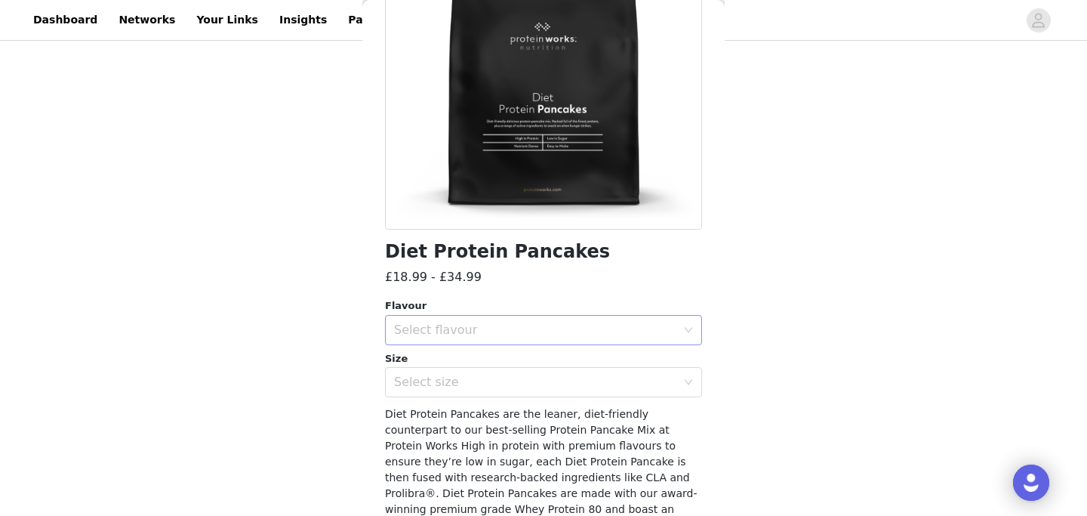
click at [514, 337] on div "Select flavour" at bounding box center [538, 330] width 289 height 29
click at [474, 362] on li "Natural" at bounding box center [543, 363] width 317 height 24
click at [447, 383] on div "Select size" at bounding box center [535, 381] width 282 height 15
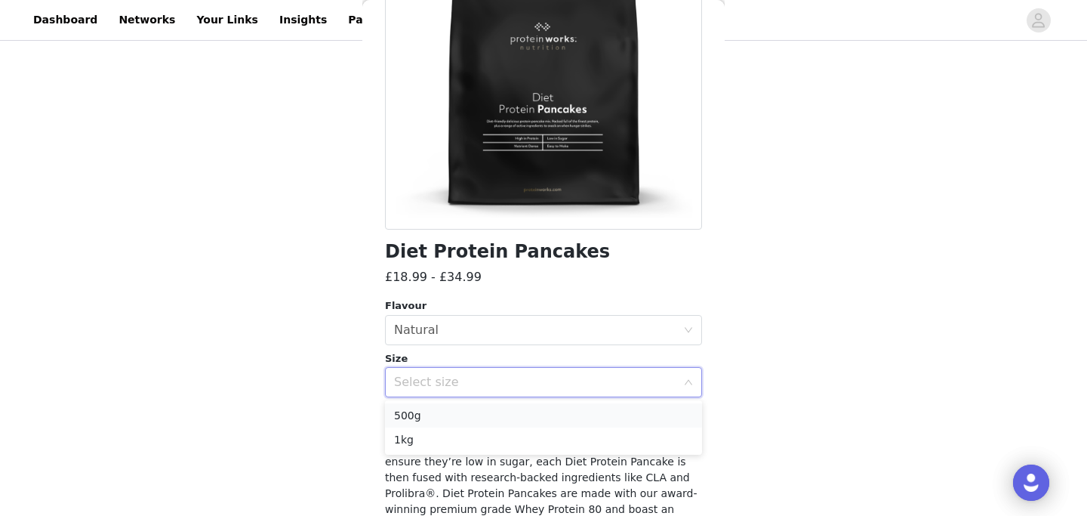
click at [423, 415] on li "500g" at bounding box center [543, 415] width 317 height 24
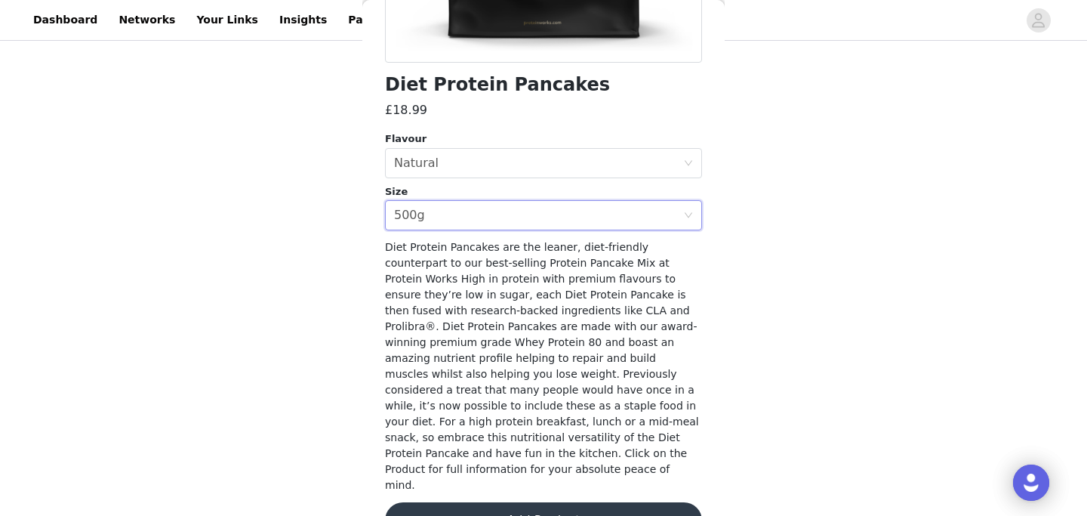
scroll to position [362, 0]
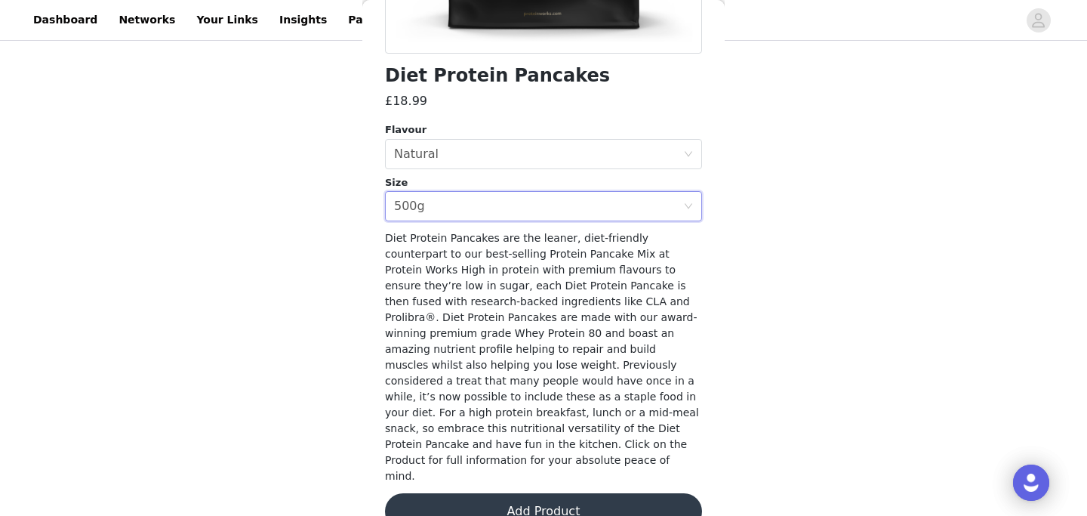
click at [525, 493] on button "Add Product" at bounding box center [543, 511] width 317 height 36
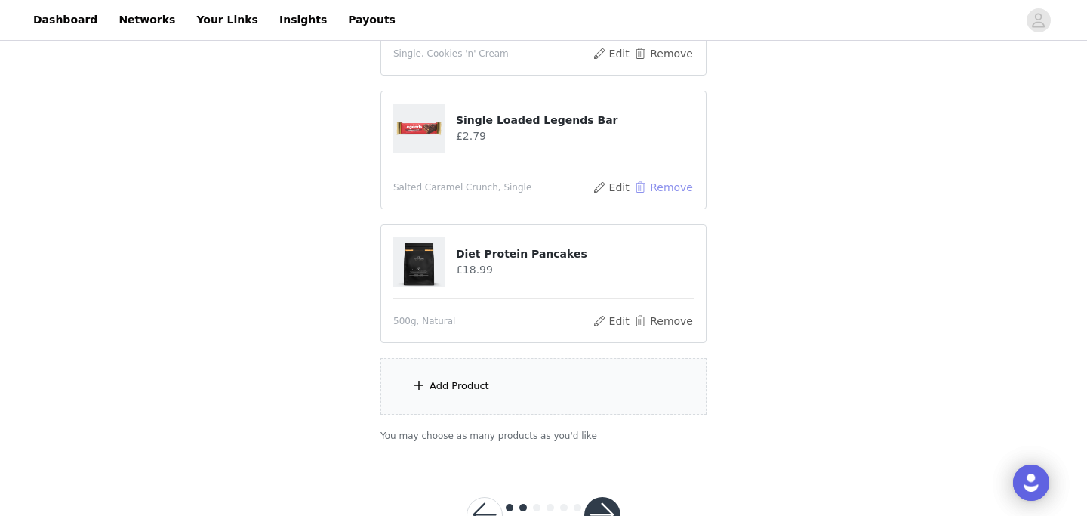
scroll to position [1005, 0]
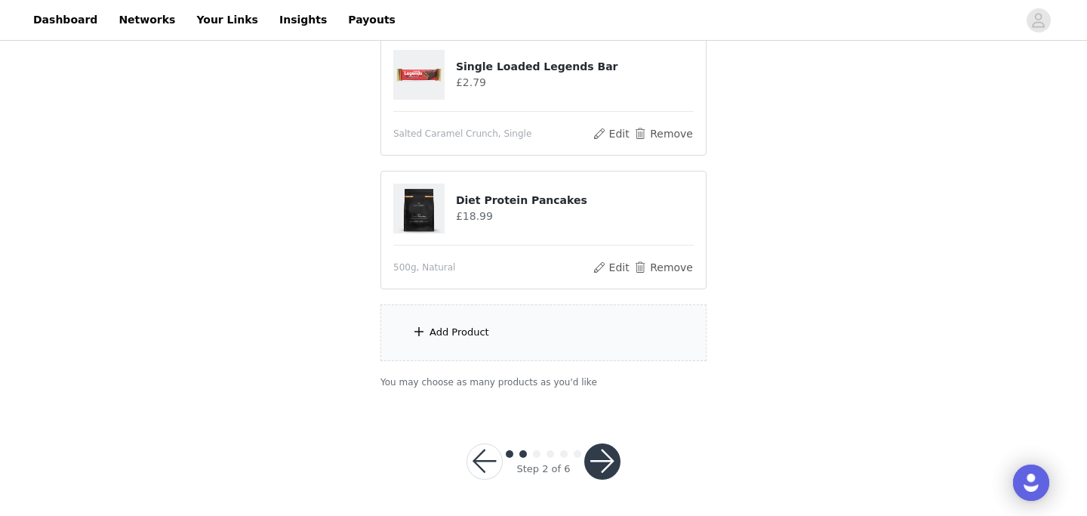
click at [597, 467] on button "button" at bounding box center [602, 461] width 36 height 36
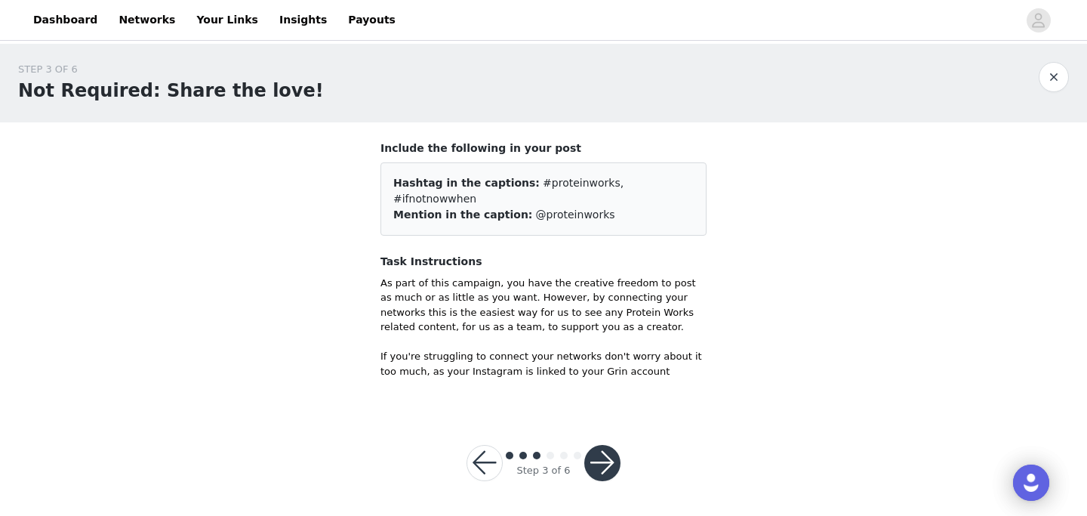
click at [598, 448] on button "button" at bounding box center [602, 463] width 36 height 36
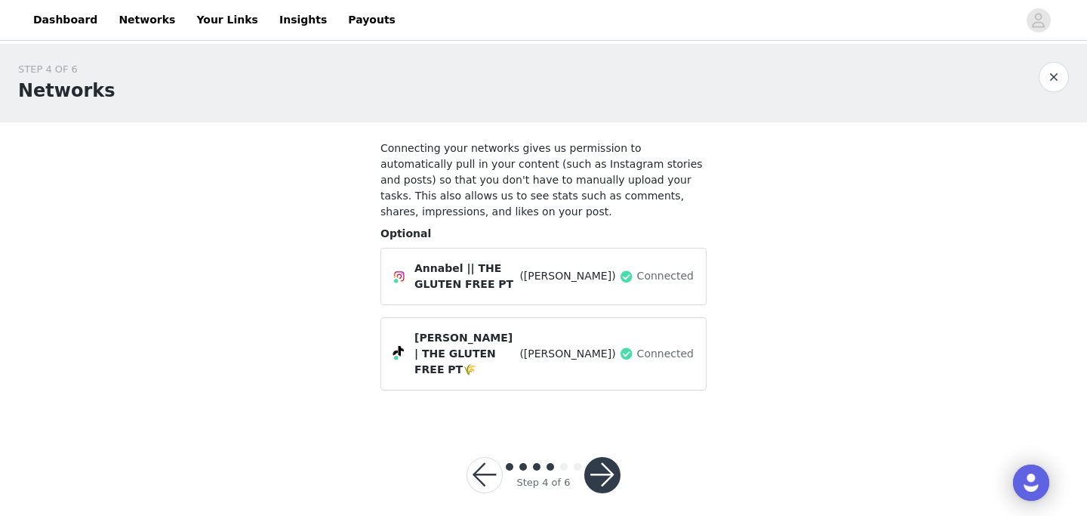
click at [606, 457] on button "button" at bounding box center [602, 475] width 36 height 36
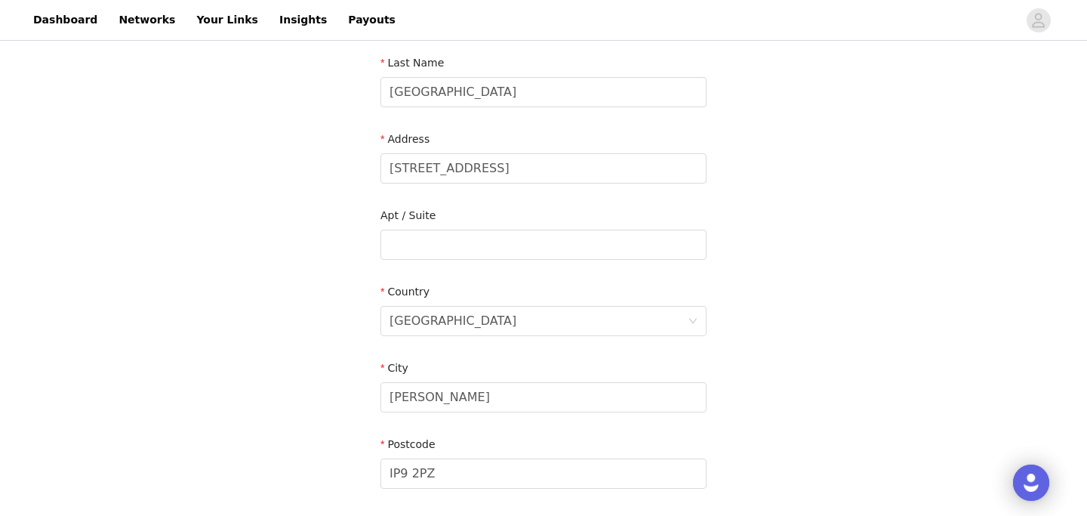
scroll to position [437, 0]
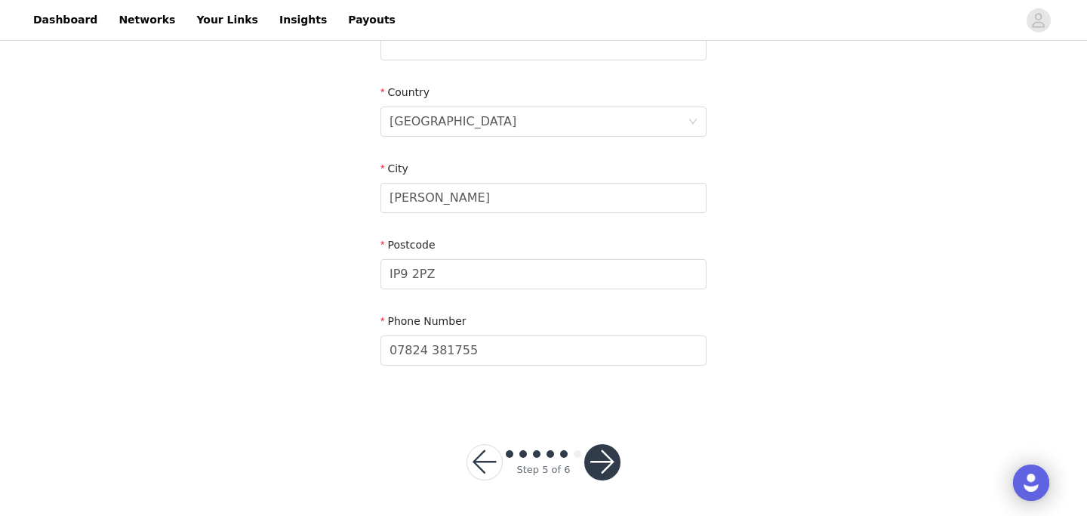
click at [599, 460] on button "button" at bounding box center [602, 462] width 36 height 36
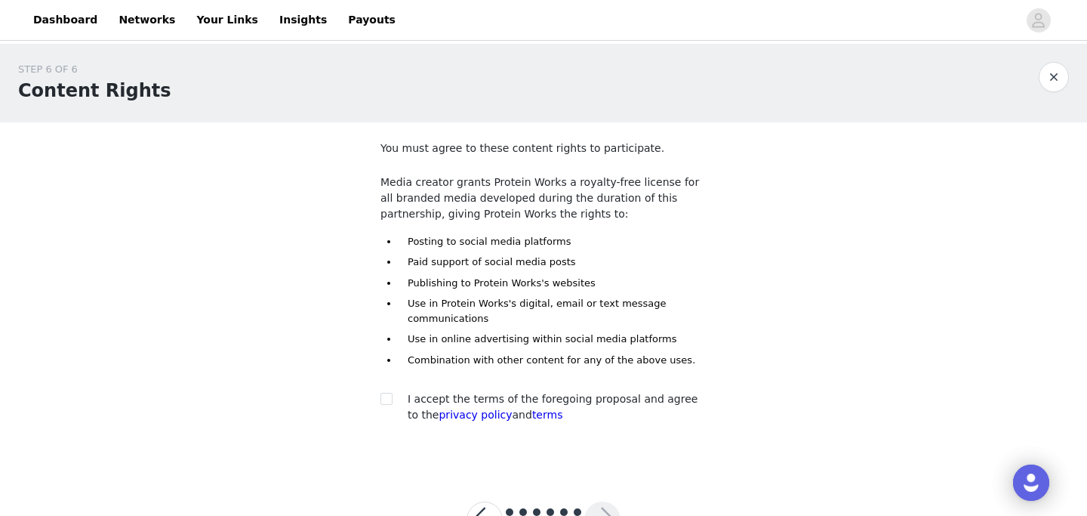
scroll to position [58, 0]
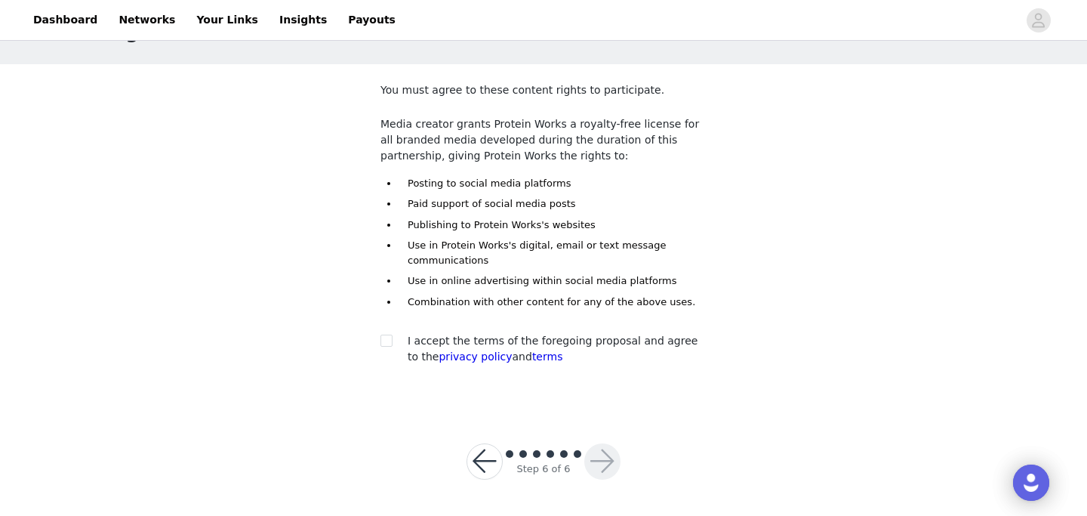
click at [393, 338] on div at bounding box center [390, 341] width 21 height 16
click at [389, 338] on input "checkbox" at bounding box center [385, 339] width 11 height 11
checkbox input "true"
click at [596, 457] on button "button" at bounding box center [602, 461] width 36 height 36
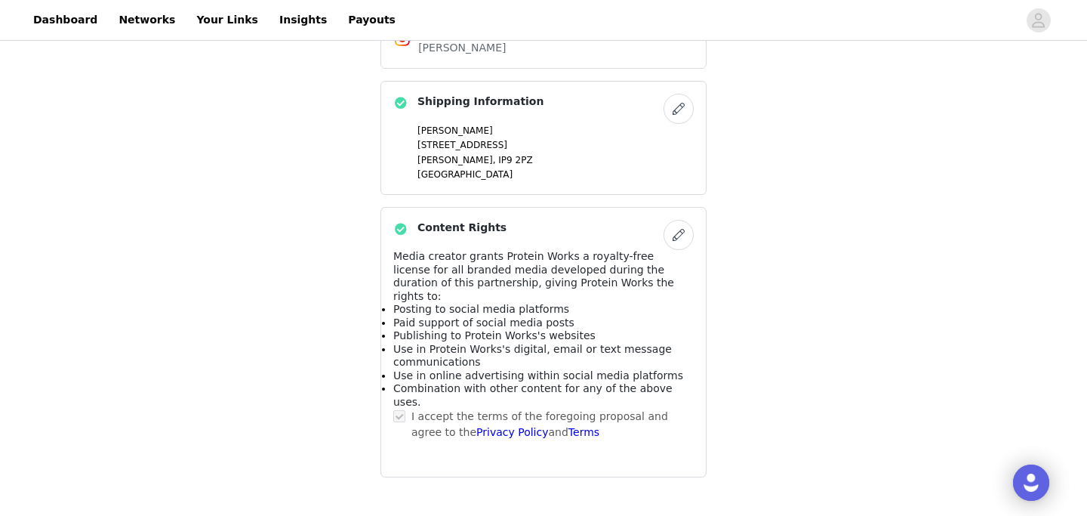
scroll to position [1146, 0]
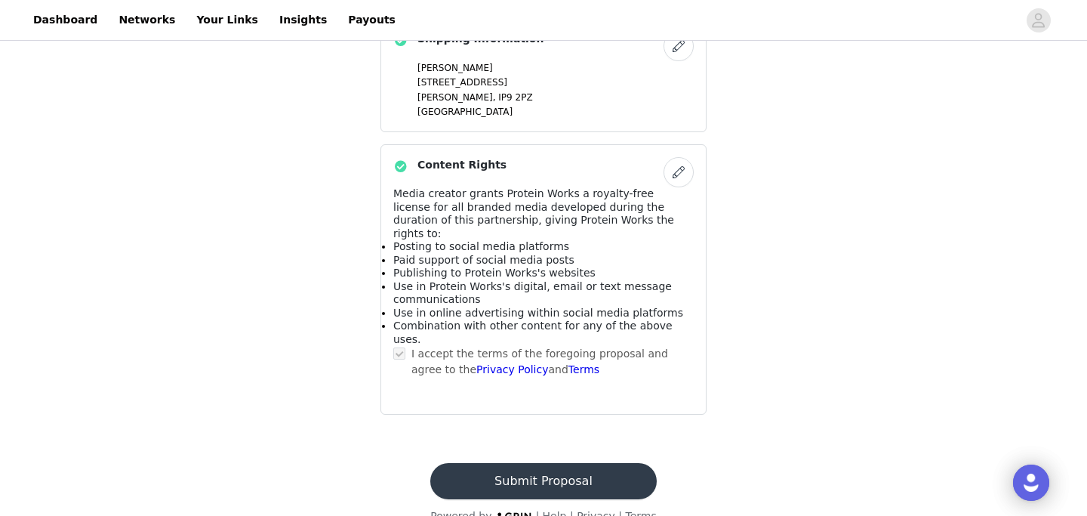
click at [550, 463] on button "Submit Proposal" at bounding box center [543, 481] width 226 height 36
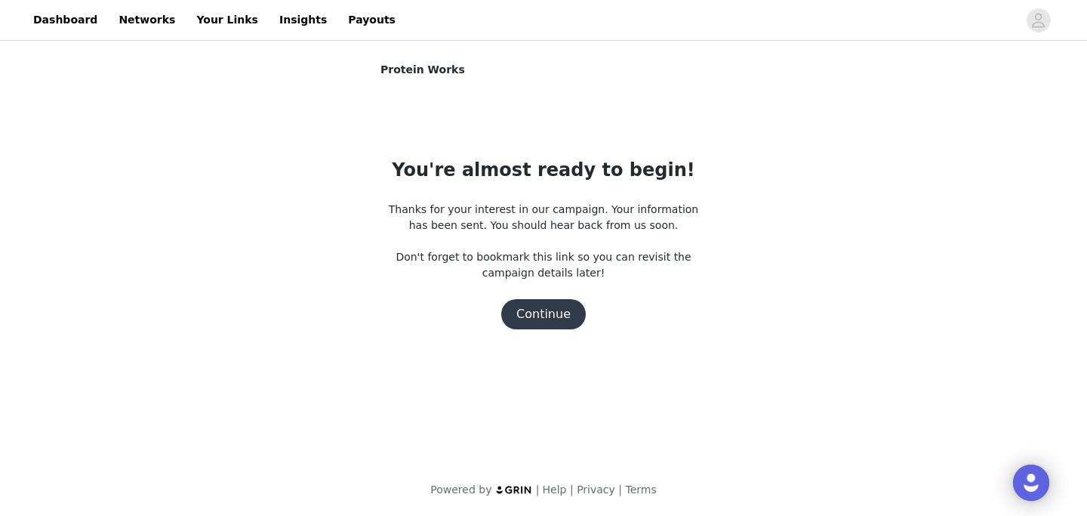
click at [546, 319] on button "Continue" at bounding box center [543, 314] width 85 height 30
